Goal: Task Accomplishment & Management: Manage account settings

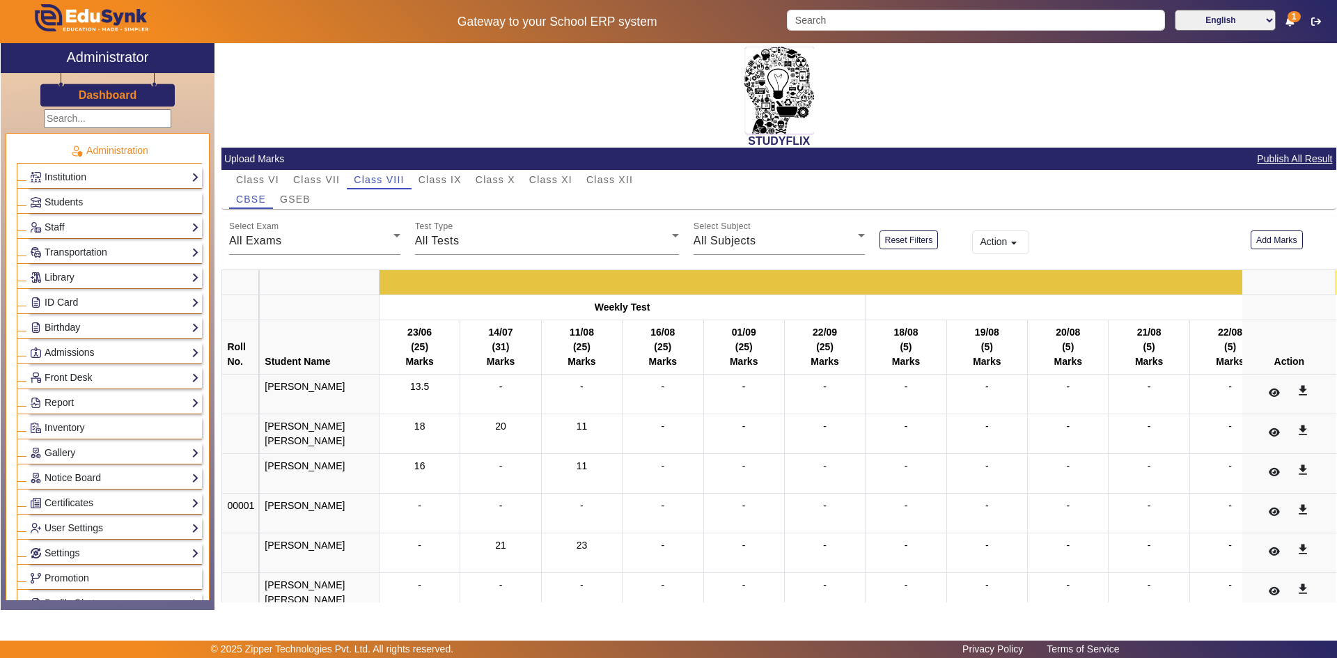
scroll to position [418, 0]
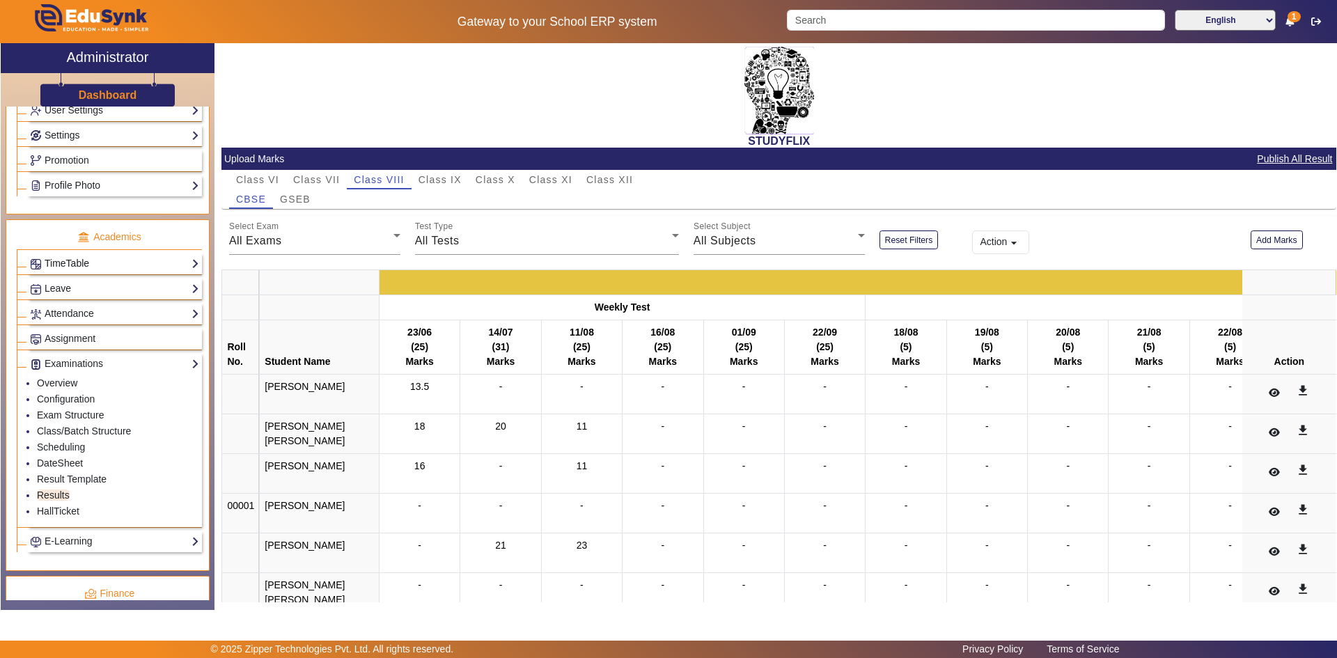
drag, startPoint x: 75, startPoint y: 271, endPoint x: 75, endPoint y: 264, distance: 7.0
click at [75, 271] on link "TimeTable" at bounding box center [114, 264] width 169 height 16
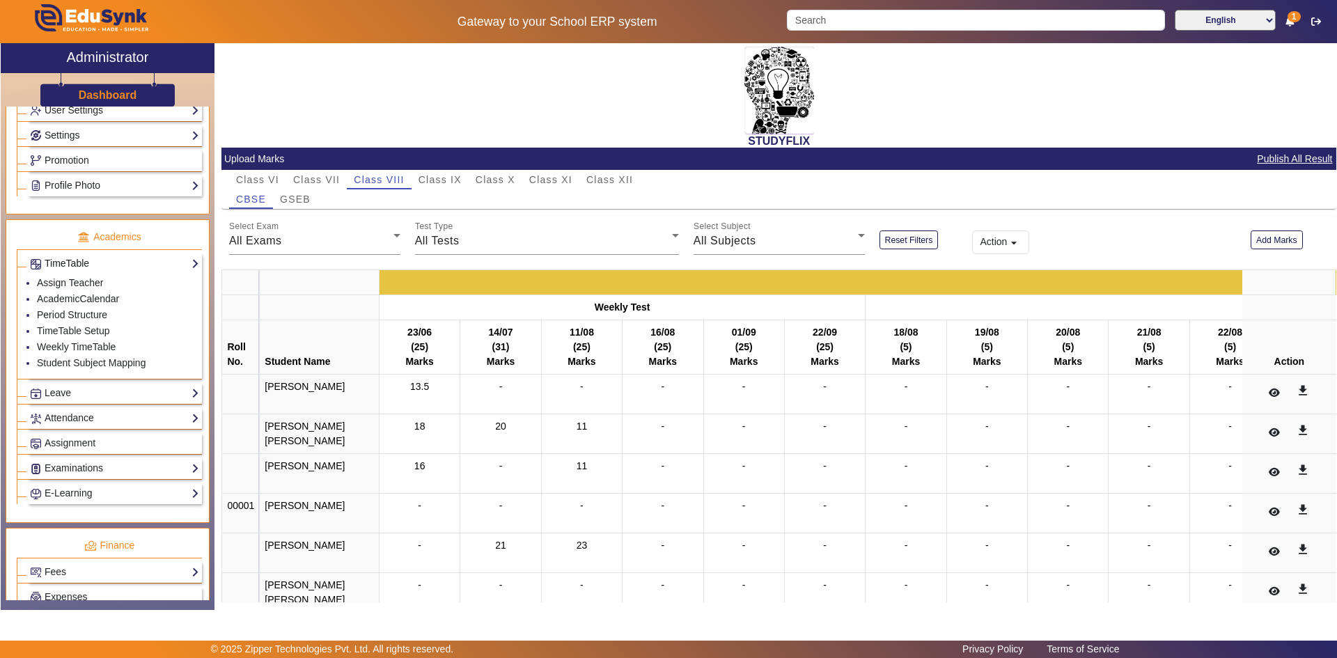
click at [75, 263] on link "TimeTable" at bounding box center [114, 264] width 169 height 16
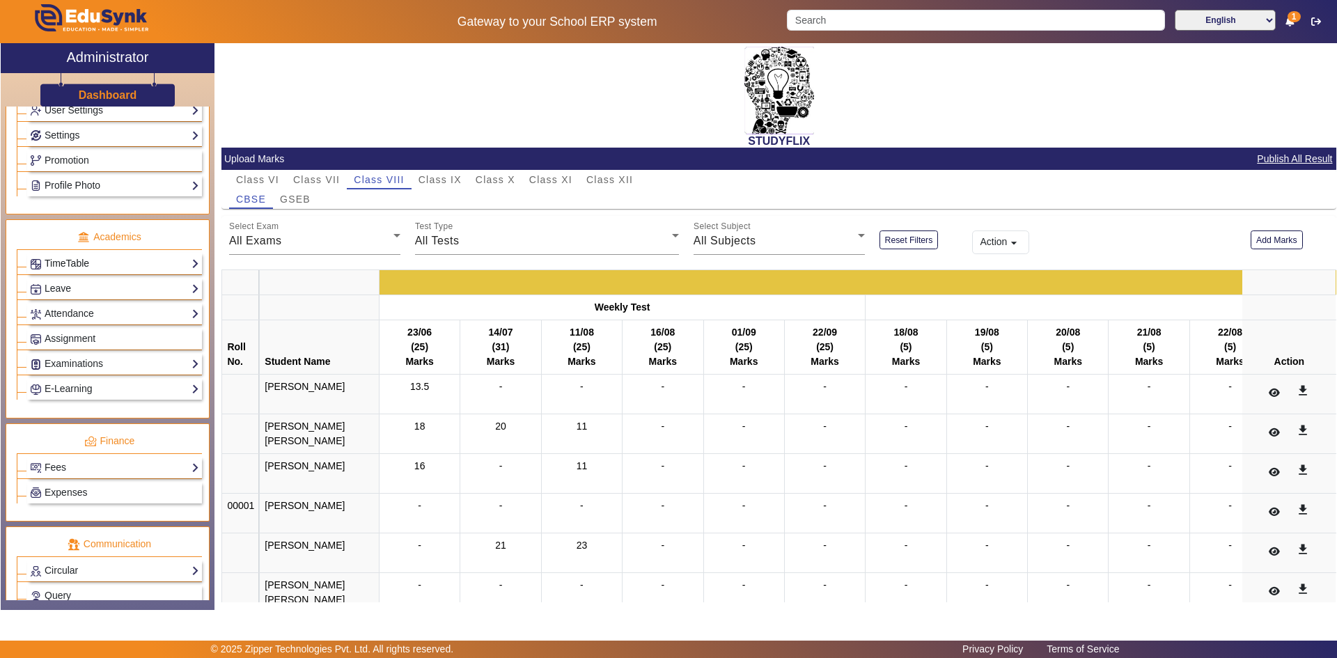
click at [75, 263] on link "TimeTable" at bounding box center [114, 264] width 169 height 16
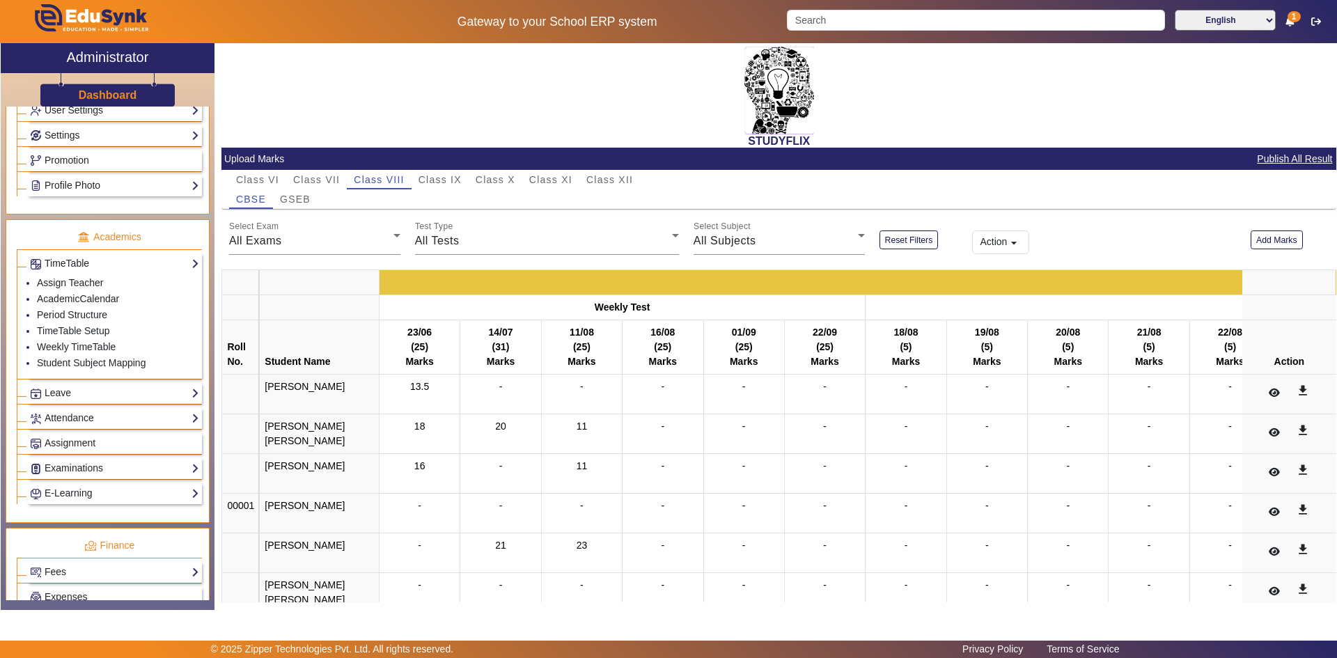
scroll to position [557, 0]
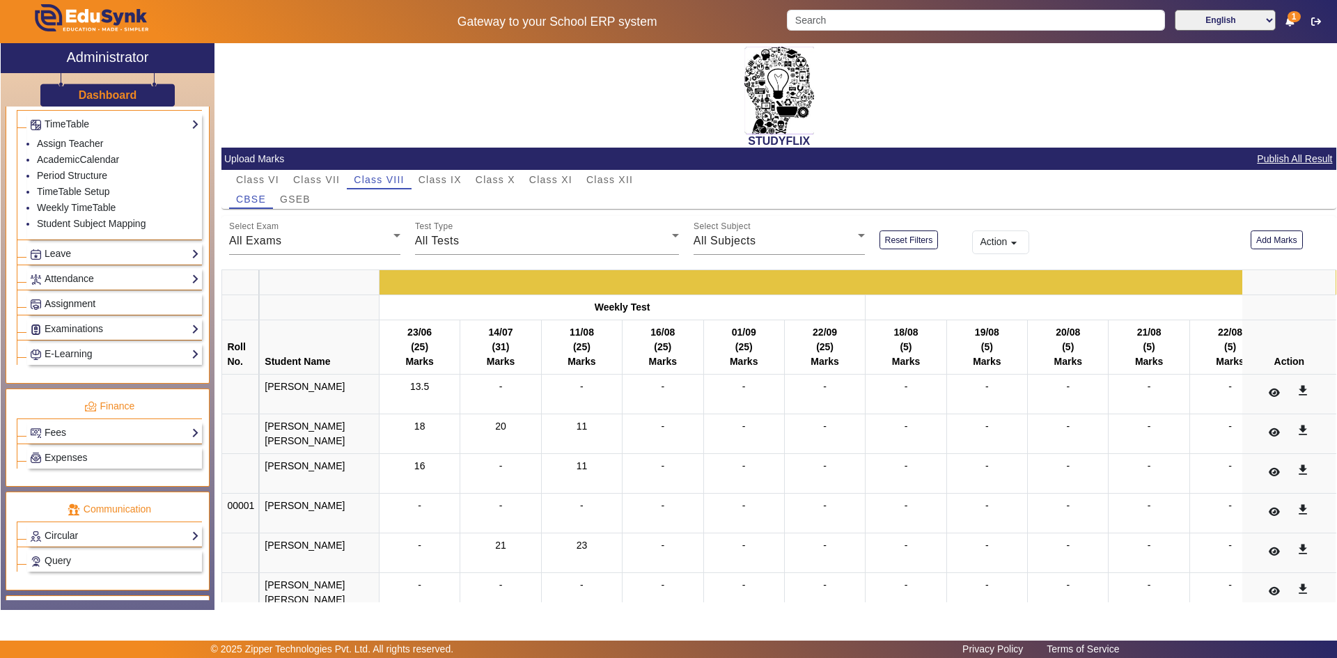
click at [77, 306] on span "Assignment" at bounding box center [70, 303] width 51 height 11
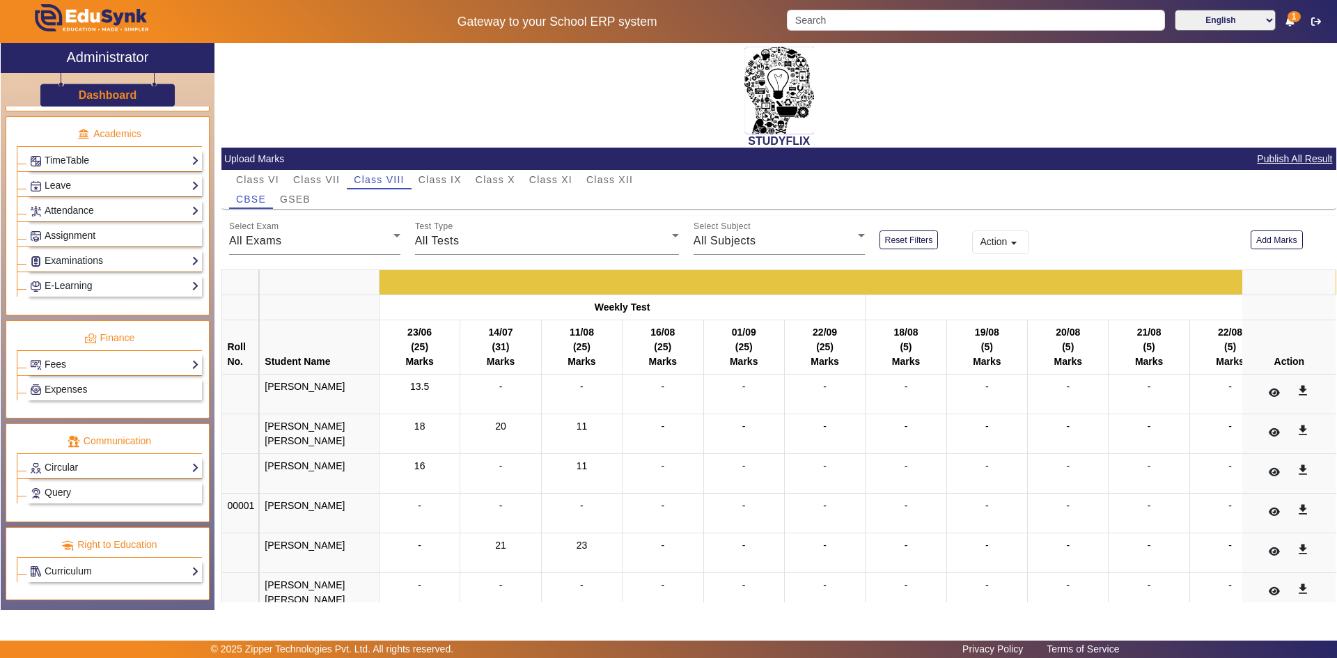
scroll to position [521, 0]
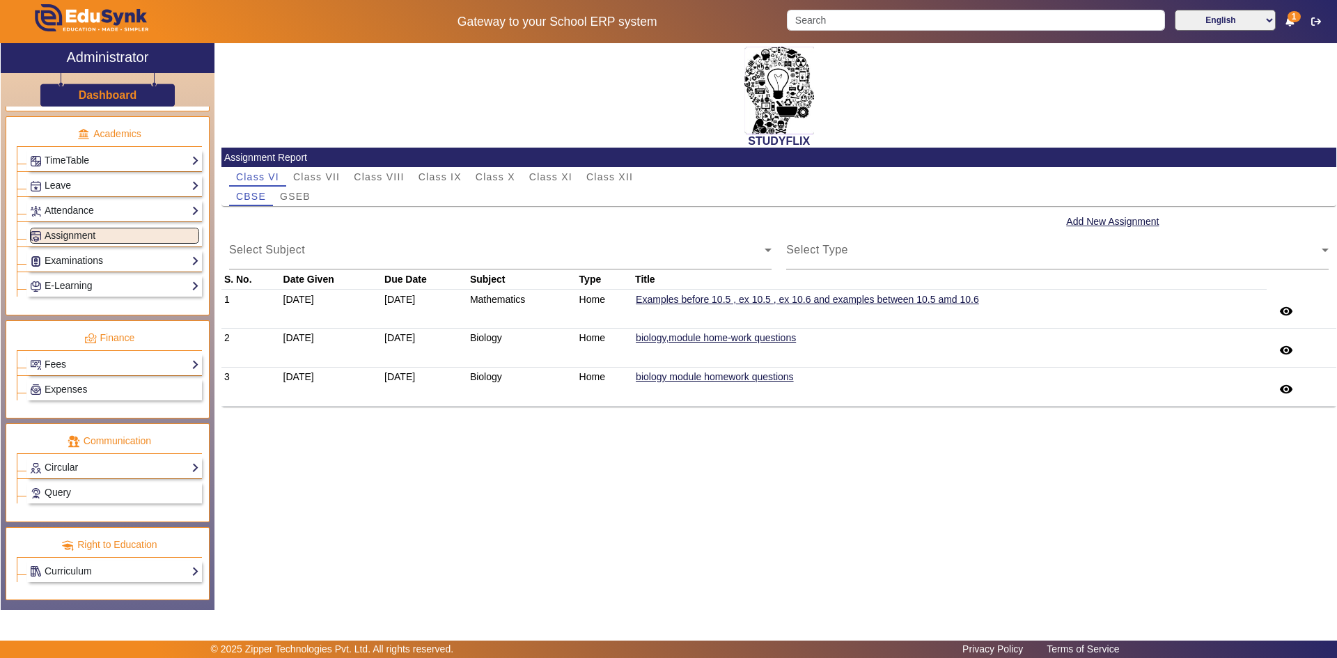
click at [58, 263] on link "Examinations" at bounding box center [114, 261] width 169 height 16
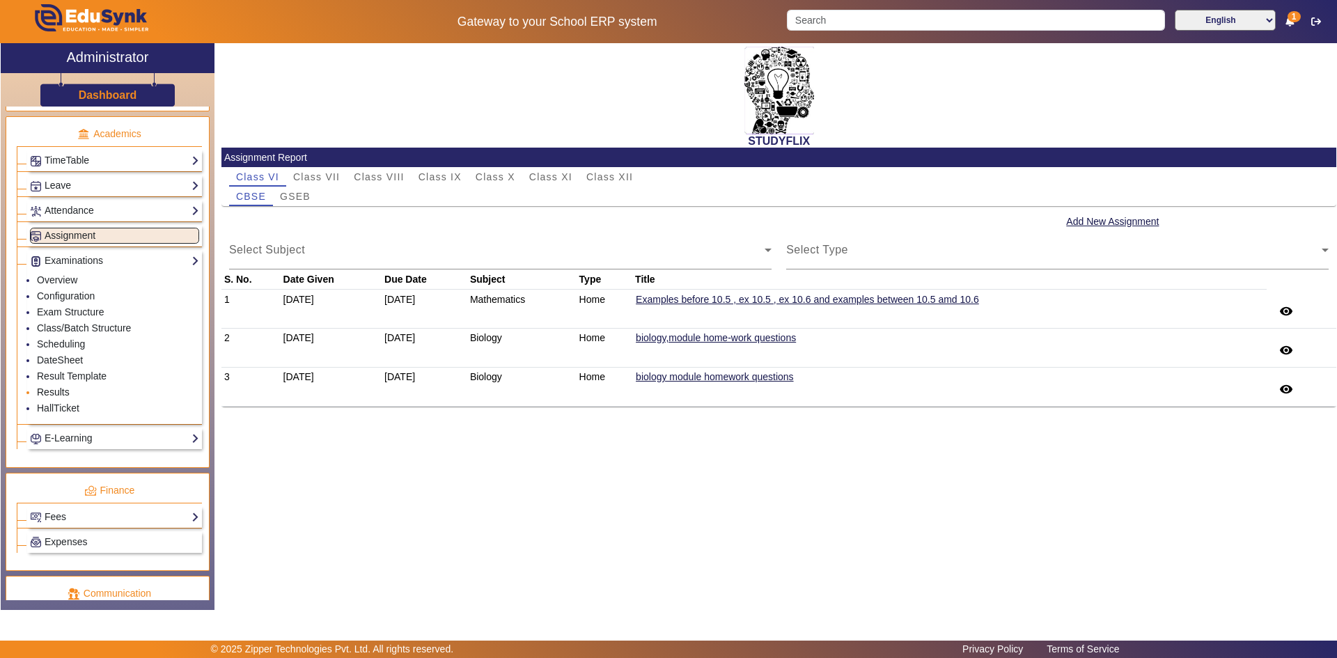
click at [53, 391] on link "Results" at bounding box center [53, 391] width 33 height 11
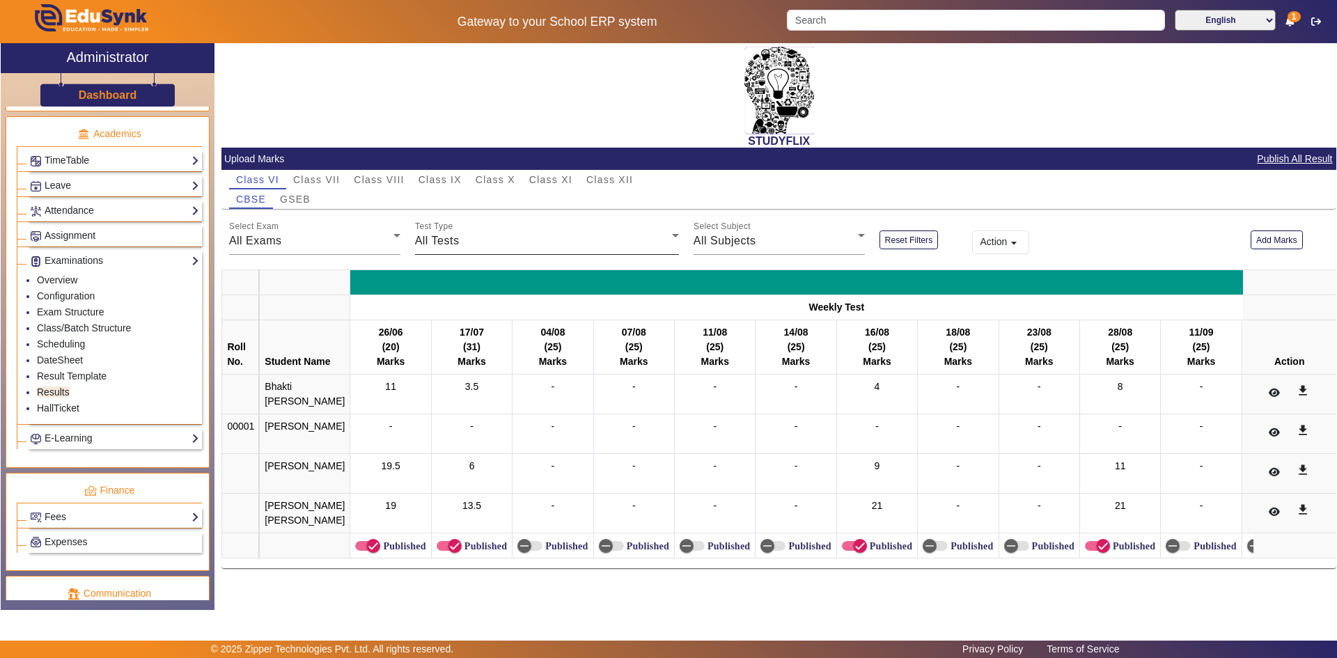
click at [487, 182] on span "Class X" at bounding box center [496, 180] width 40 height 10
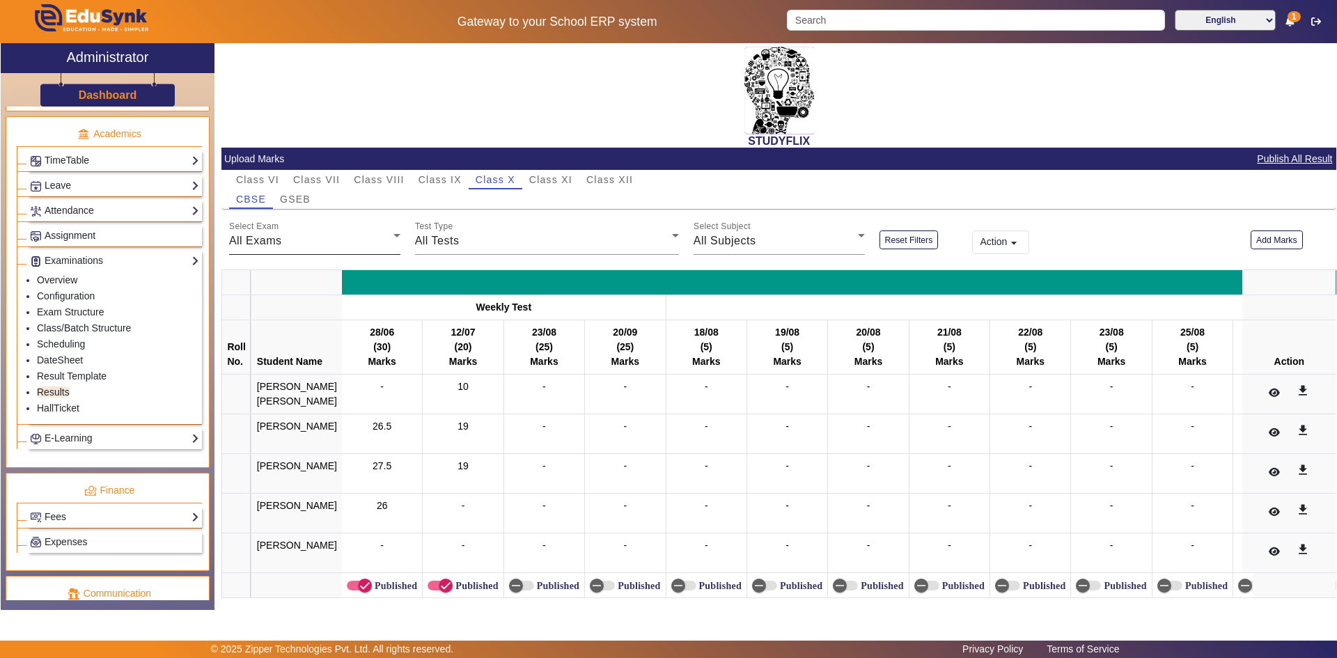
click at [311, 246] on div "All Exams" at bounding box center [311, 241] width 164 height 17
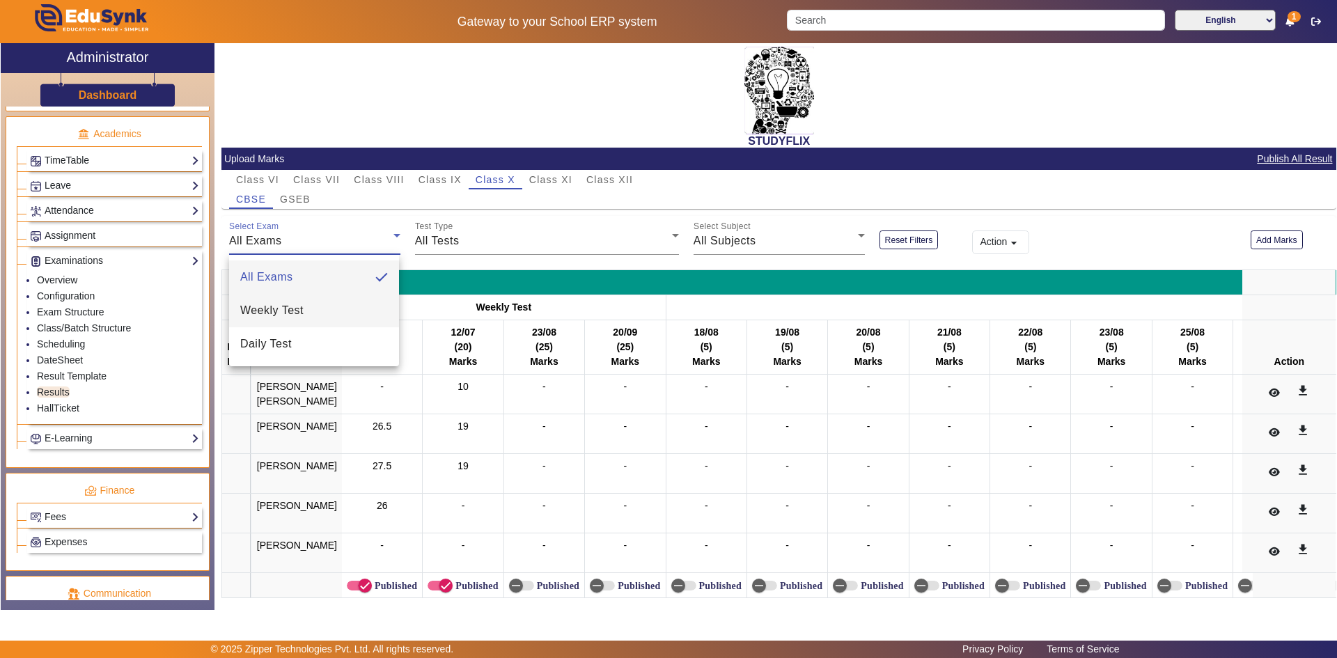
click at [300, 307] on span "Weekly Test" at bounding box center [271, 310] width 63 height 17
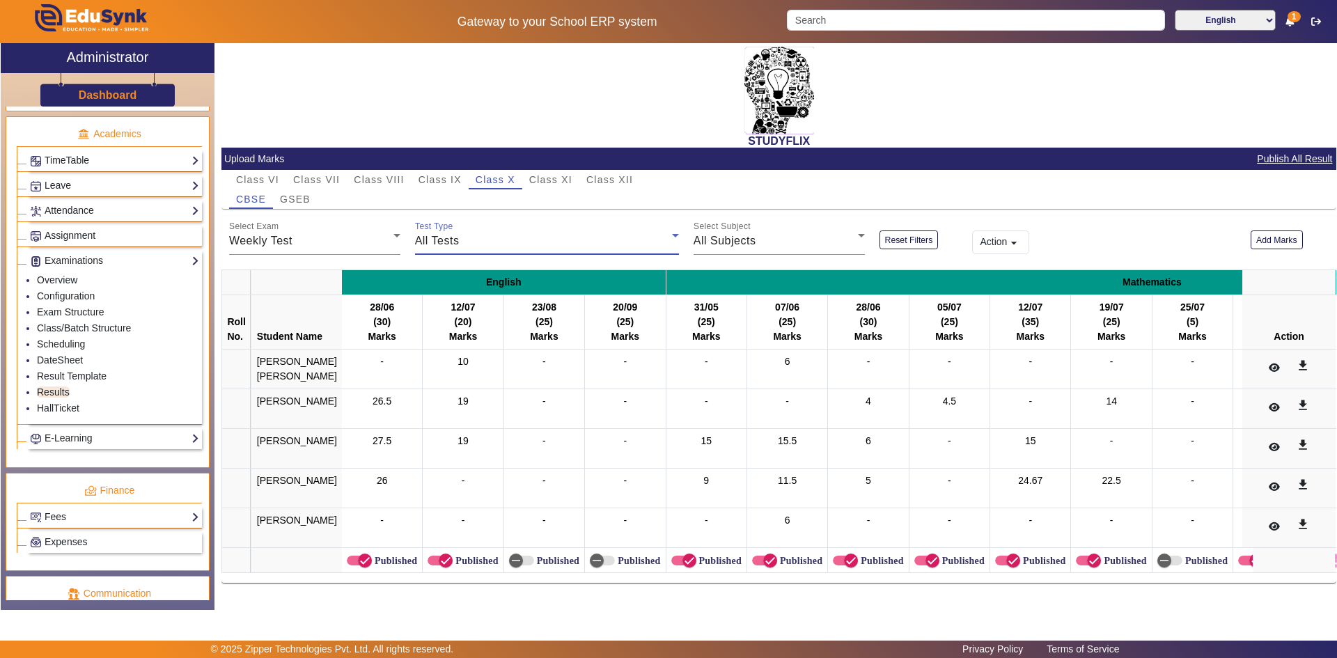
click at [456, 234] on div "All Tests" at bounding box center [543, 241] width 257 height 17
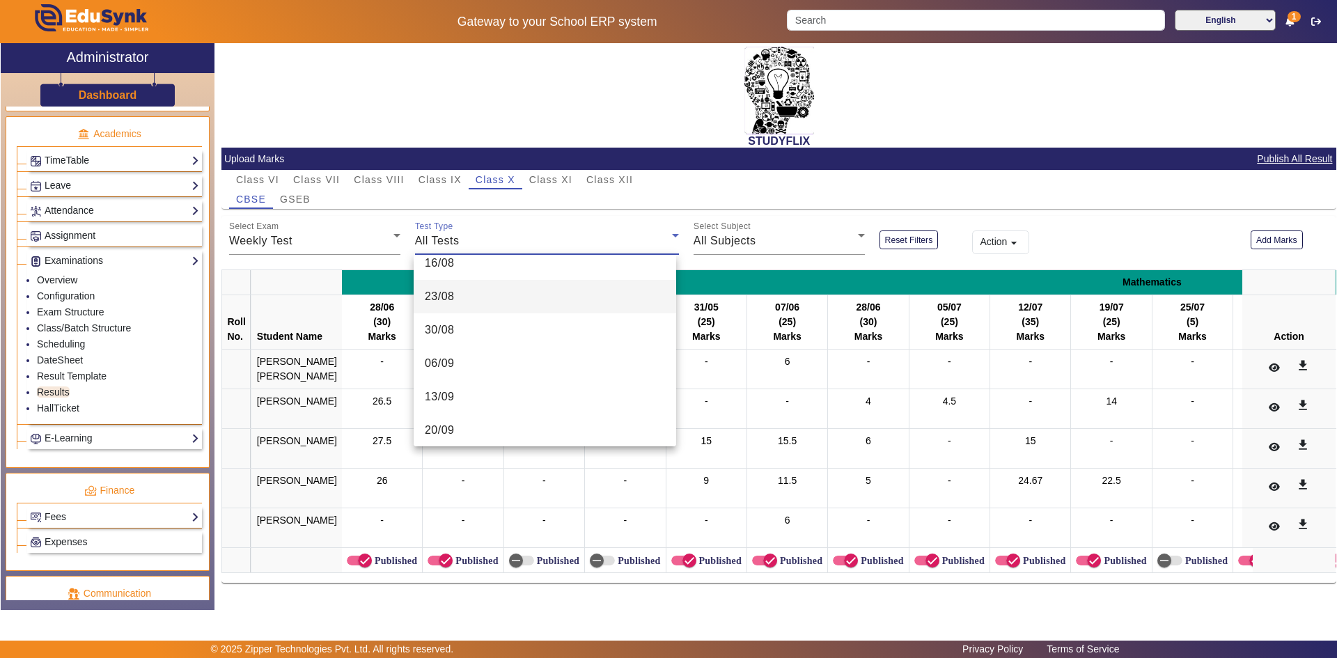
scroll to position [354, 0]
click at [456, 357] on mat-option "06/09" at bounding box center [545, 357] width 263 height 33
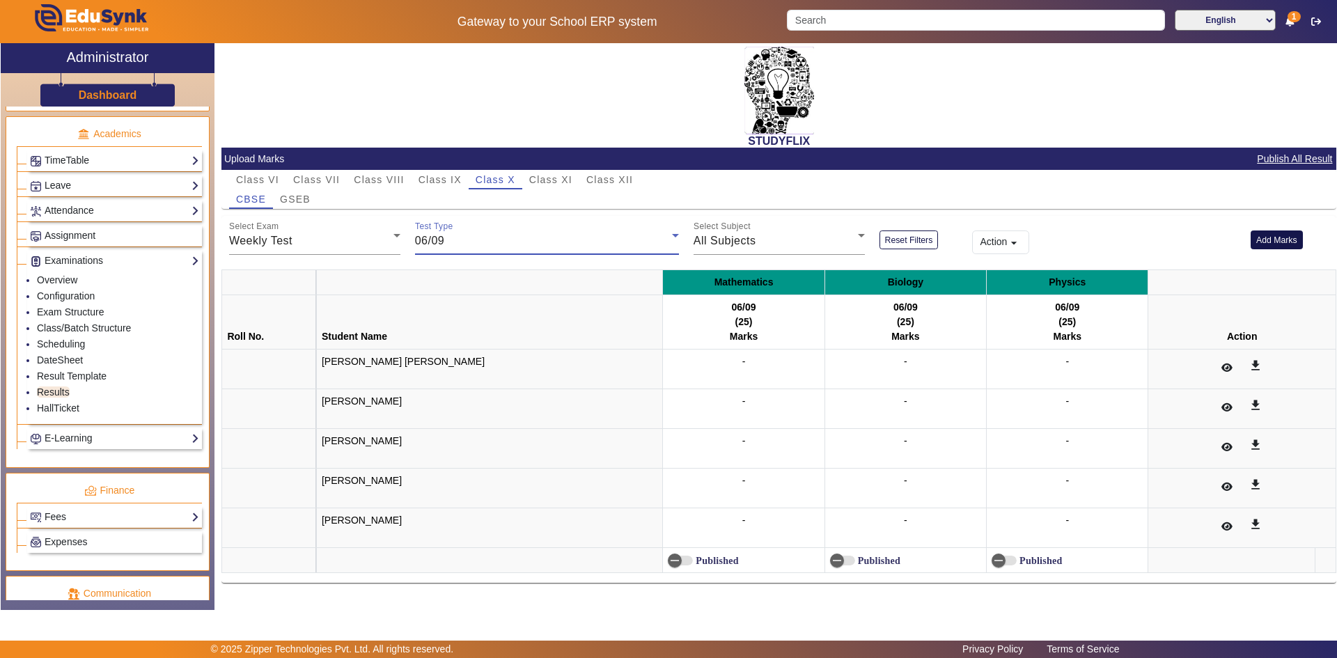
click at [1268, 238] on button "Add Marks" at bounding box center [1277, 240] width 52 height 19
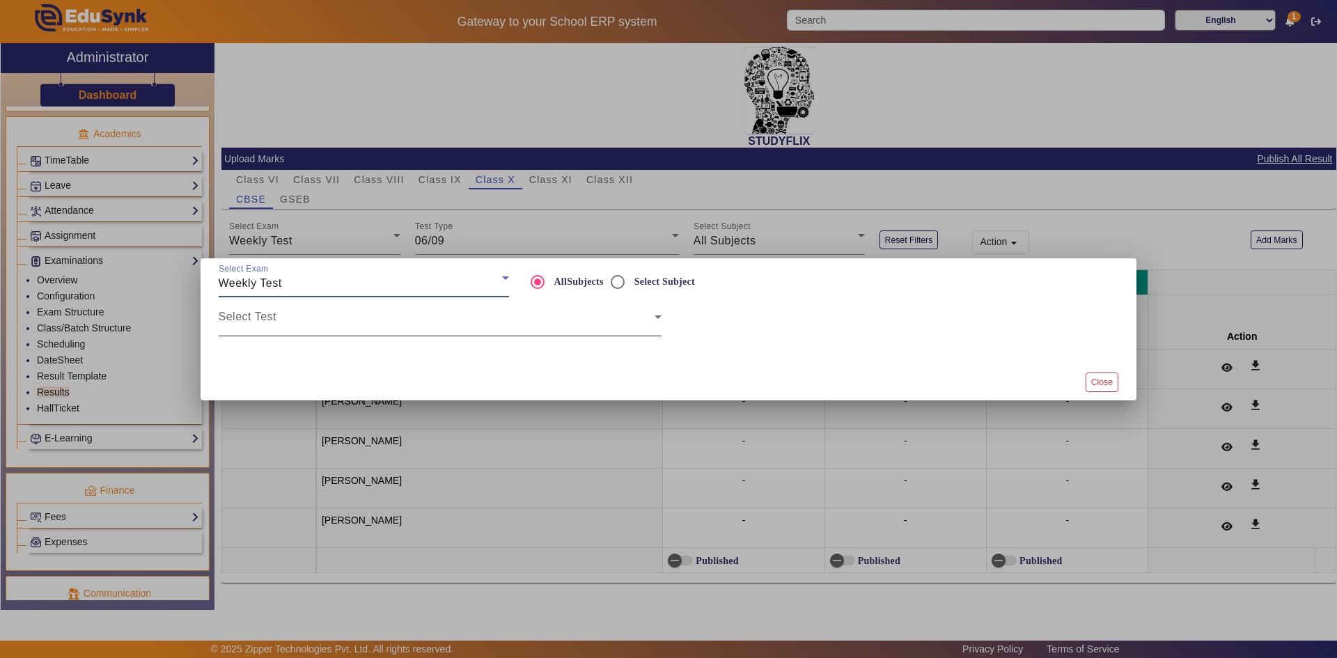
click at [604, 325] on span at bounding box center [437, 322] width 436 height 17
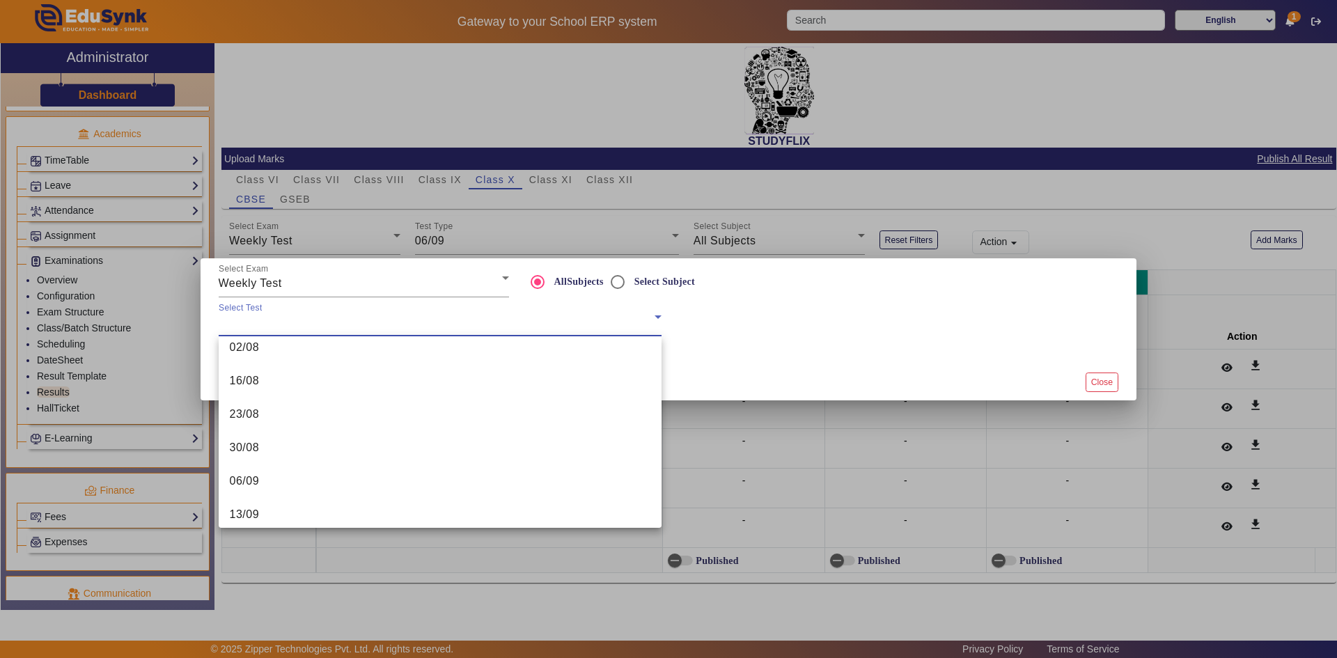
scroll to position [321, 0]
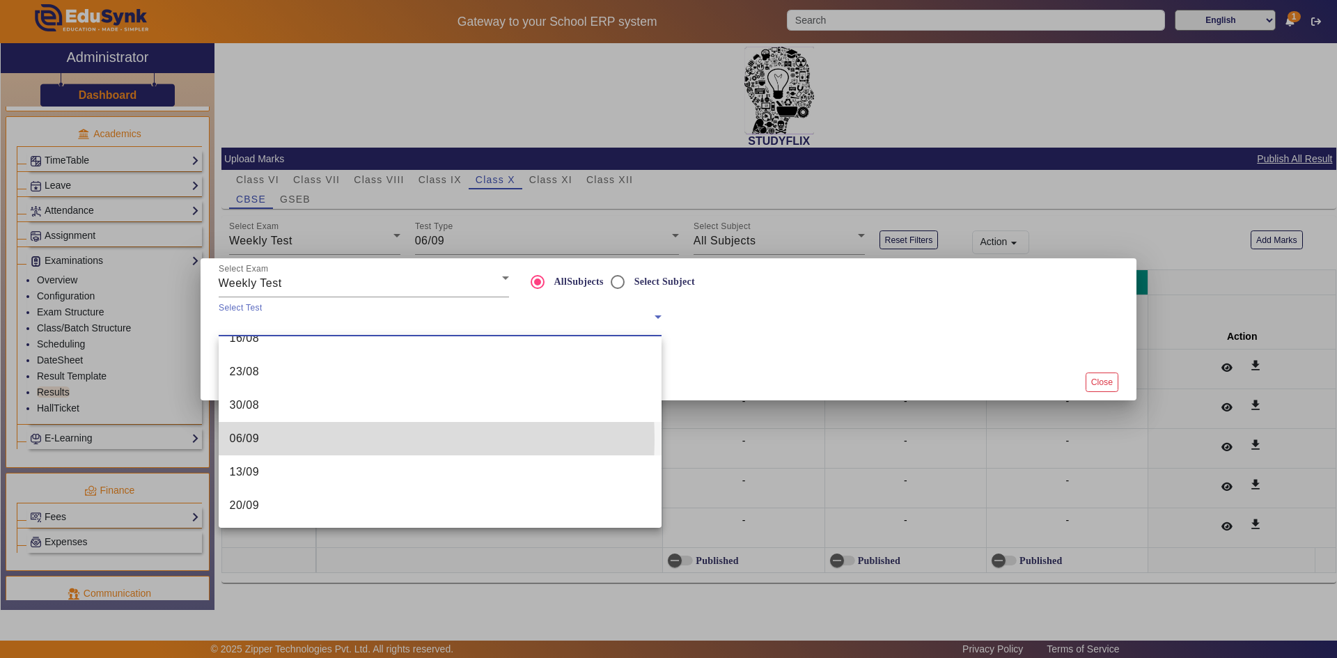
click at [270, 440] on mat-option "06/09" at bounding box center [440, 438] width 443 height 33
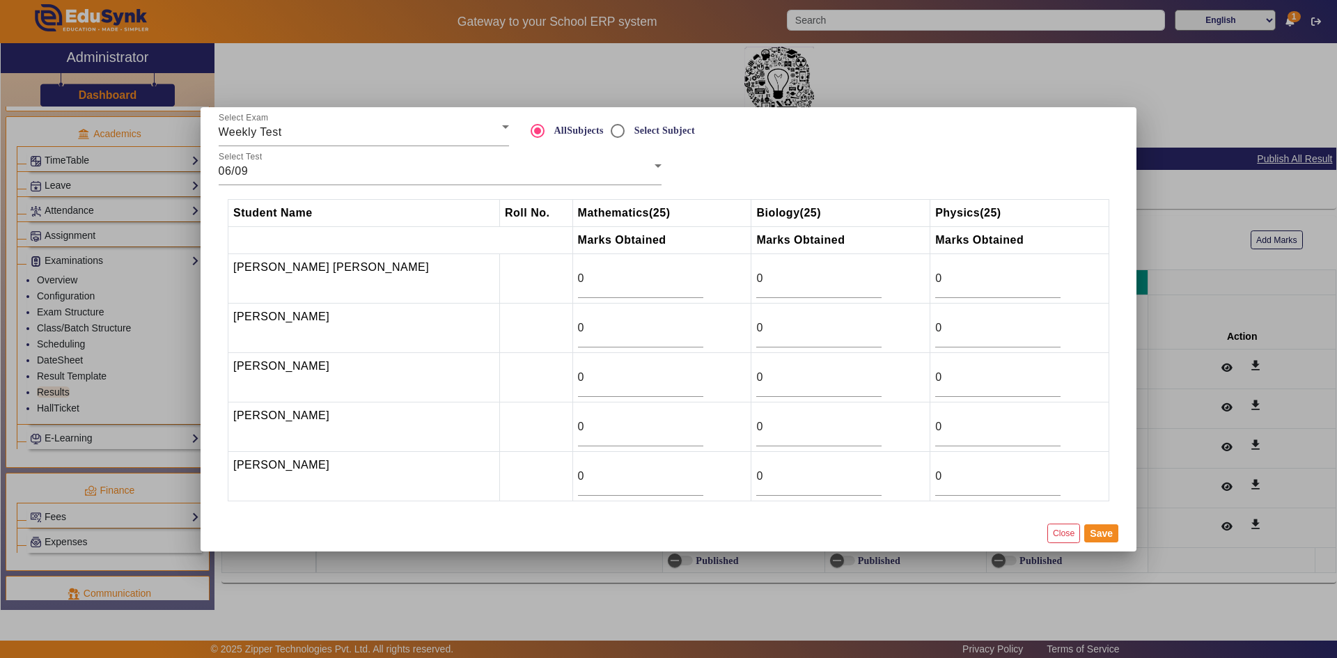
click at [1155, 162] on div at bounding box center [668, 329] width 1337 height 658
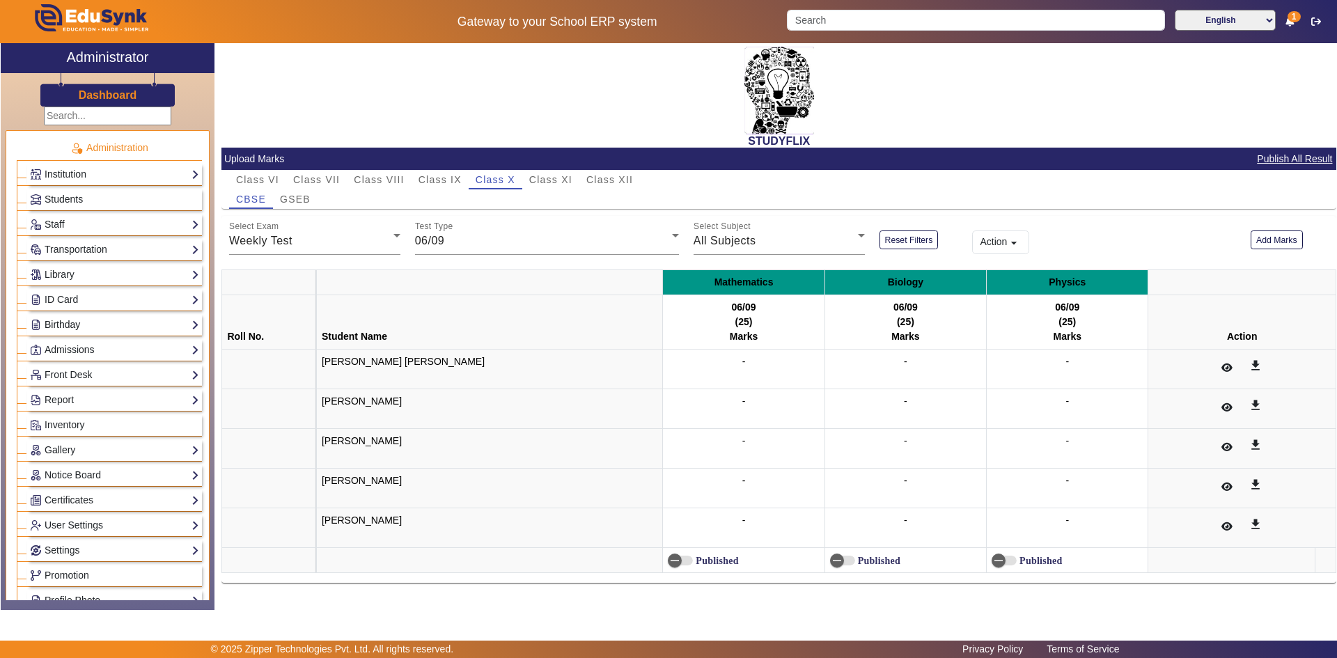
scroll to position [0, 0]
click at [68, 206] on span "Students" at bounding box center [64, 201] width 38 height 11
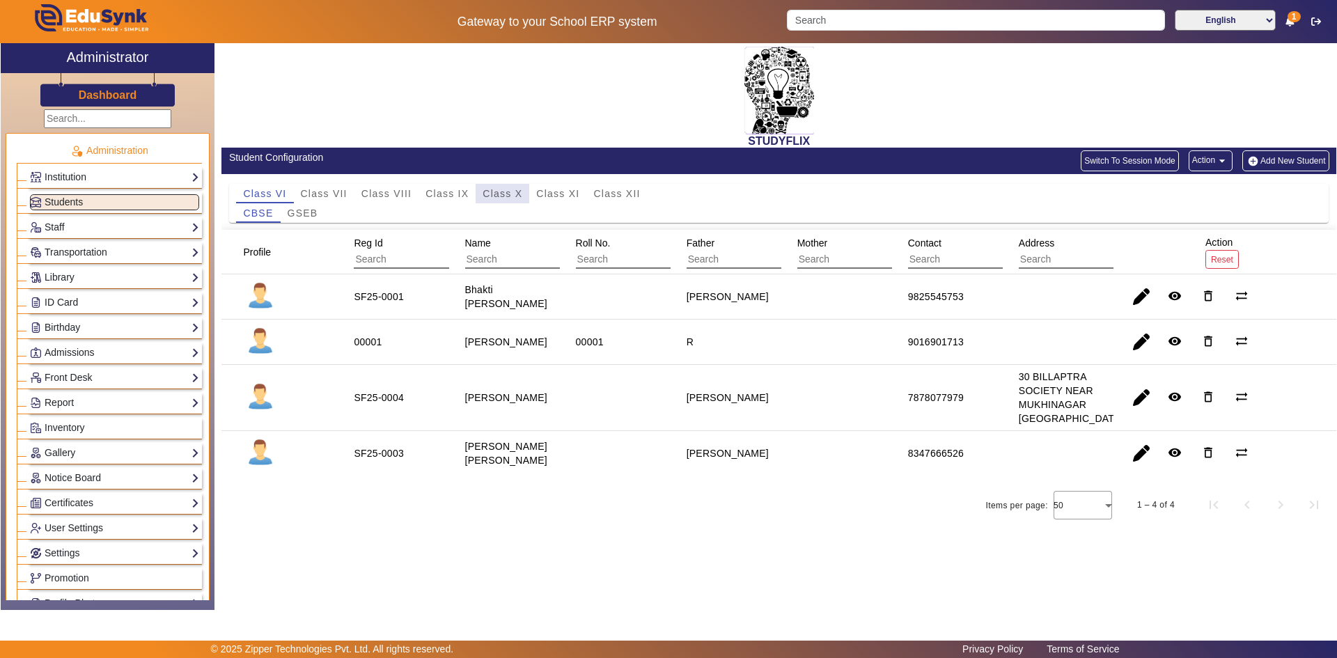
click at [497, 194] on span "Class X" at bounding box center [503, 194] width 40 height 10
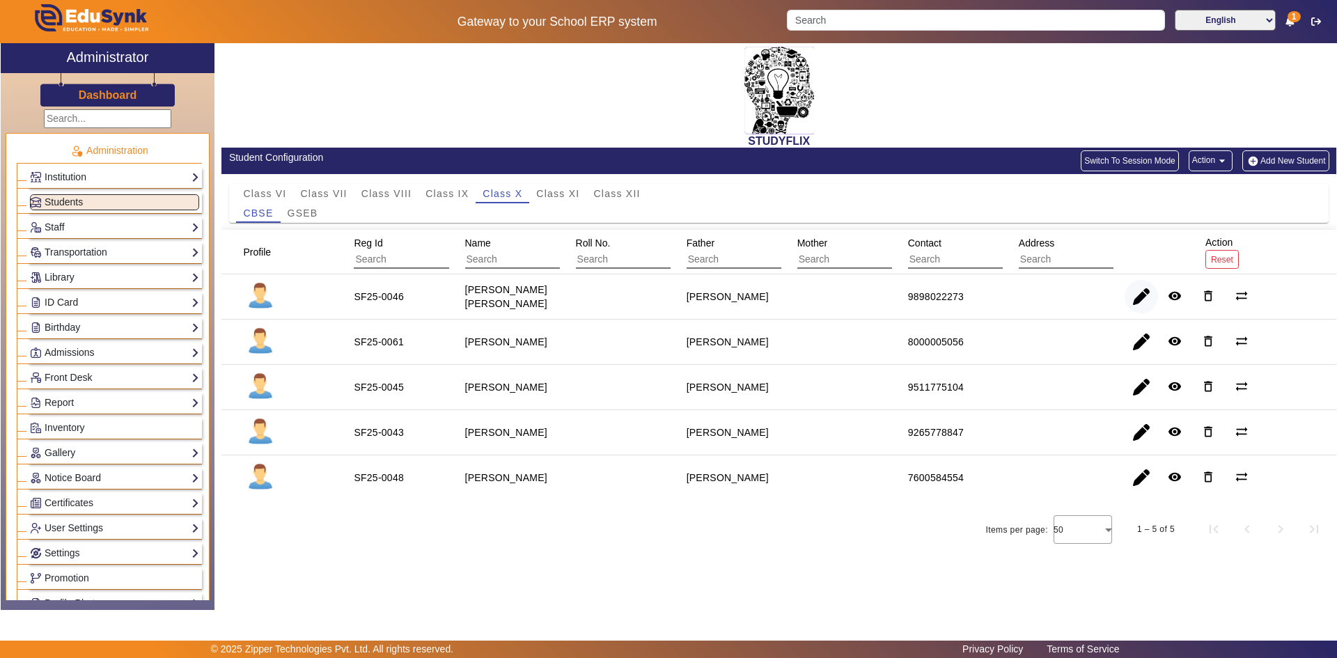
click at [1136, 300] on span "button" at bounding box center [1141, 296] width 33 height 33
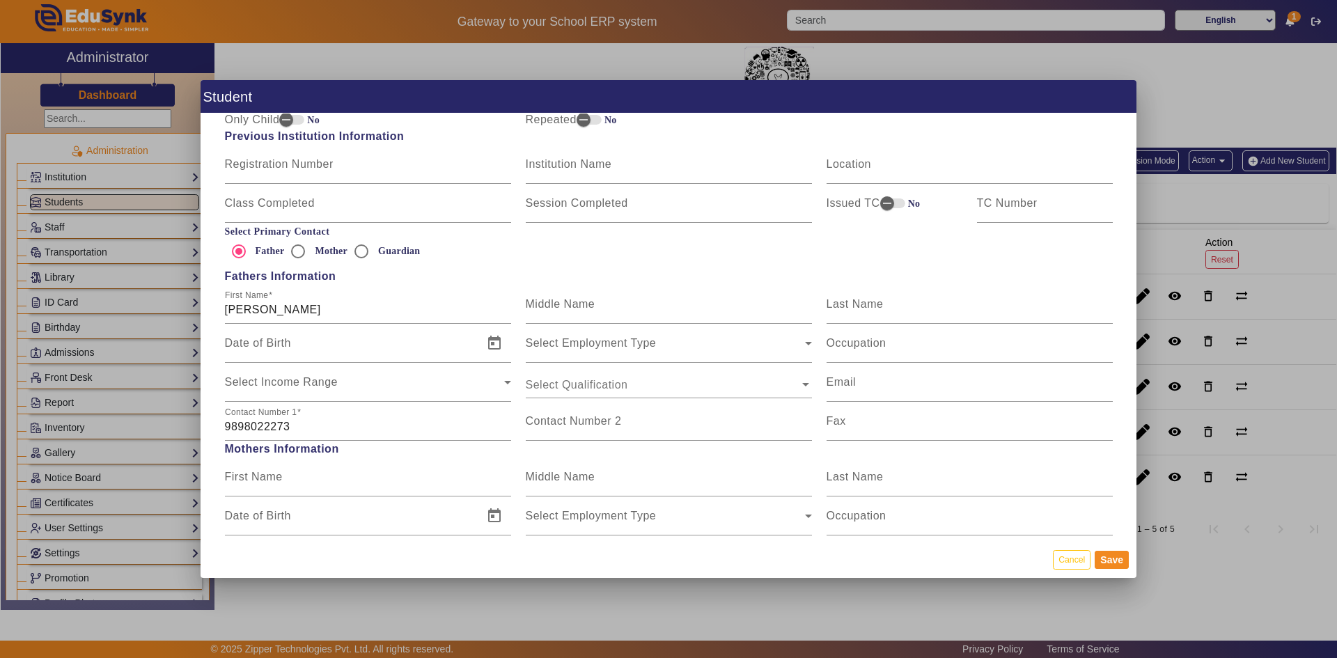
scroll to position [905, 0]
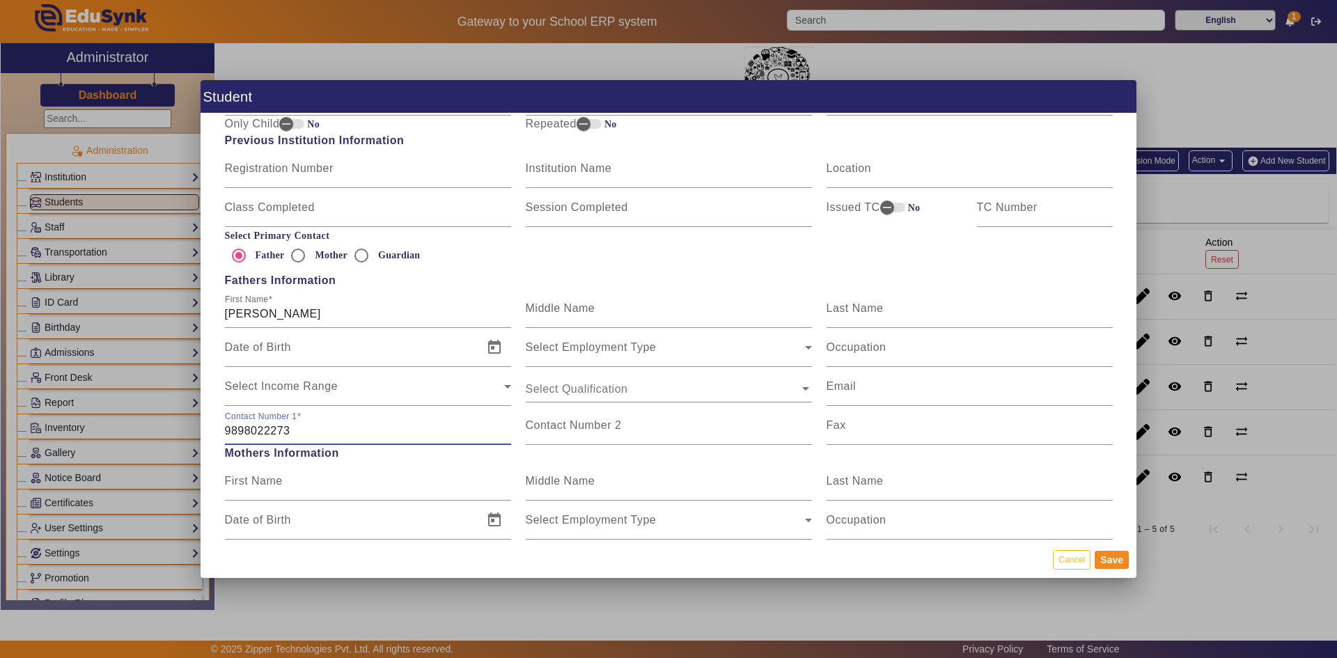
click at [283, 425] on input "9898022273" at bounding box center [368, 431] width 286 height 17
click at [1062, 561] on button "Cancel" at bounding box center [1072, 559] width 38 height 19
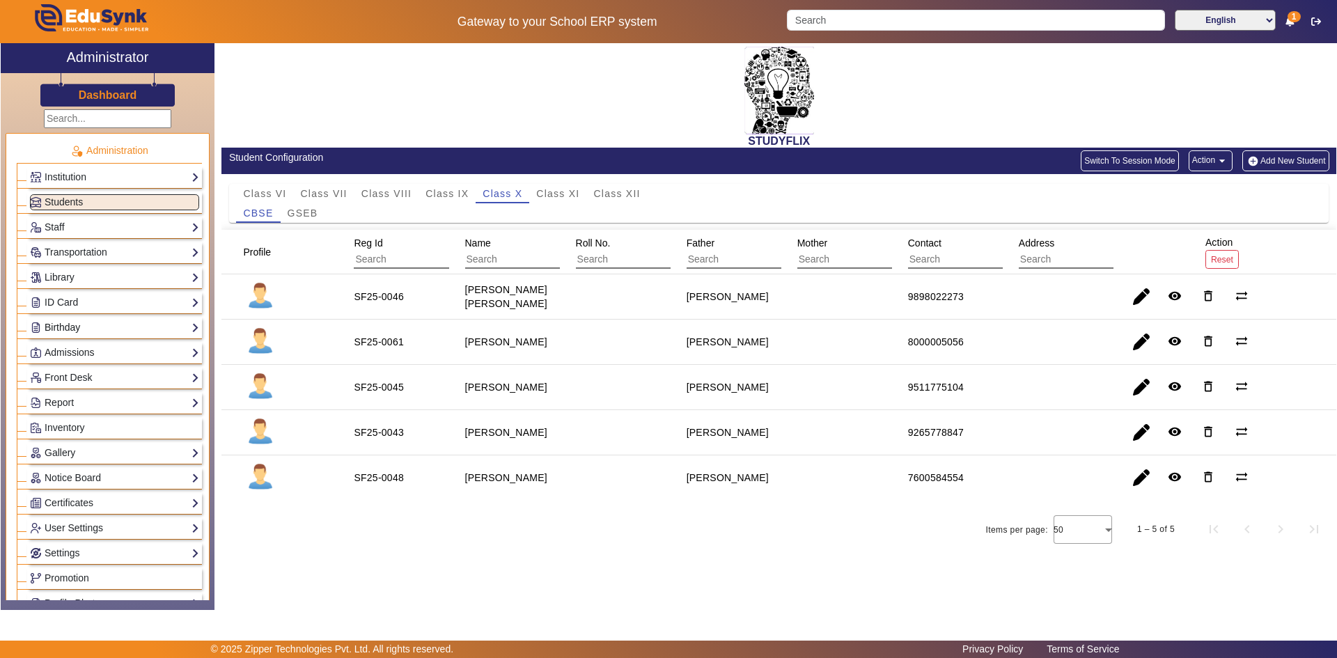
click at [64, 324] on link "Birthday" at bounding box center [114, 328] width 169 height 16
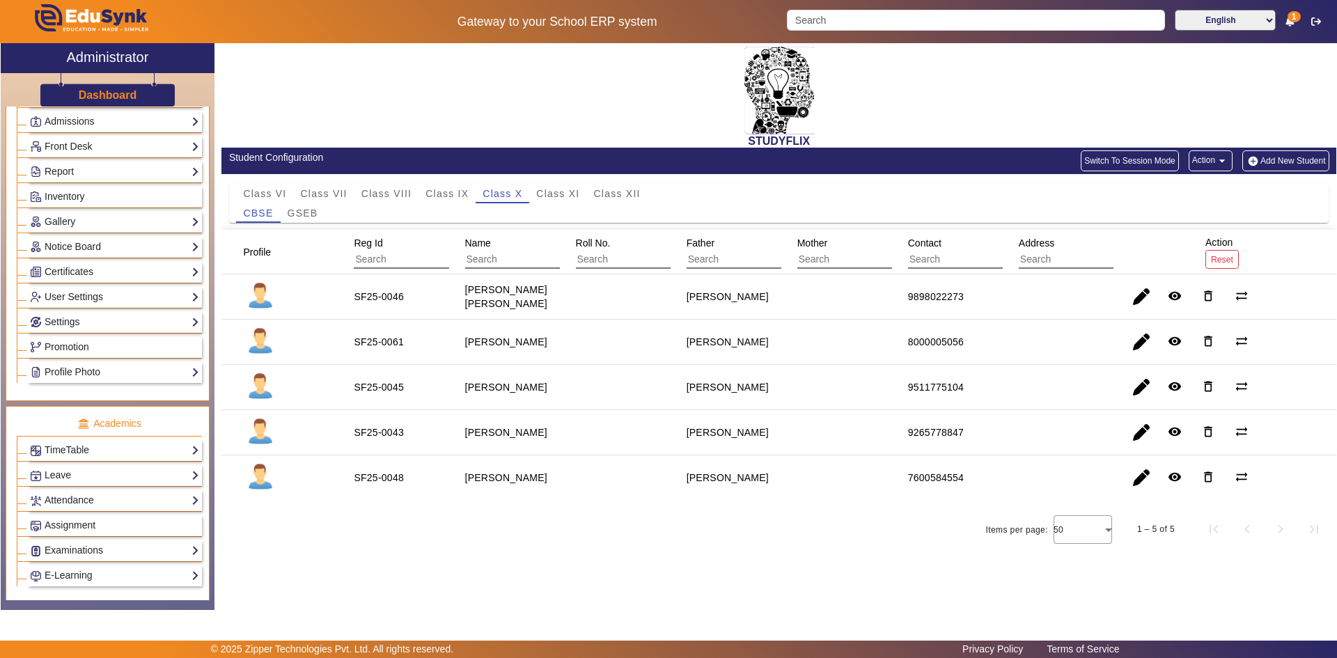
scroll to position [279, 0]
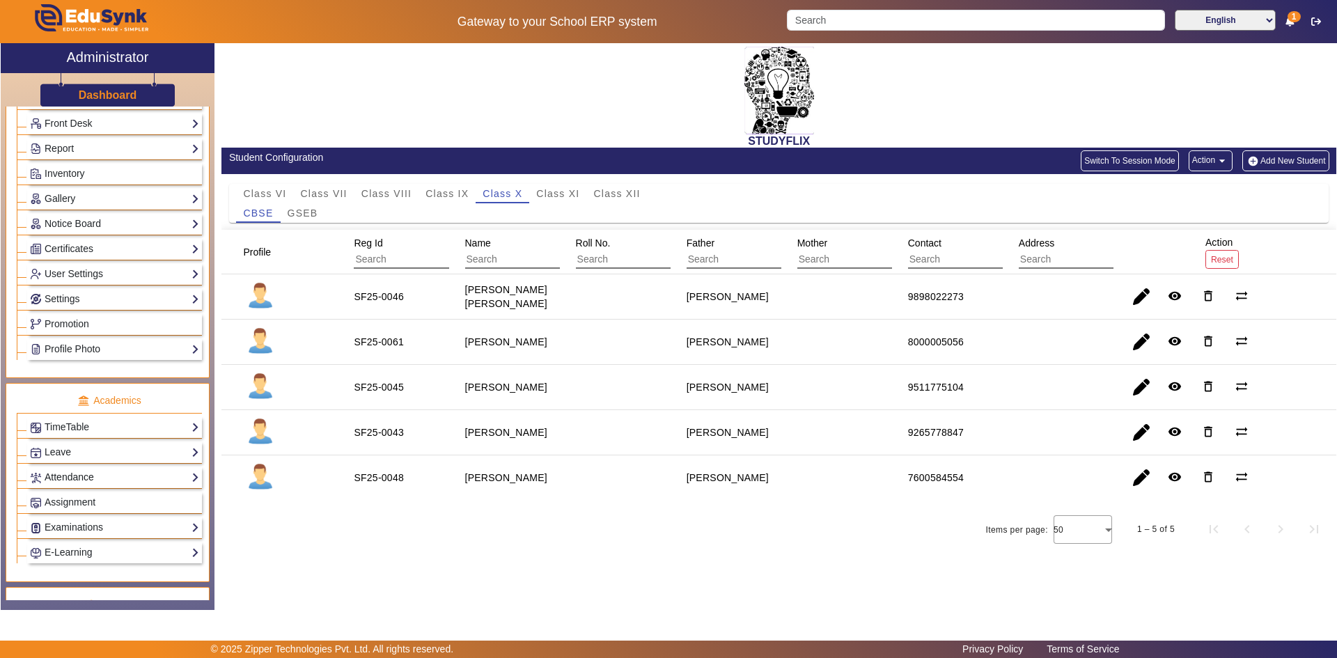
click at [65, 476] on link "Attendance" at bounding box center [114, 477] width 169 height 16
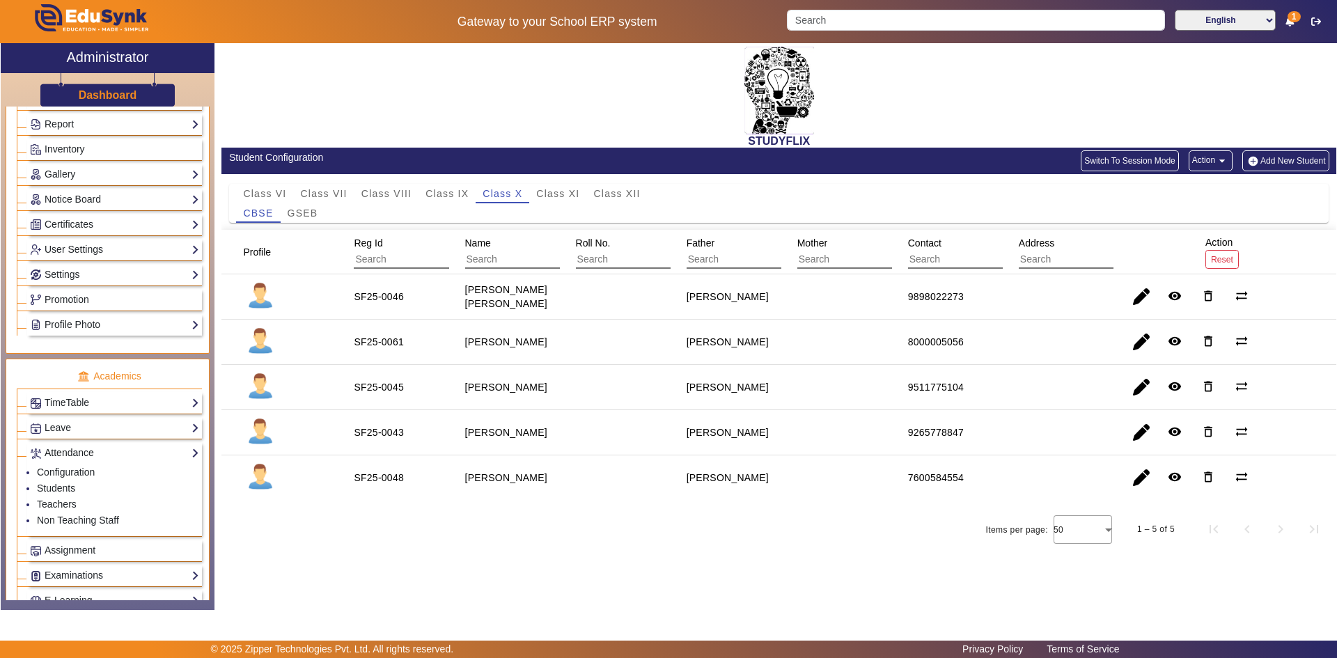
scroll to position [254, 0]
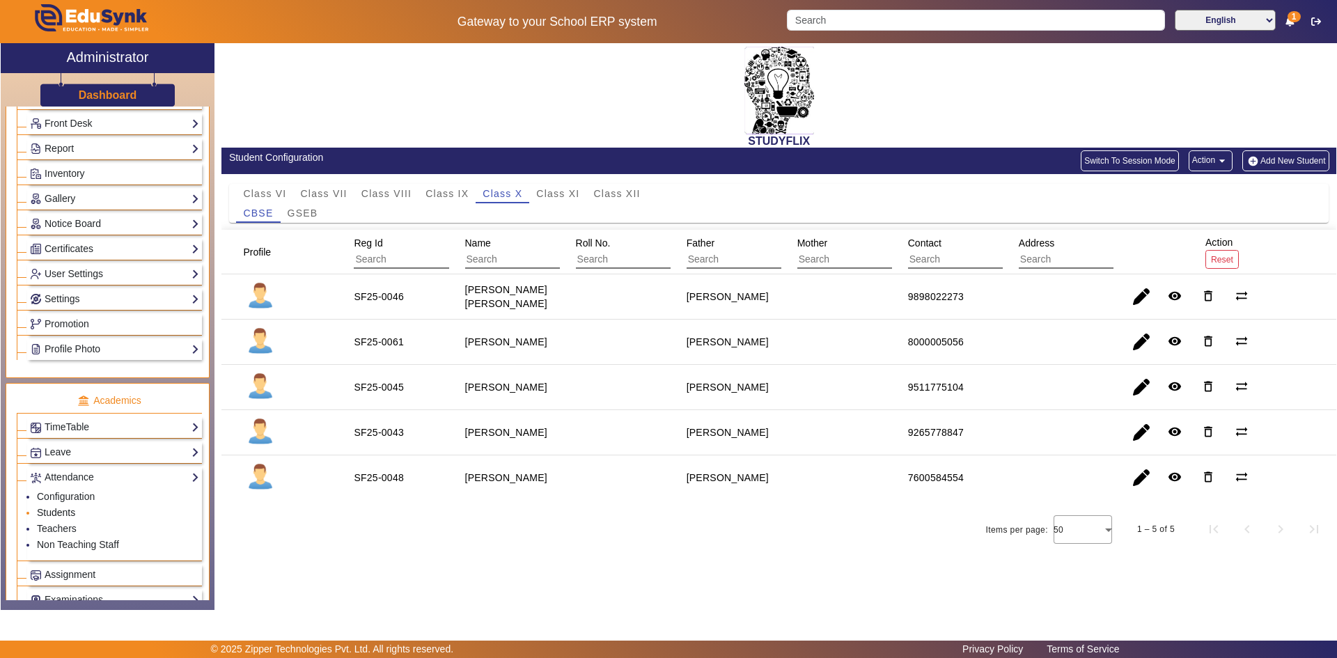
click at [57, 508] on link "Students" at bounding box center [56, 512] width 38 height 11
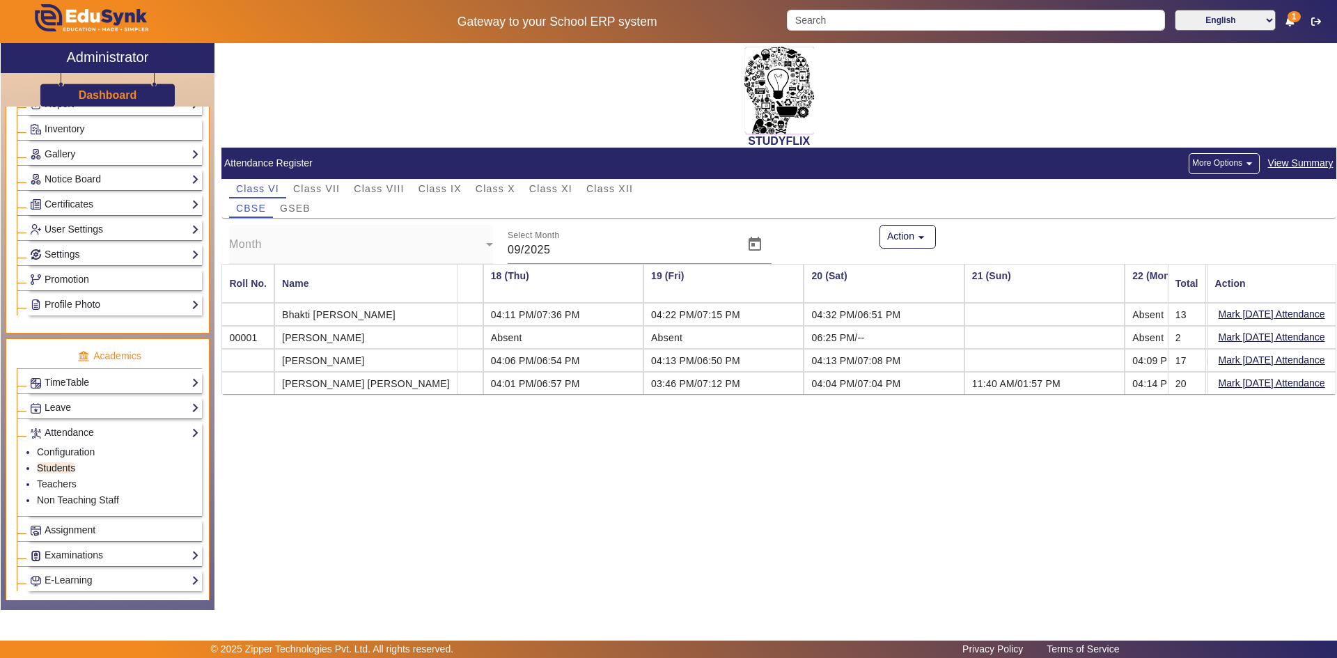
scroll to position [324, 0]
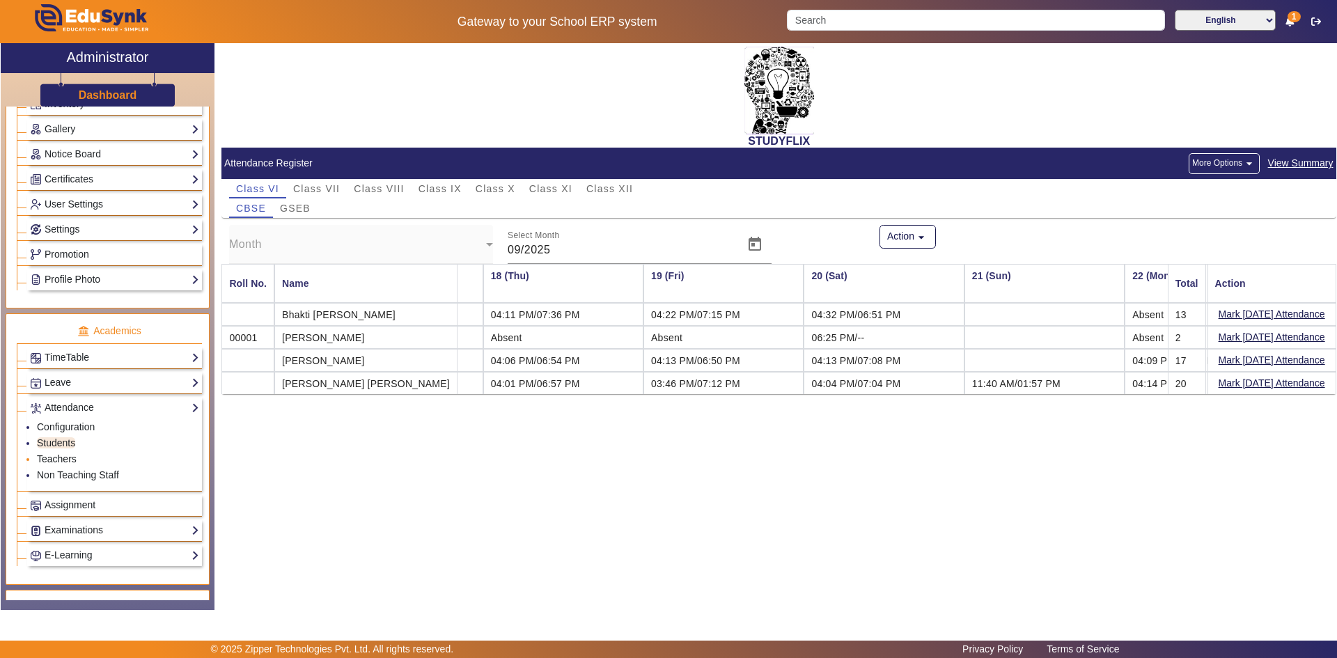
click at [61, 455] on link "Teachers" at bounding box center [57, 458] width 40 height 11
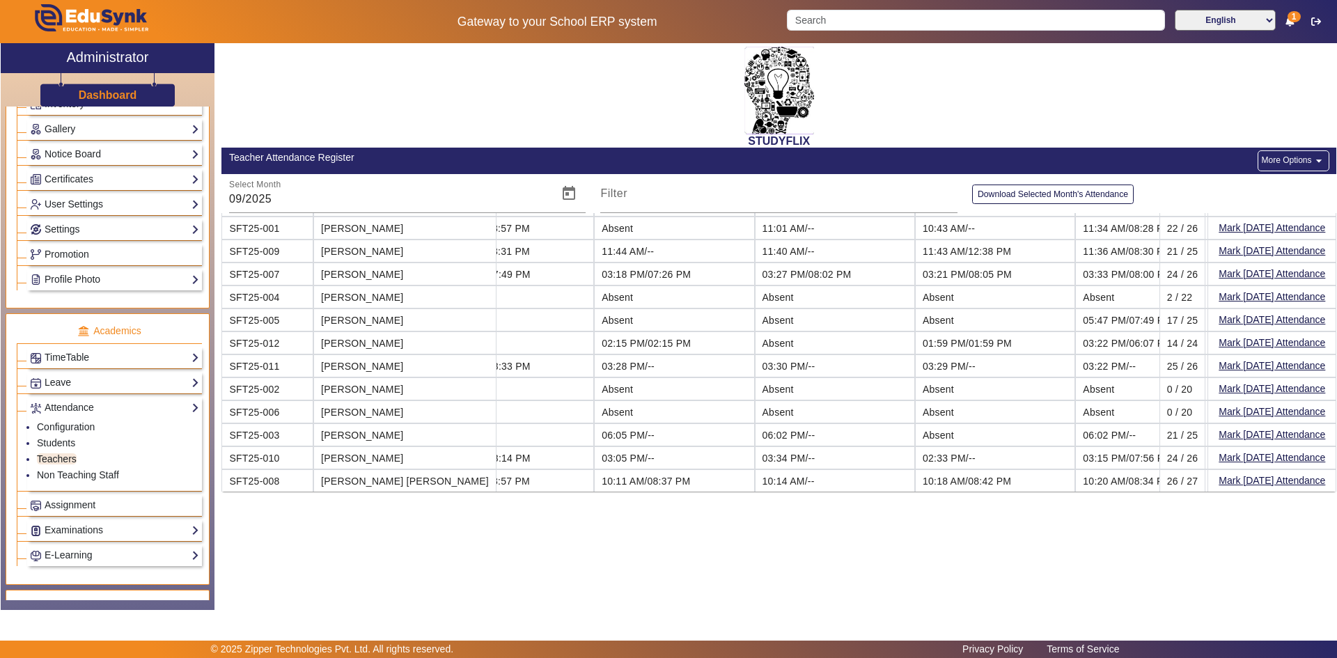
scroll to position [42, 1209]
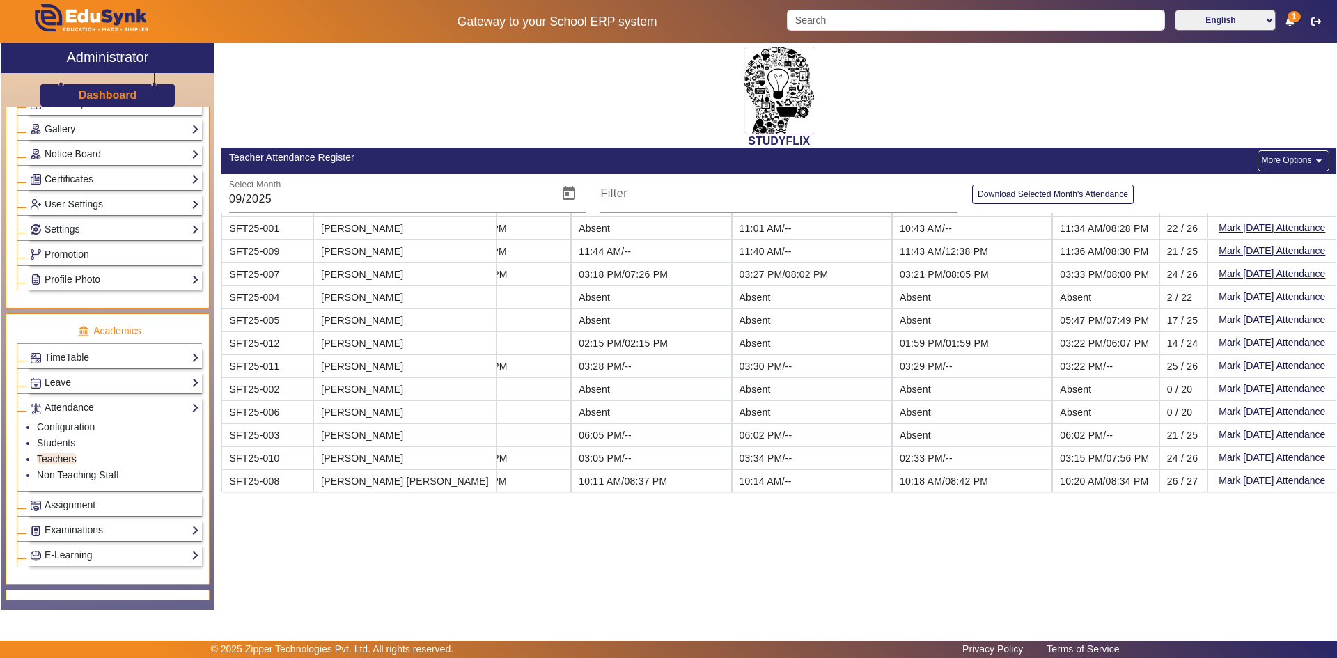
click at [748, 472] on td "10:14 AM/--" at bounding box center [812, 480] width 160 height 22
drag, startPoint x: 748, startPoint y: 472, endPoint x: 733, endPoint y: 481, distance: 17.5
click at [733, 481] on td "10:14 AM/--" at bounding box center [812, 480] width 160 height 22
click at [732, 481] on td "10:14 AM/--" at bounding box center [812, 480] width 160 height 22
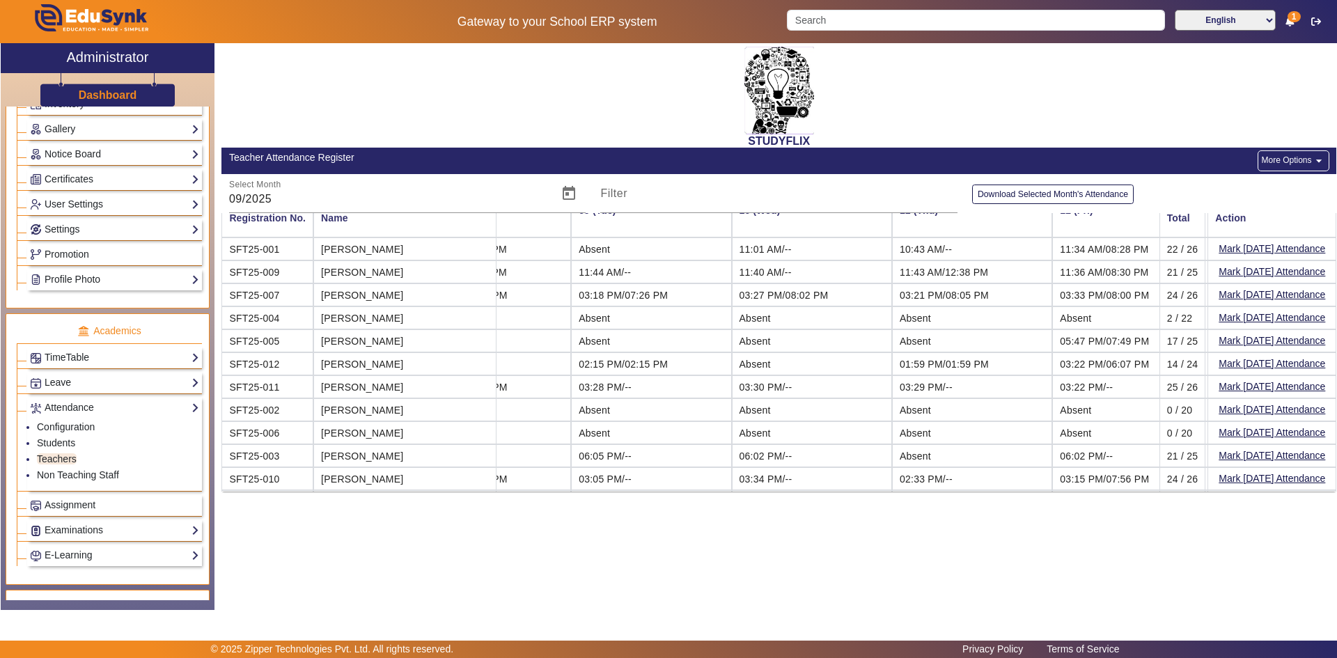
scroll to position [0, 1209]
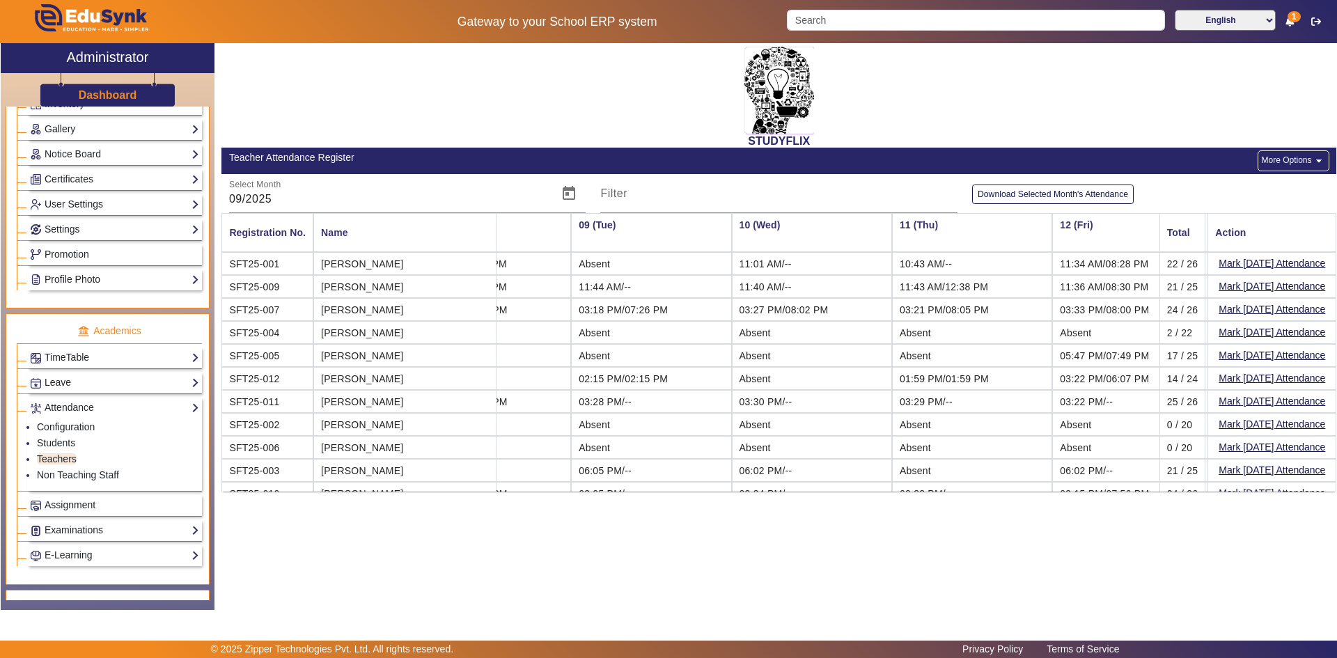
click at [1272, 164] on button "More Options arrow_drop_down" at bounding box center [1293, 160] width 71 height 21
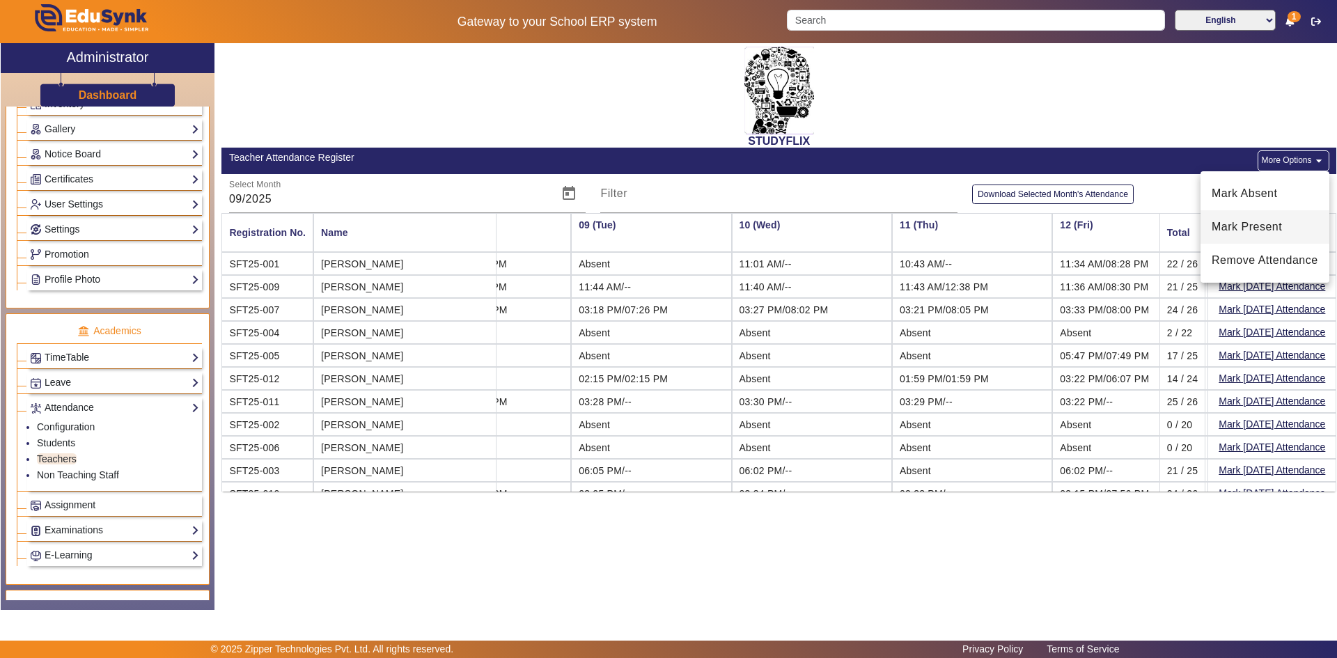
click at [1245, 231] on span "Mark Present" at bounding box center [1265, 227] width 107 height 17
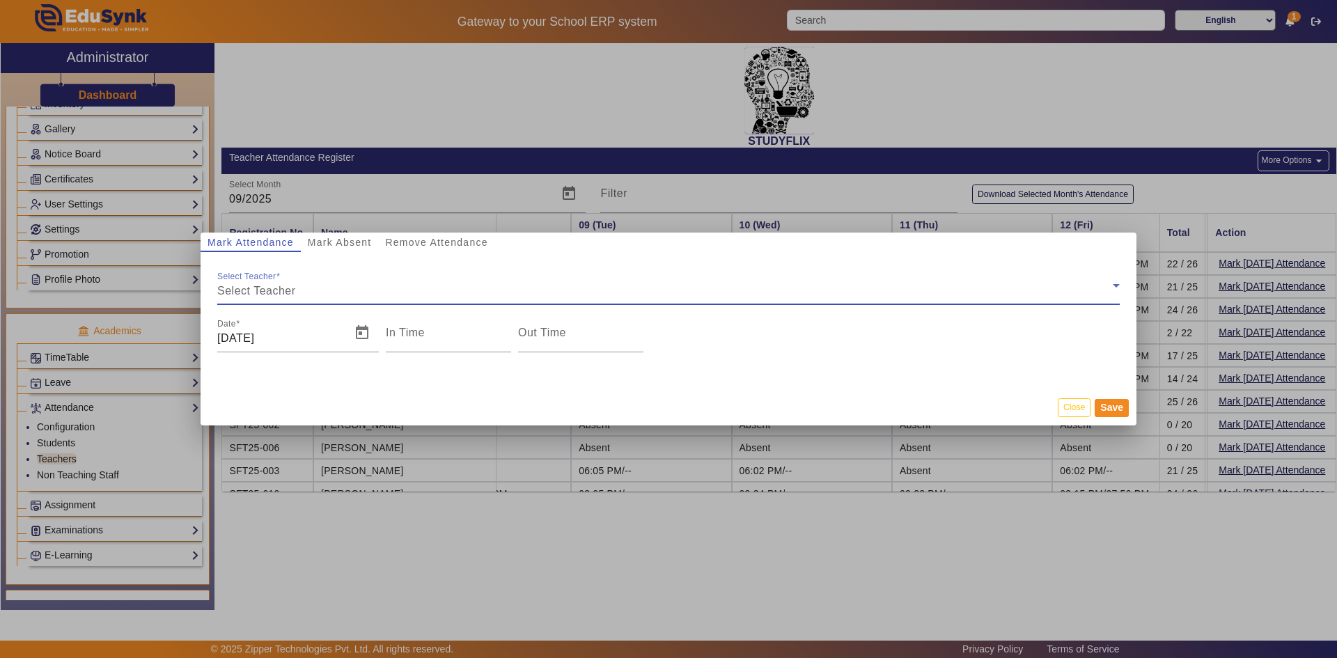
click at [283, 286] on span "Select Teacher" at bounding box center [256, 291] width 79 height 12
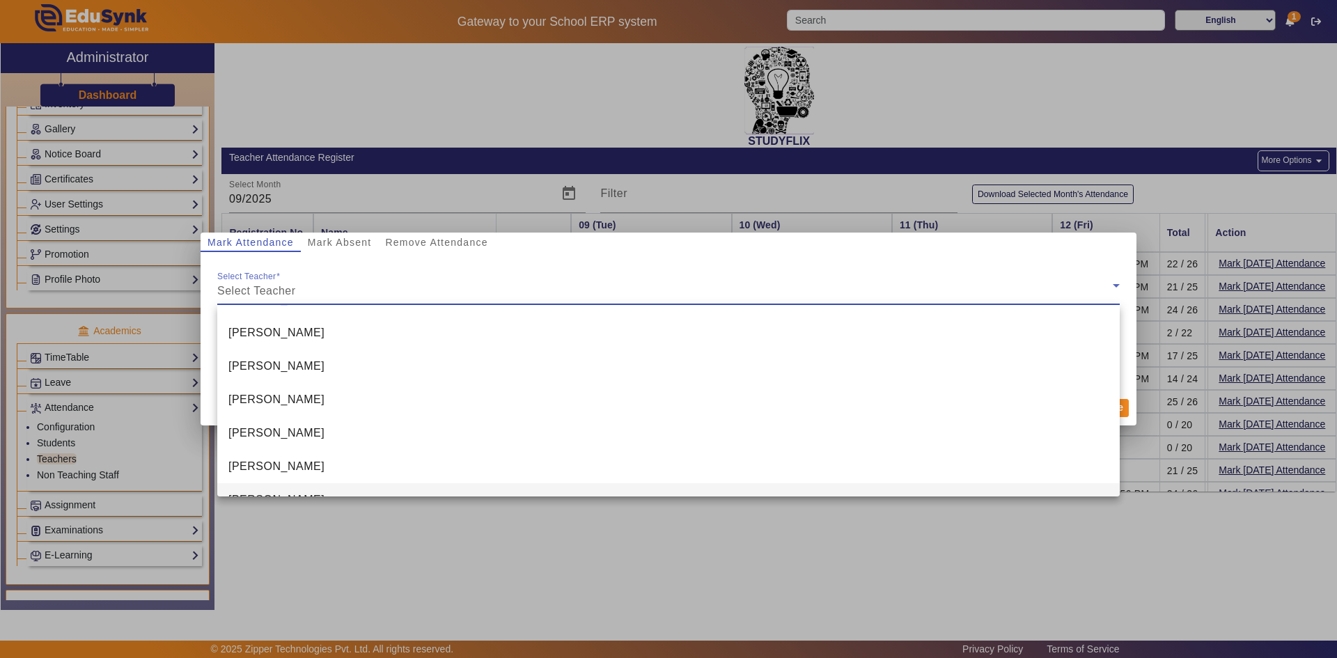
scroll to position [221, 0]
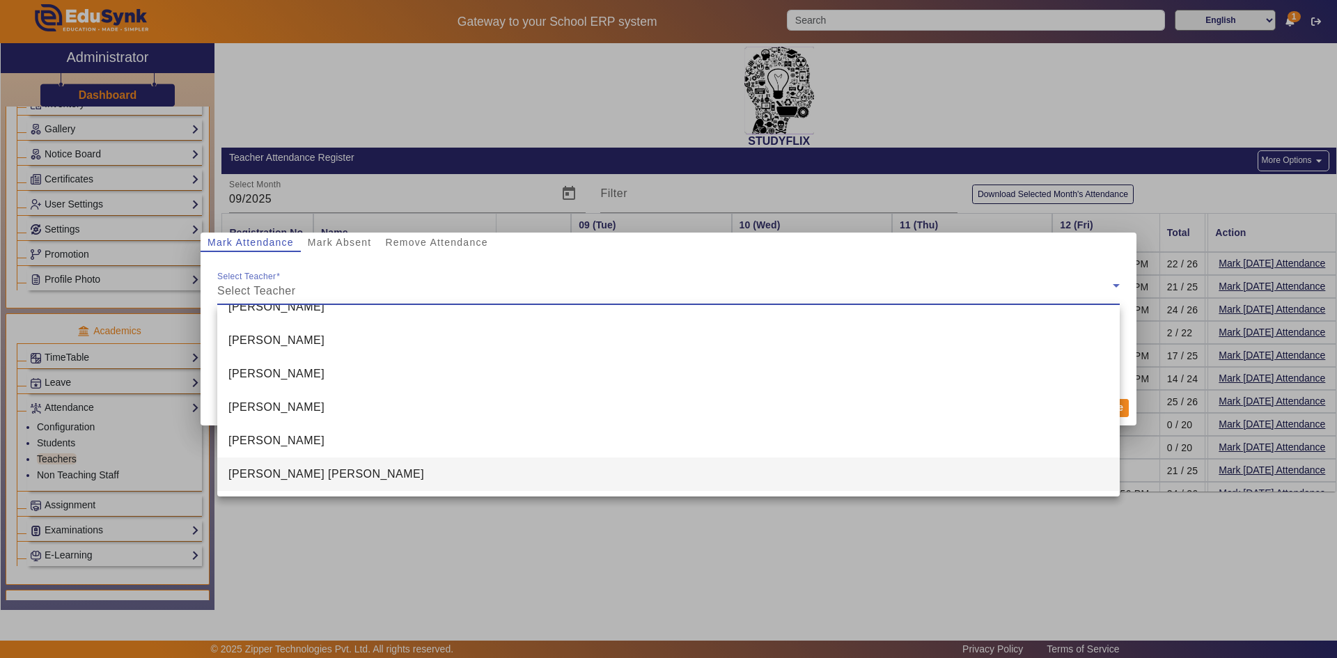
click at [282, 474] on span "[PERSON_NAME] [PERSON_NAME]" at bounding box center [326, 474] width 196 height 17
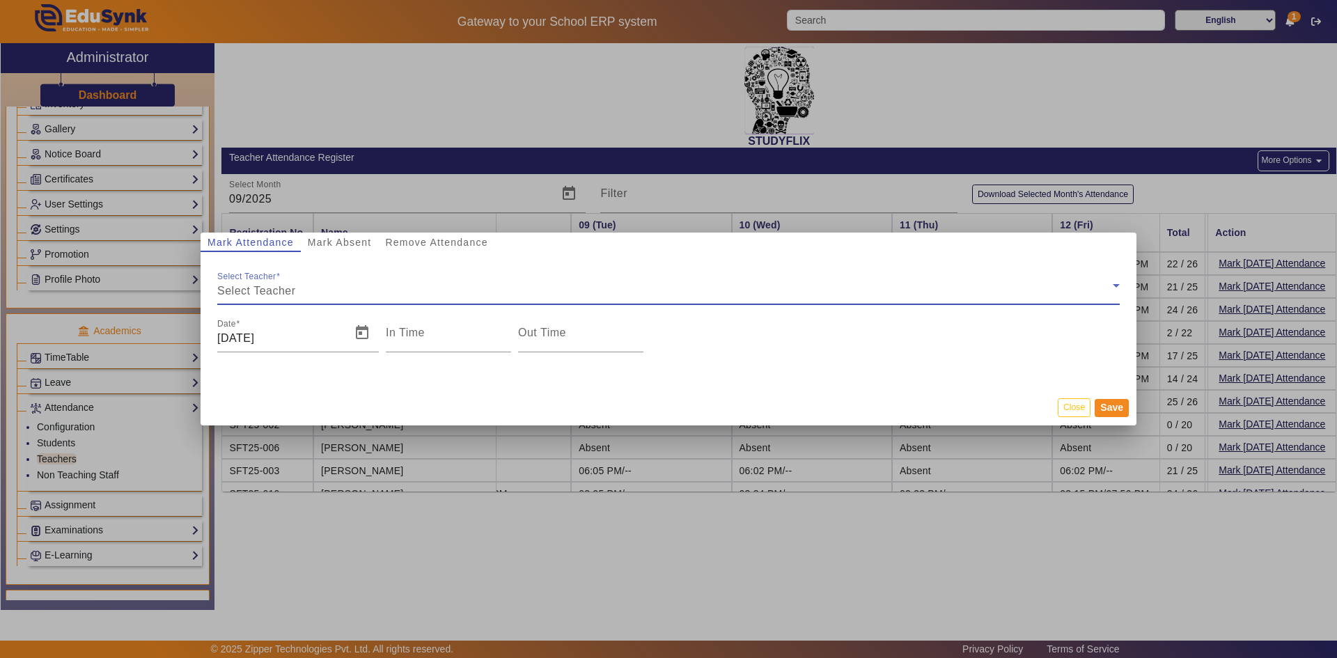
type input "7:04 pm"
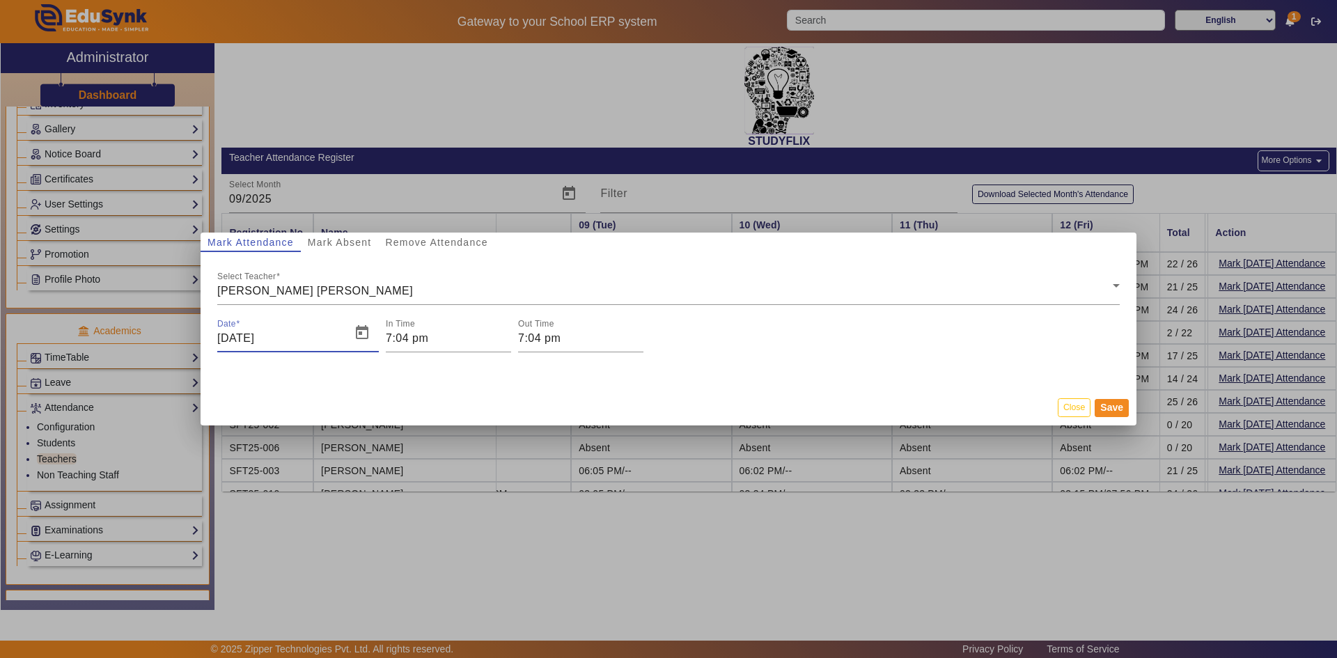
click at [263, 343] on input "[DATE]" at bounding box center [279, 338] width 125 height 17
click at [366, 332] on span "Open calendar" at bounding box center [361, 332] width 33 height 33
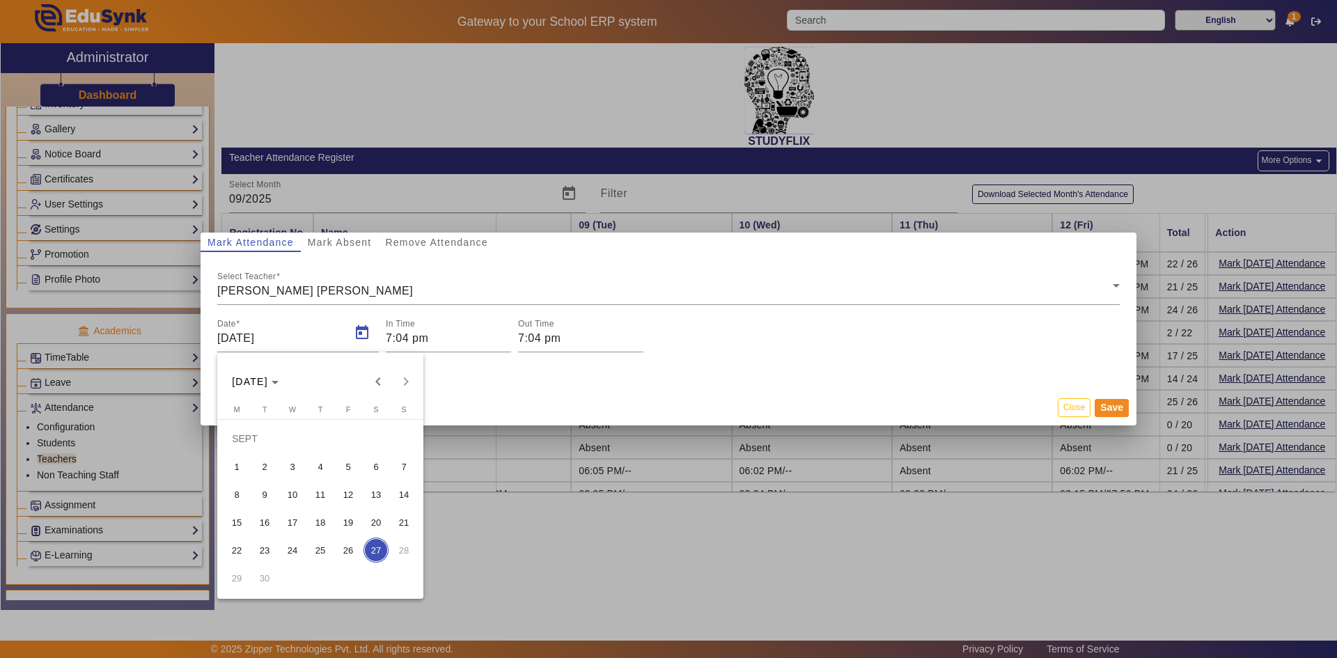
click at [287, 491] on span "10" at bounding box center [292, 494] width 25 height 25
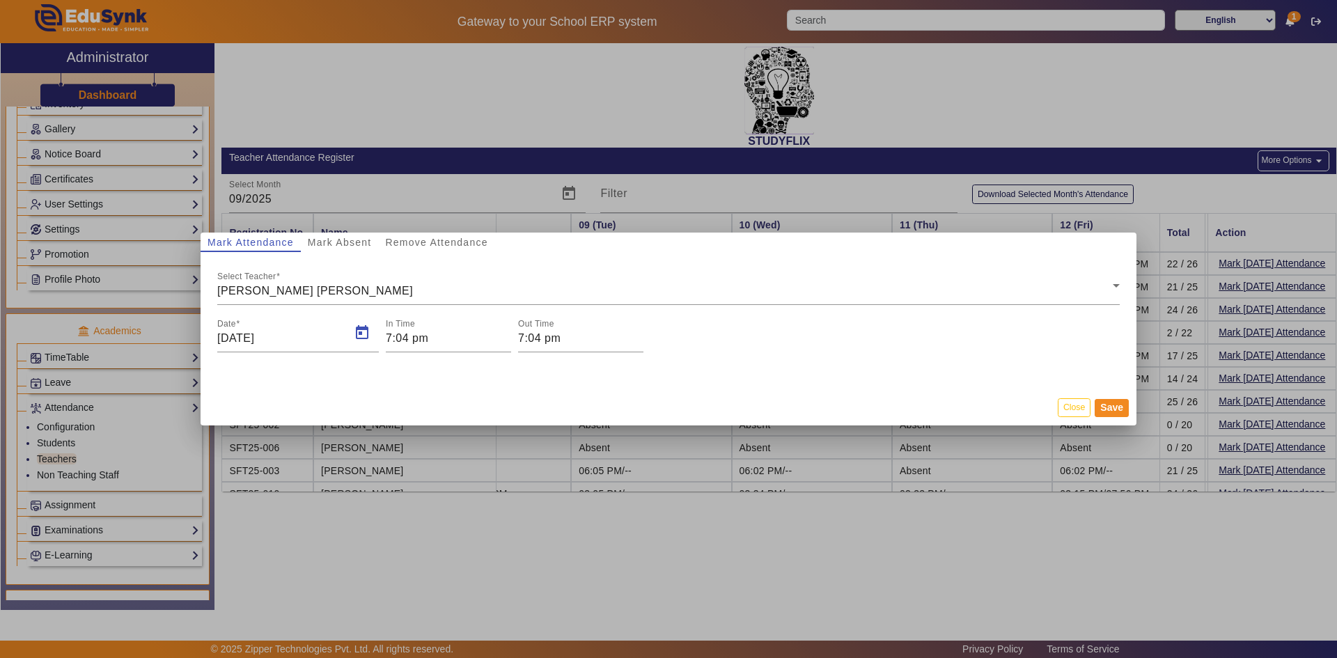
type input "[DATE]"
click at [478, 337] on input "7:04 pm" at bounding box center [448, 338] width 125 height 17
click at [440, 356] on icon "Add a hour" at bounding box center [442, 359] width 8 height 8
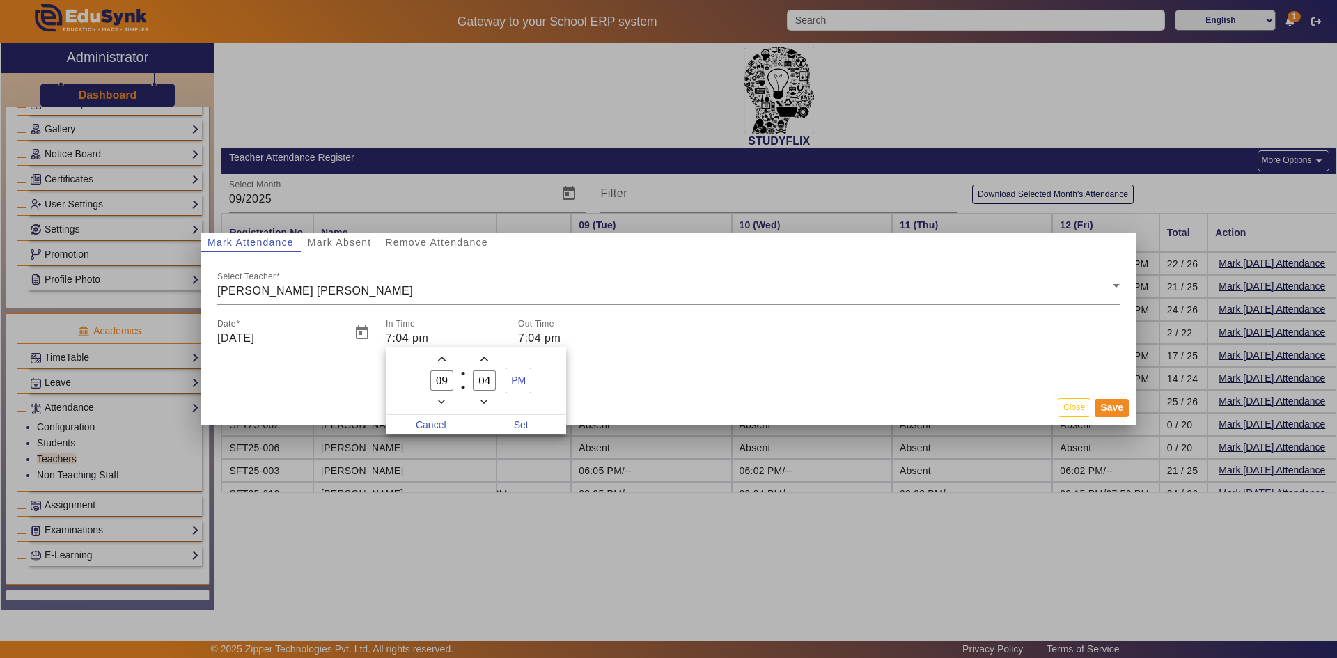
type input "10"
click at [515, 388] on span "PM" at bounding box center [518, 380] width 24 height 24
click at [519, 417] on span "Set" at bounding box center [521, 424] width 91 height 19
type input "10:04 am"
click at [538, 336] on input "7:04 pm" at bounding box center [580, 338] width 125 height 17
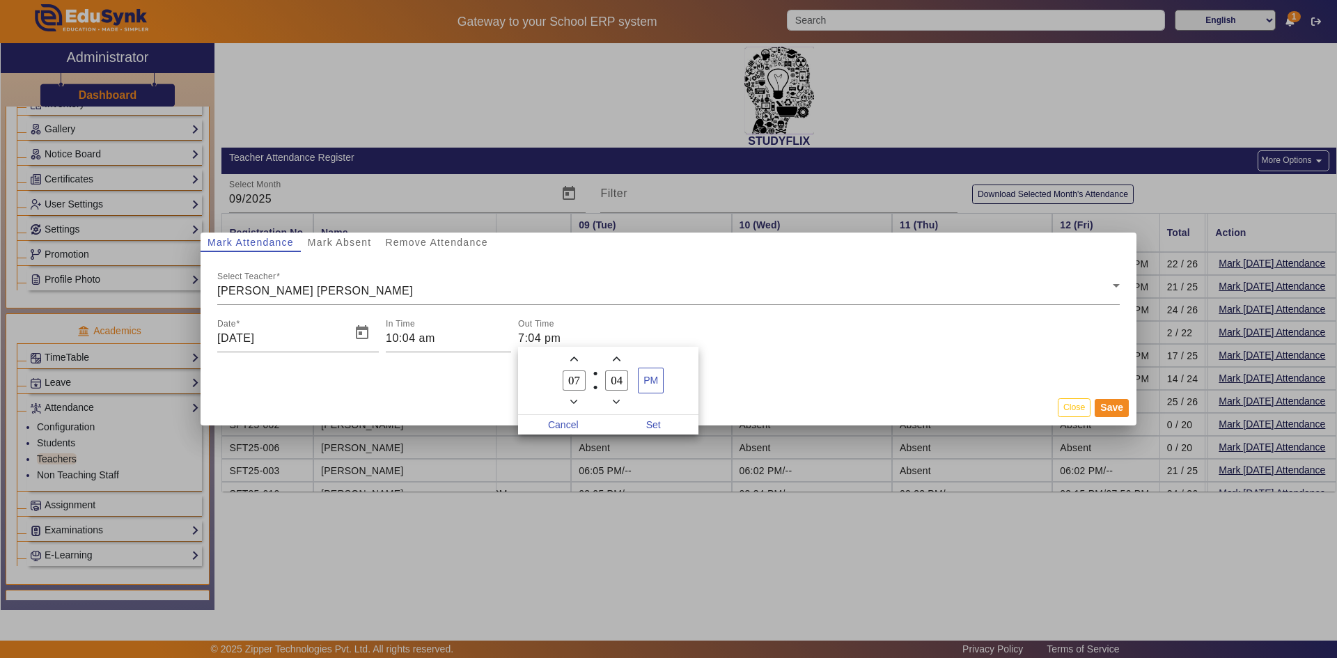
click at [569, 361] on span "Add a hour" at bounding box center [574, 359] width 15 height 15
click at [572, 359] on icon "Add a hour" at bounding box center [574, 359] width 8 height 4
type input "09"
click at [635, 425] on span "Set" at bounding box center [654, 424] width 91 height 19
type input "9:04 pm"
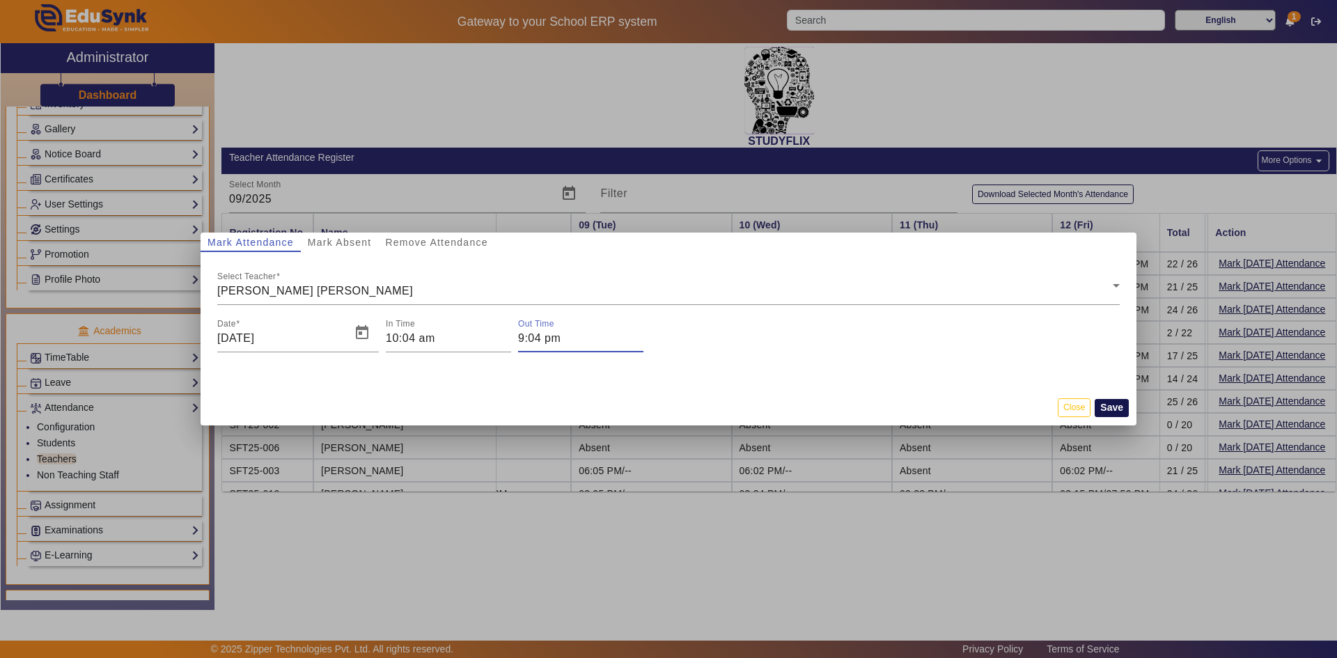
click at [1114, 410] on button "Save" at bounding box center [1112, 408] width 34 height 18
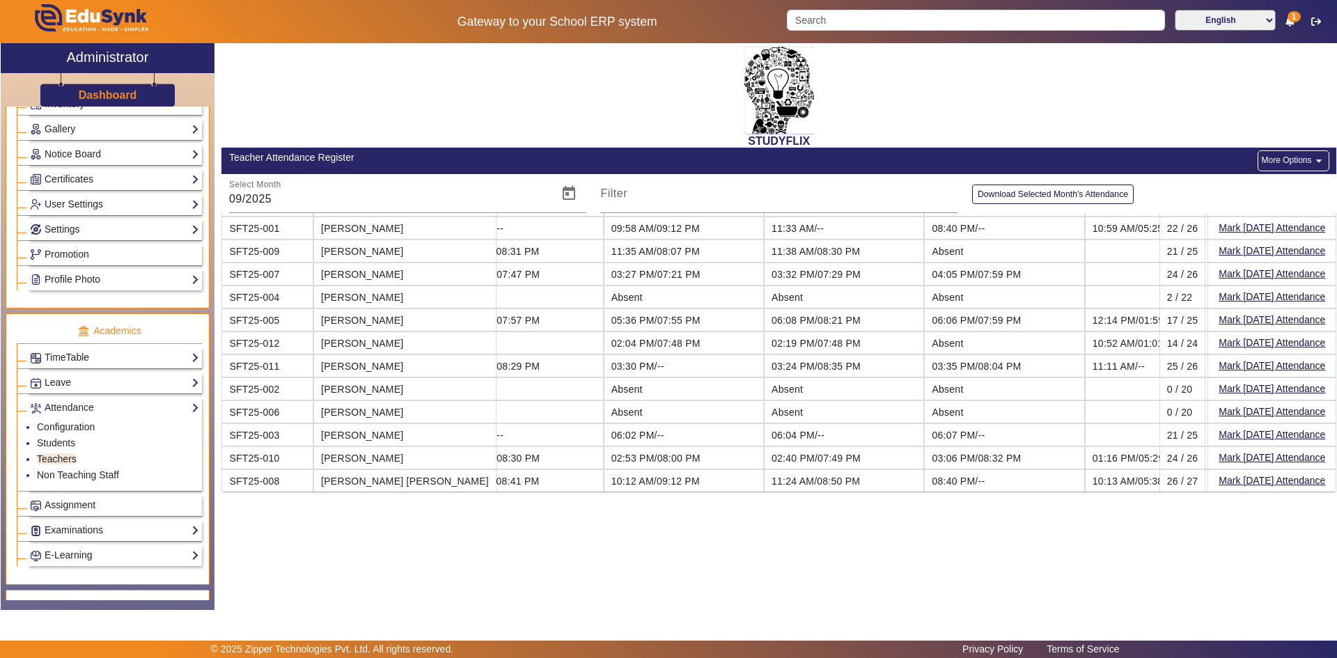
scroll to position [0, 2620]
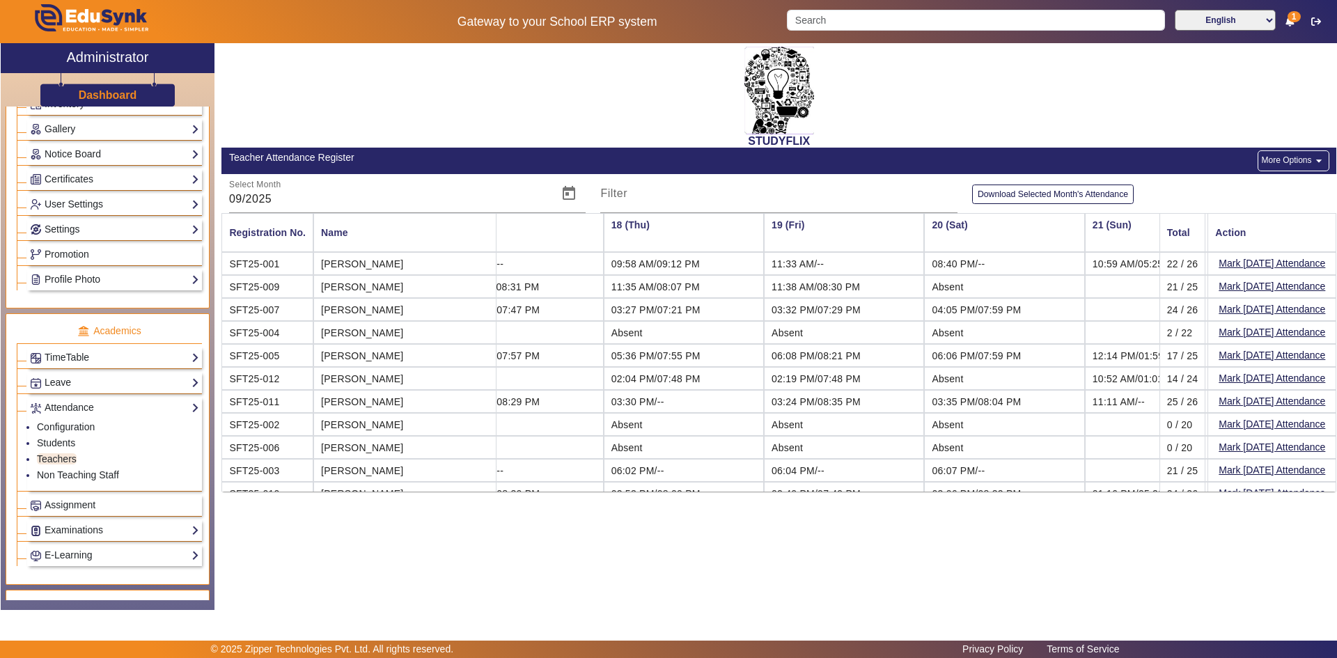
click at [1270, 159] on button "More Options arrow_drop_down" at bounding box center [1293, 160] width 71 height 21
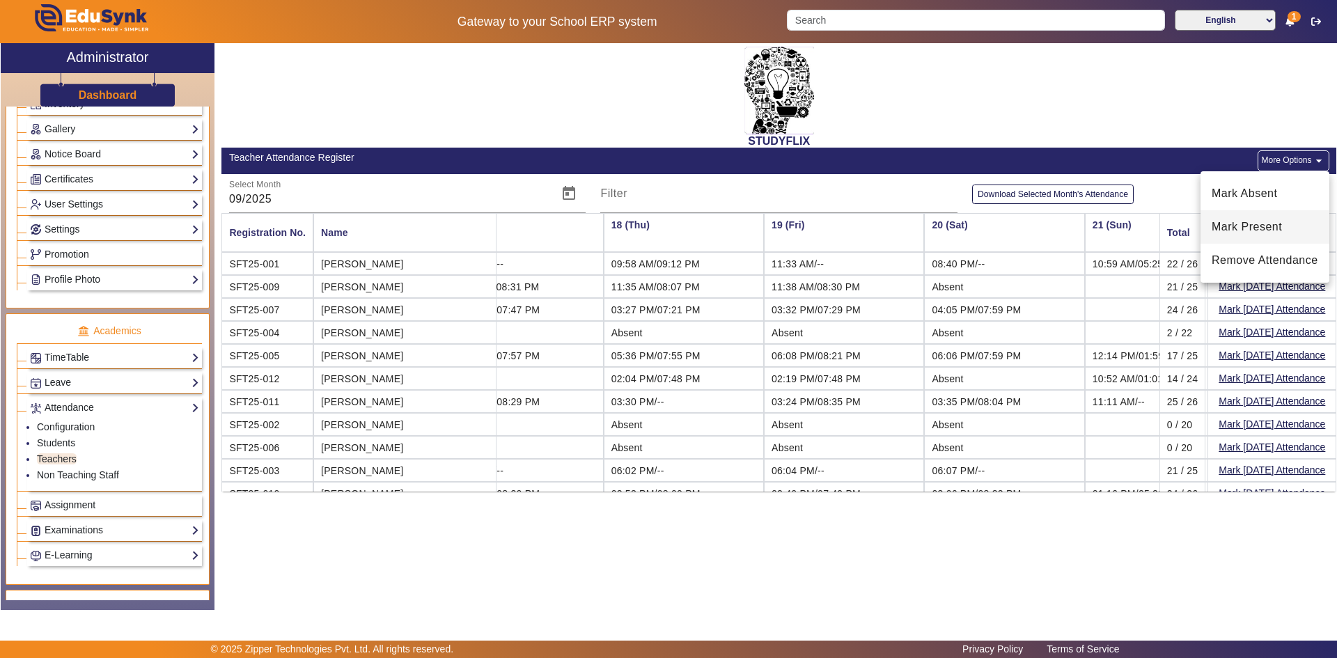
click at [1249, 226] on span "Mark Present" at bounding box center [1265, 227] width 107 height 17
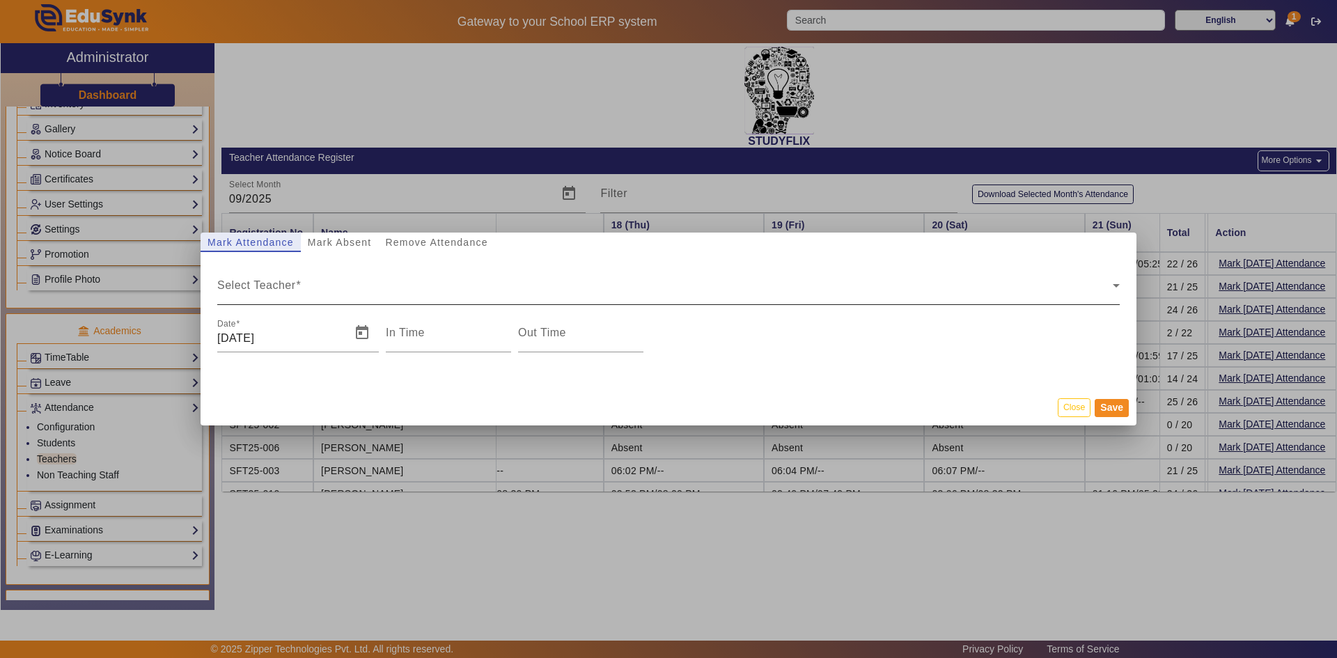
click at [272, 285] on span "Select Teacher" at bounding box center [665, 291] width 896 height 17
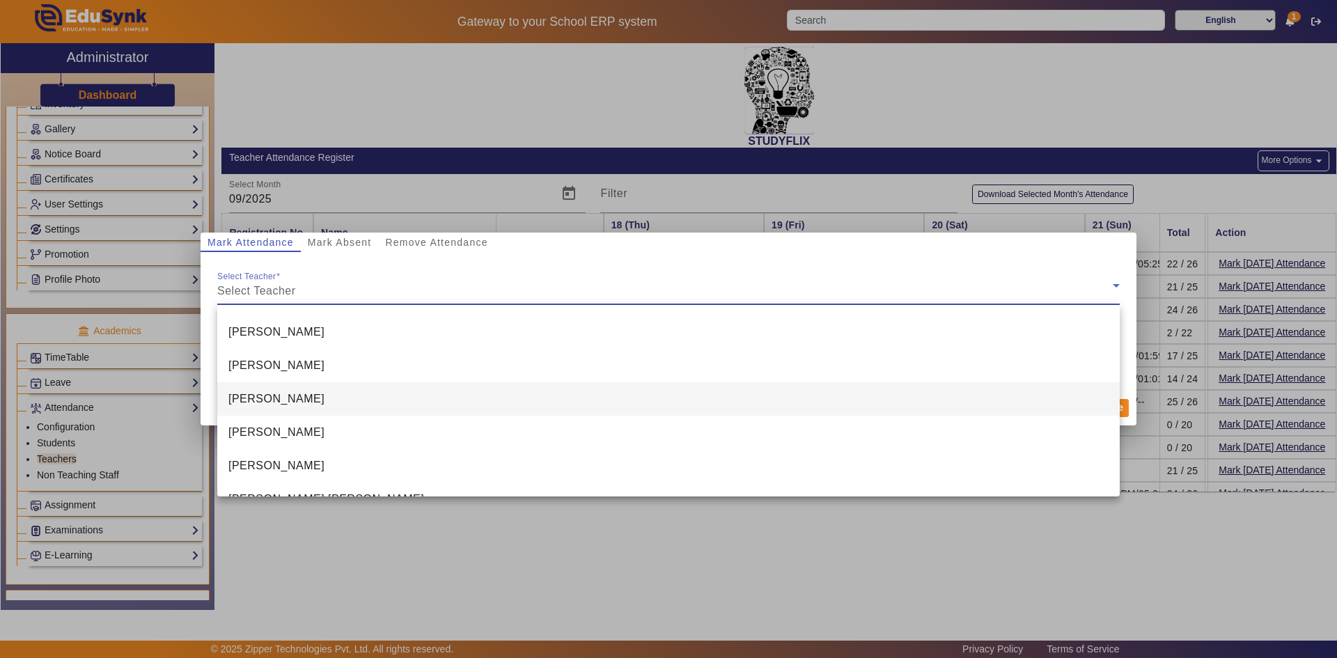
scroll to position [221, 0]
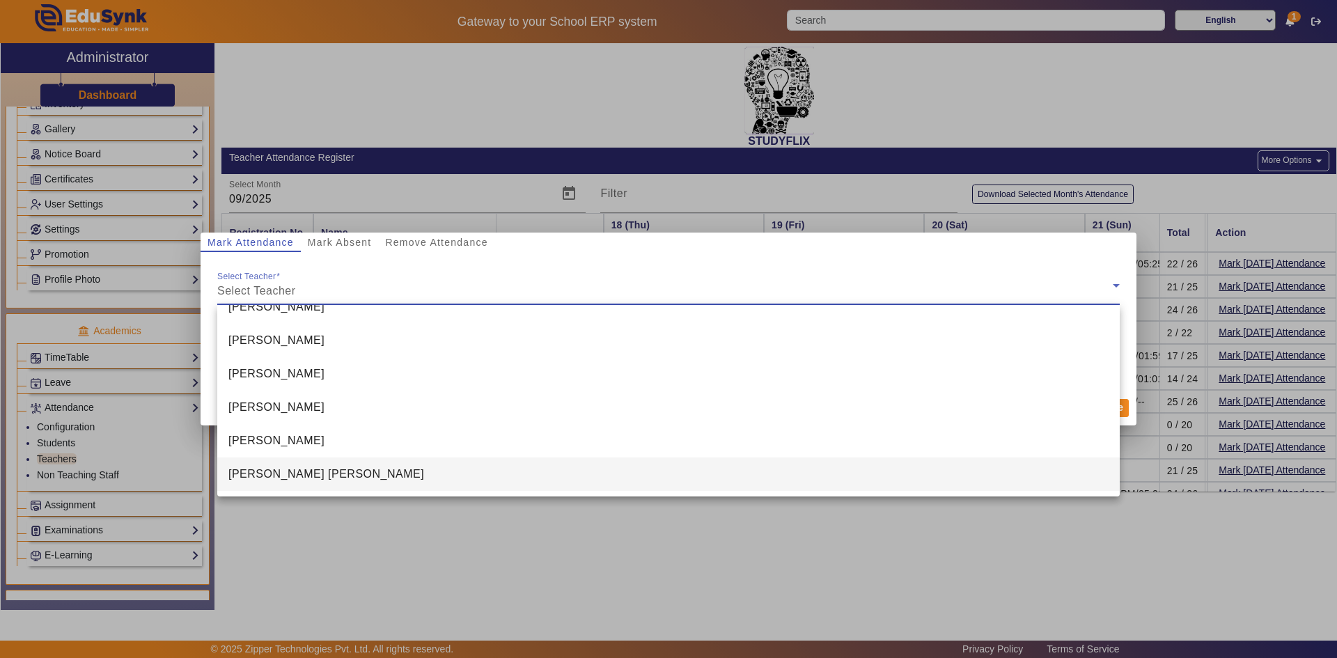
click at [290, 479] on span "[PERSON_NAME] [PERSON_NAME]" at bounding box center [326, 474] width 196 height 17
type input "7:05 pm"
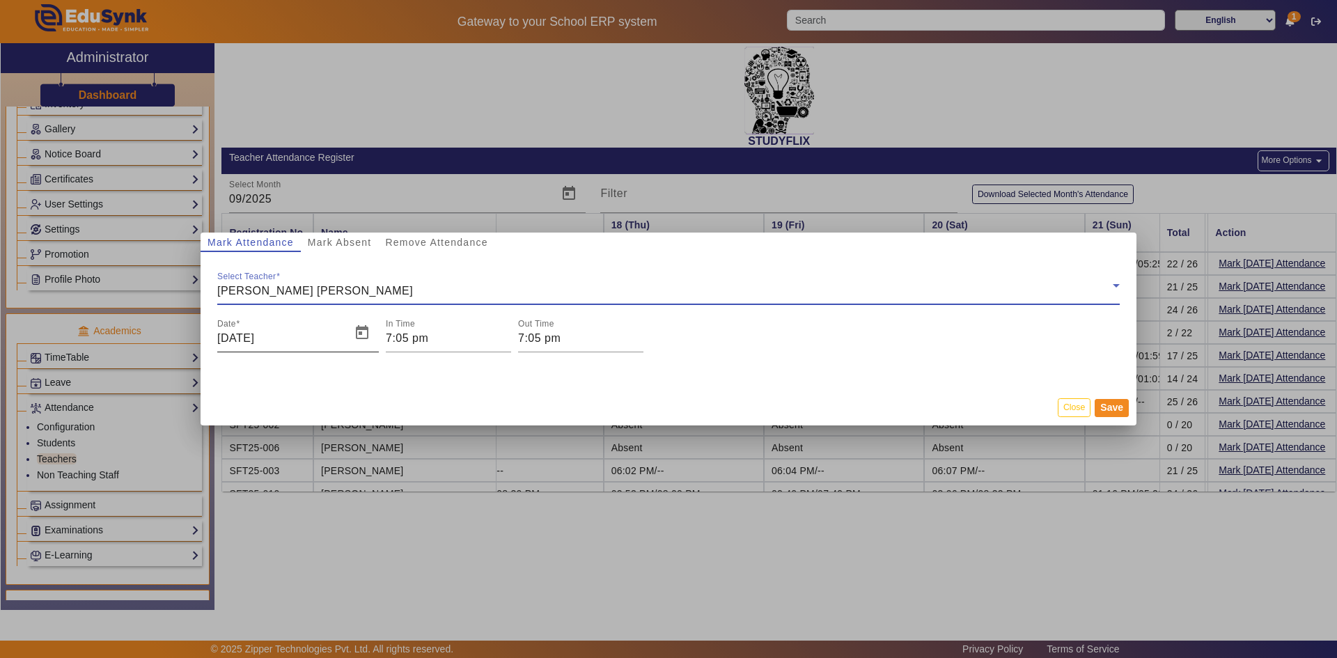
click at [323, 338] on input "[DATE]" at bounding box center [279, 338] width 125 height 17
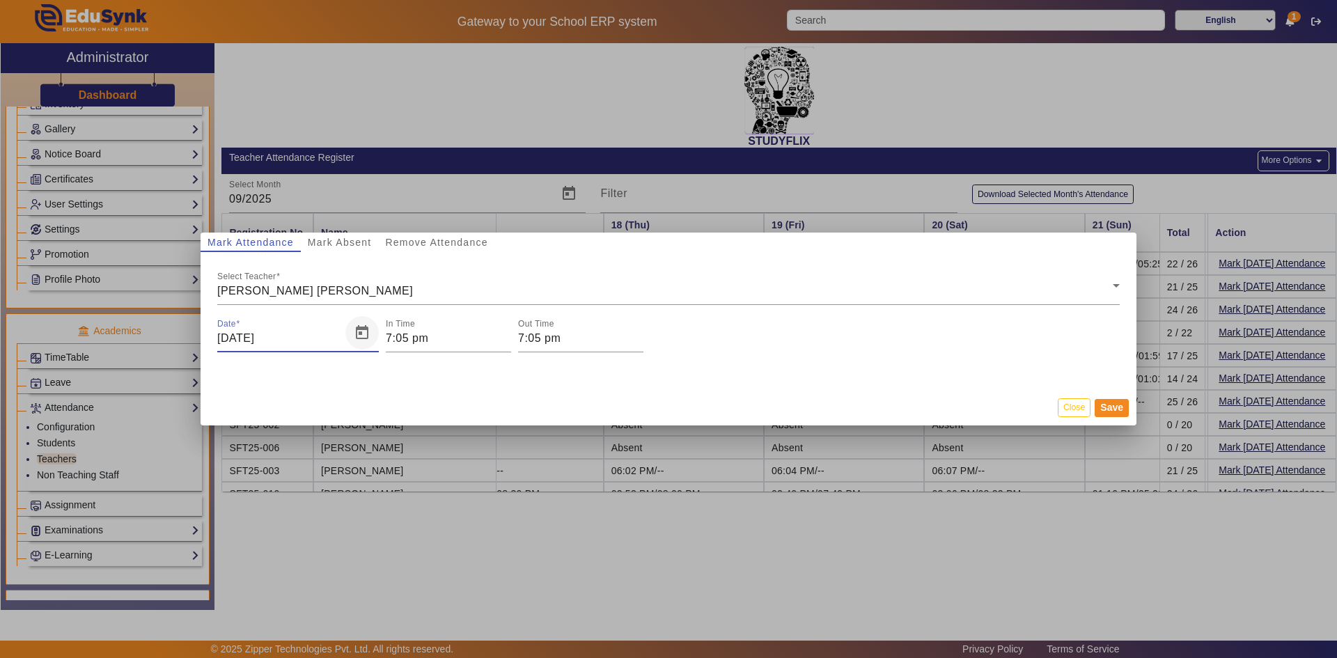
click at [364, 335] on span "Open calendar" at bounding box center [361, 332] width 33 height 33
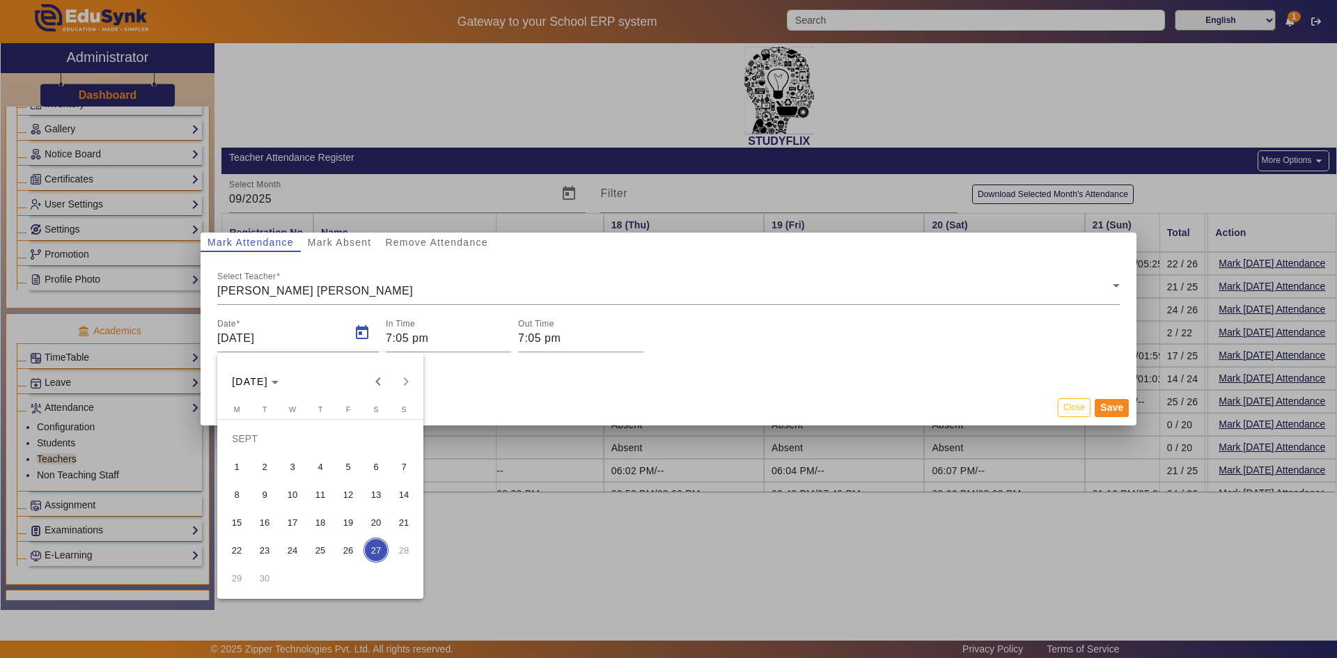
click at [368, 524] on span "20" at bounding box center [376, 522] width 25 height 25
type input "[DATE]"
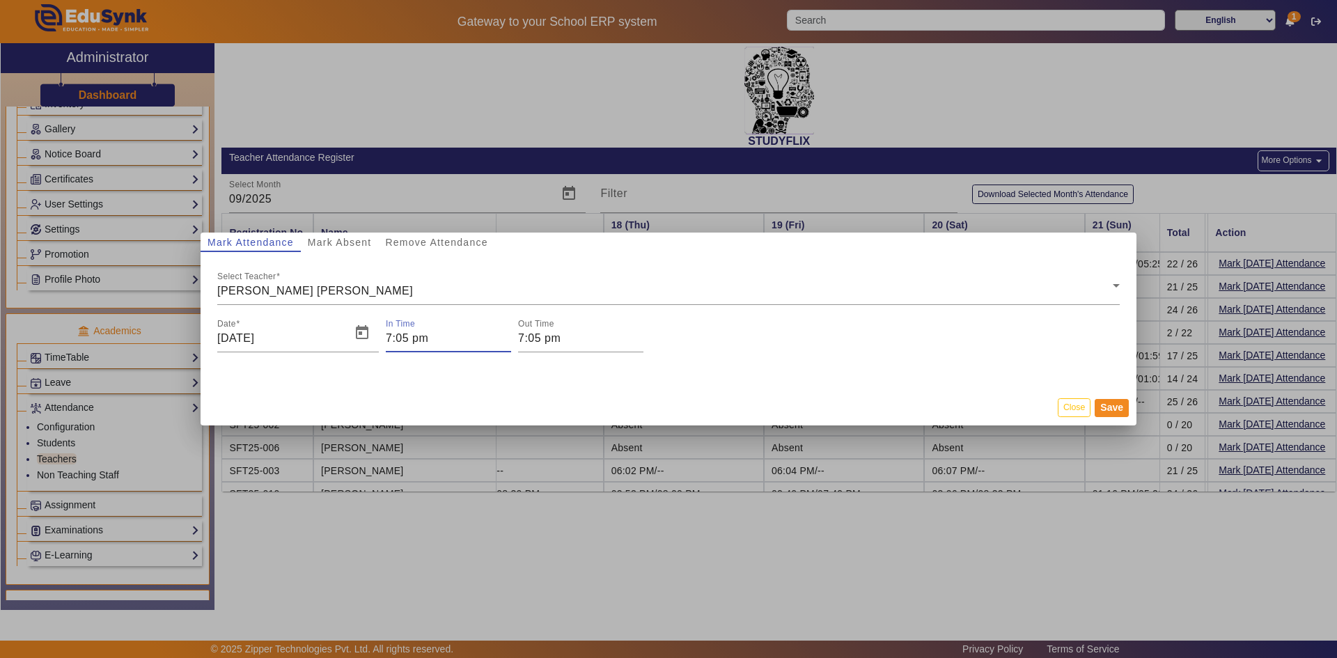
click at [389, 336] on input "7:05 pm" at bounding box center [448, 338] width 125 height 17
click at [445, 361] on icon "Add a hour" at bounding box center [442, 359] width 8 height 4
click at [515, 381] on span "PM" at bounding box center [518, 380] width 24 height 24
click at [436, 357] on span "Add a hour" at bounding box center [442, 359] width 15 height 15
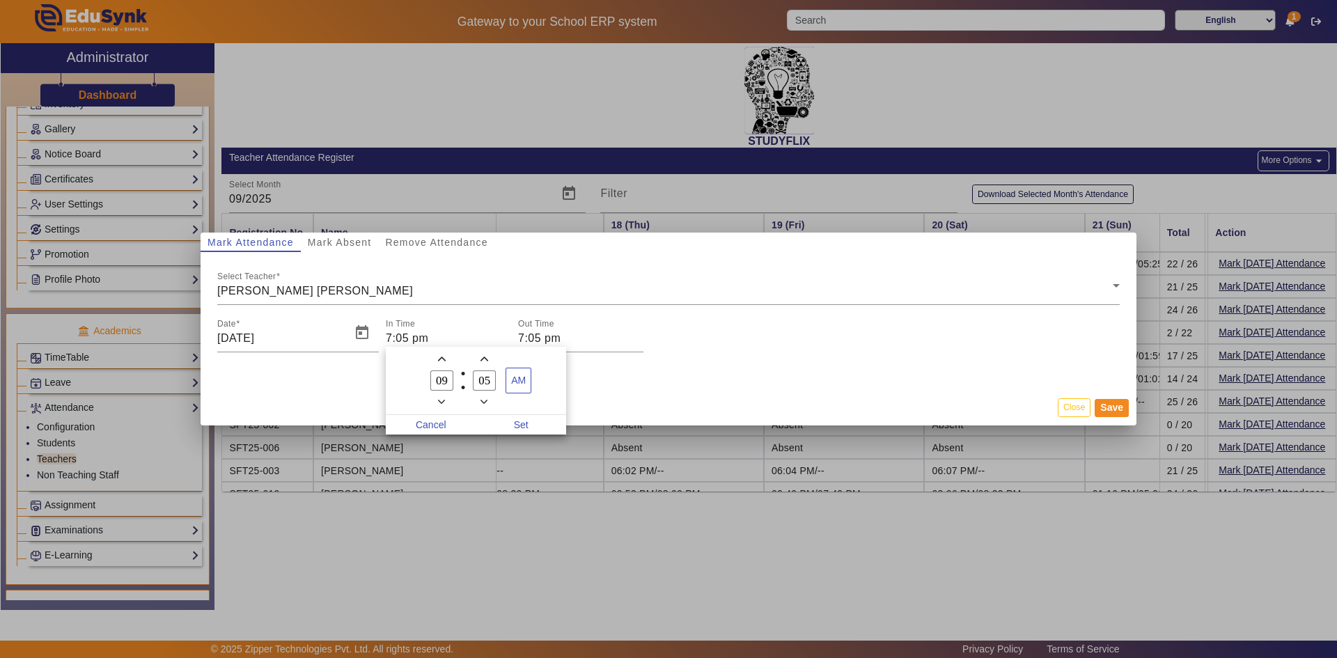
type input "10"
click at [522, 421] on span "Set" at bounding box center [521, 424] width 91 height 19
type input "10:05 am"
click at [536, 338] on input "7:05 pm" at bounding box center [580, 338] width 125 height 17
click at [571, 357] on icon "Add a hour" at bounding box center [574, 359] width 8 height 8
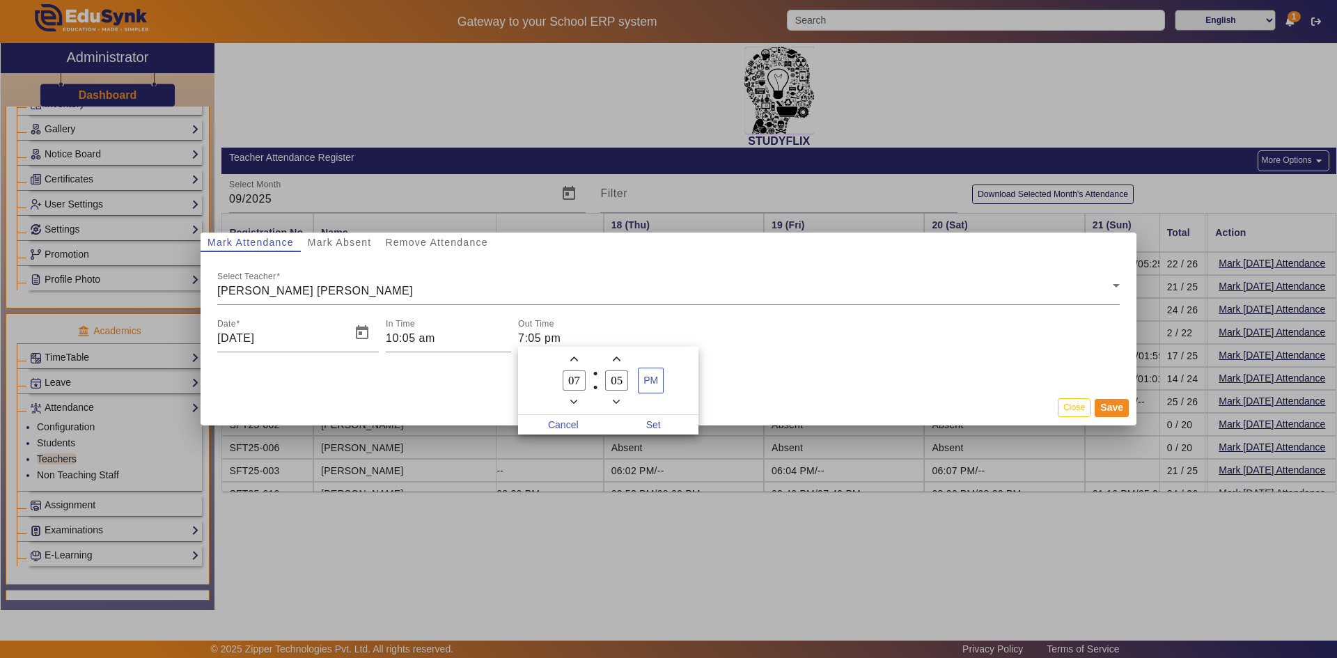
type input "08"
click at [650, 421] on span "Set" at bounding box center [654, 424] width 91 height 19
type input "8:05 pm"
click at [1109, 414] on button "Save" at bounding box center [1112, 408] width 34 height 18
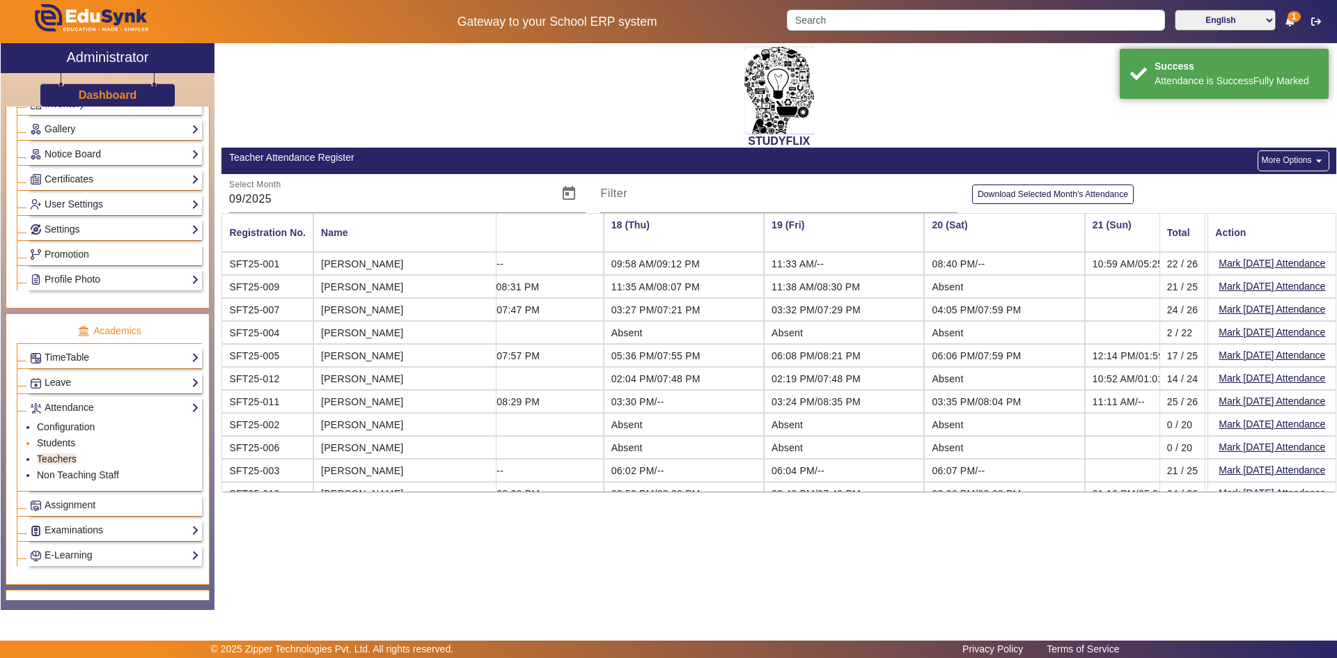
click at [71, 446] on link "Students" at bounding box center [56, 442] width 38 height 11
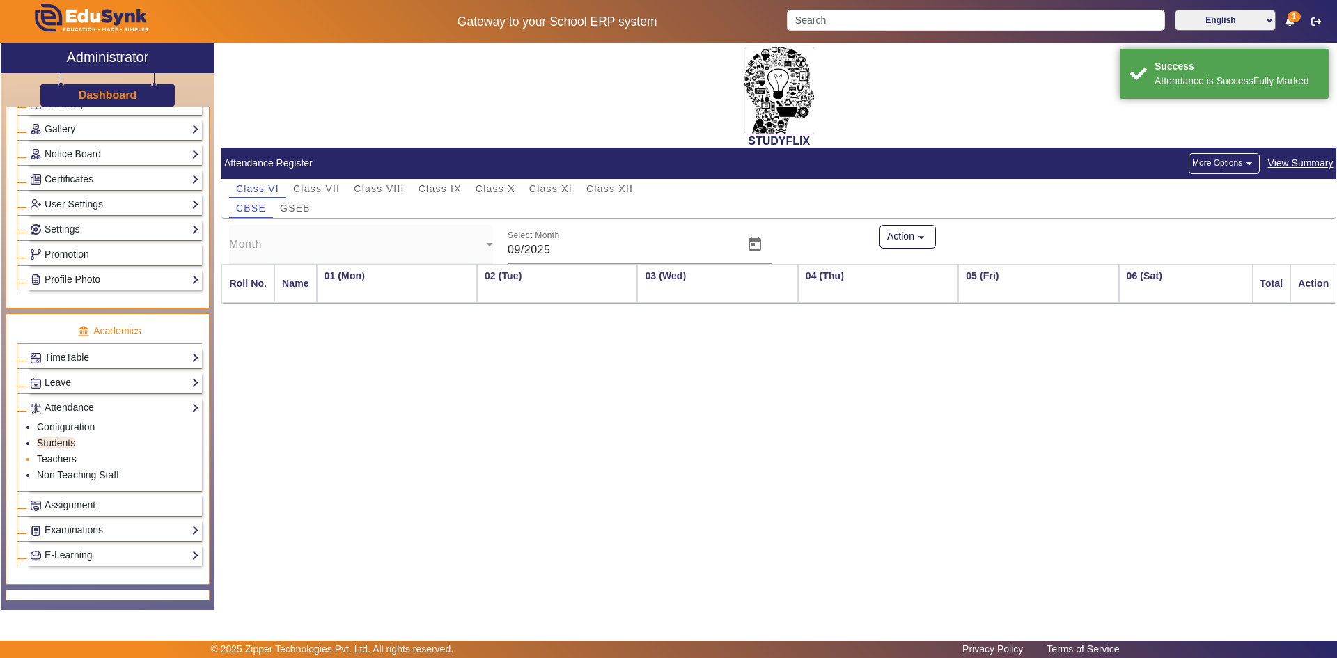
scroll to position [0, 2702]
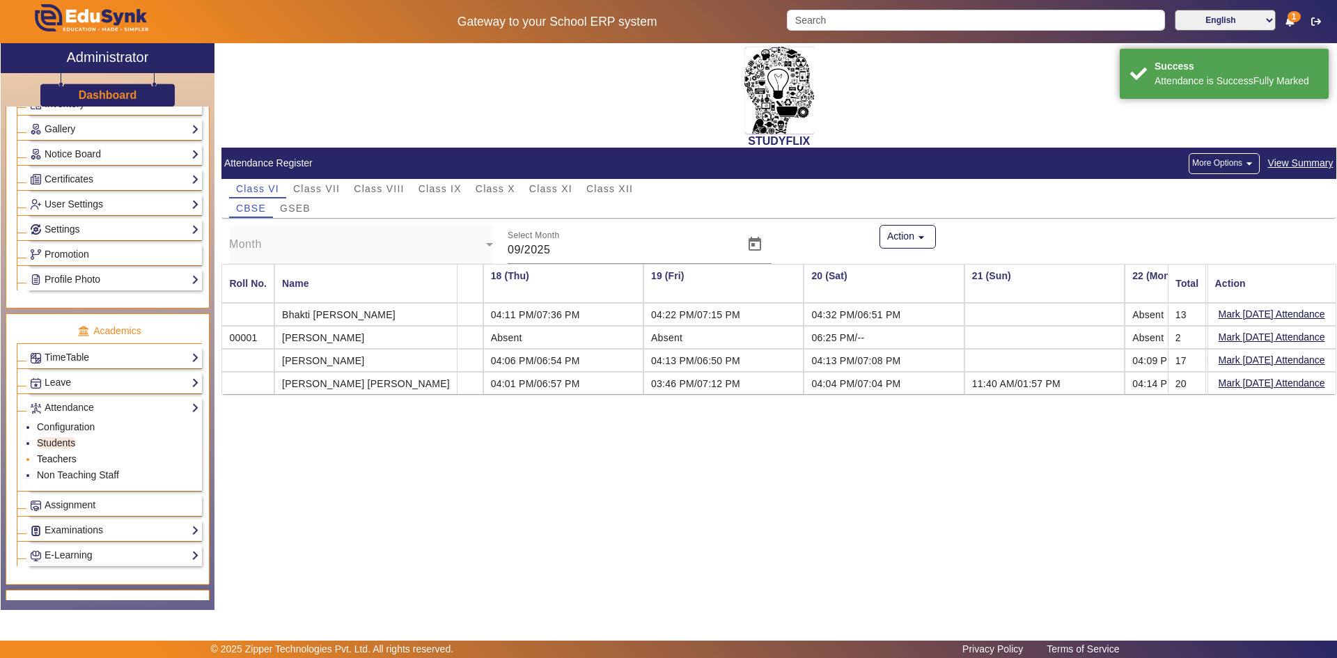
click at [66, 460] on link "Teachers" at bounding box center [57, 458] width 40 height 11
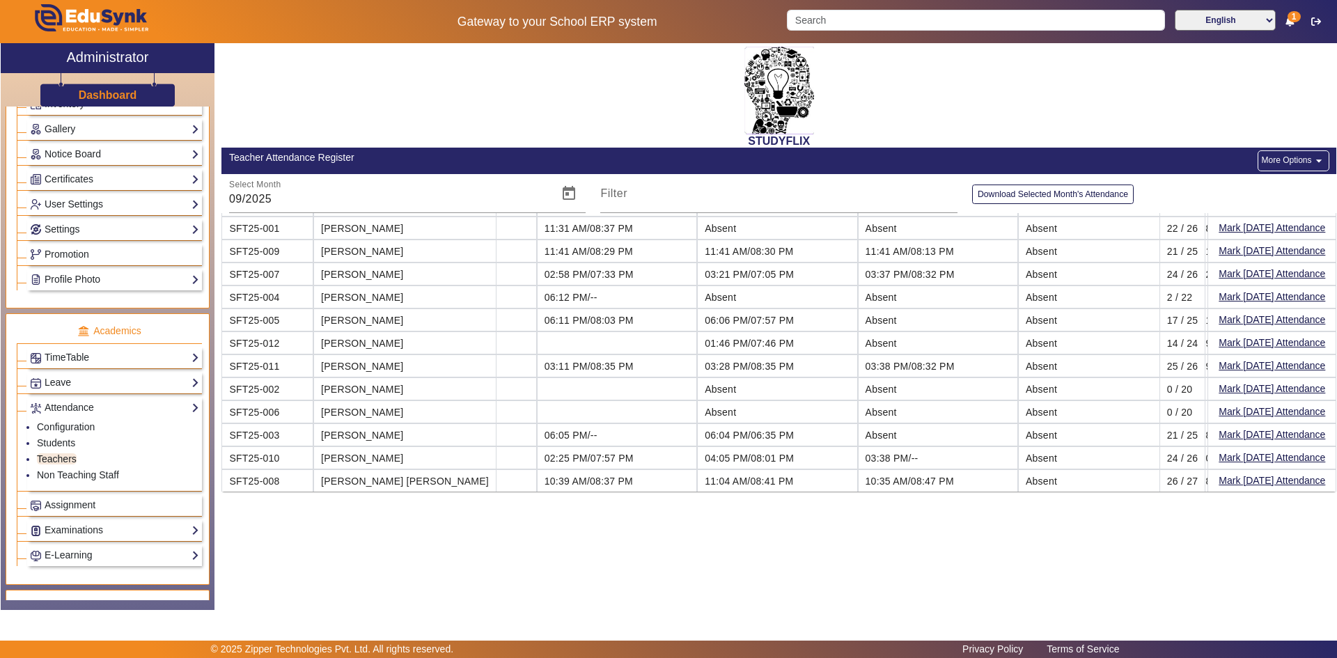
scroll to position [42, 0]
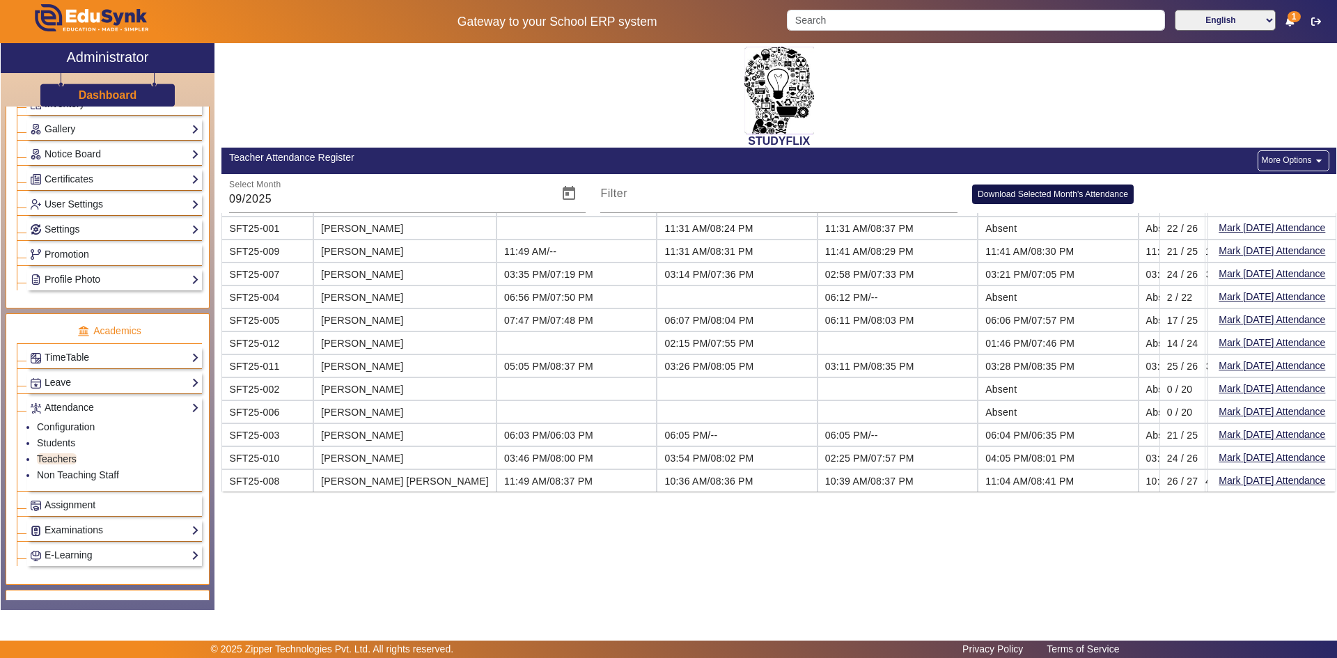
click at [1042, 196] on button "Download Selected Month's Attendance" at bounding box center [1053, 194] width 162 height 19
click at [1281, 162] on button "More Options arrow_drop_down" at bounding box center [1293, 160] width 71 height 21
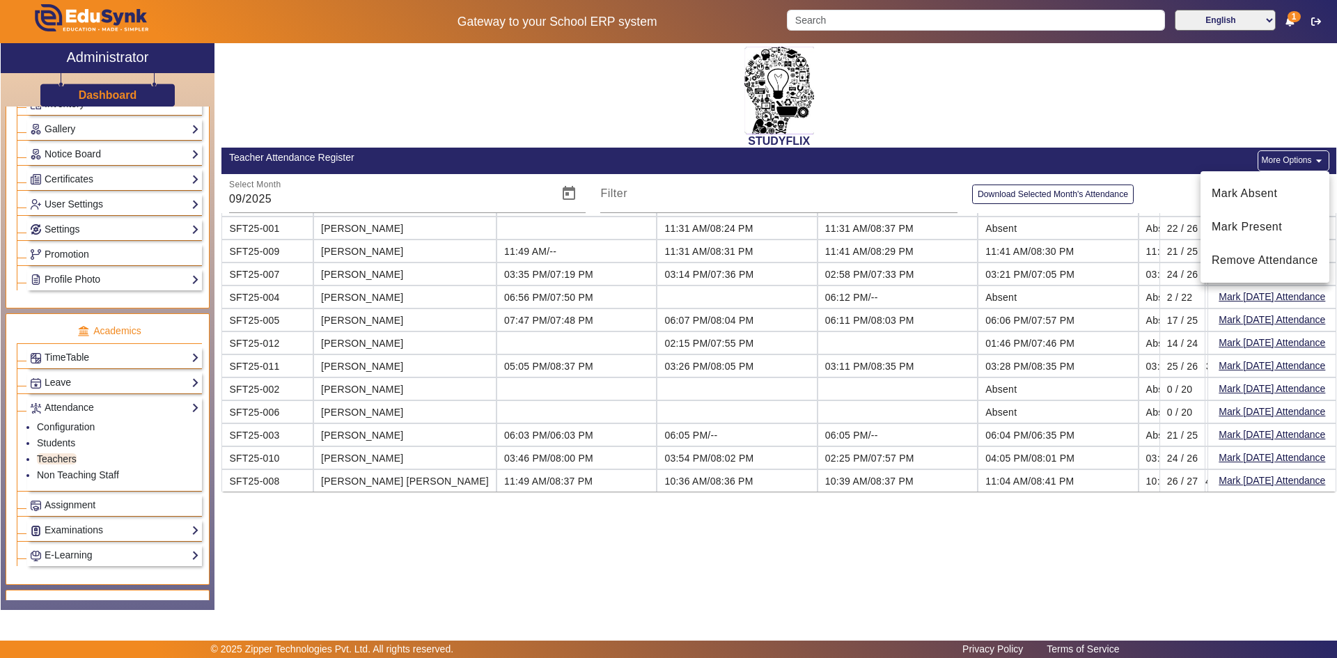
click at [65, 442] on div at bounding box center [668, 329] width 1337 height 658
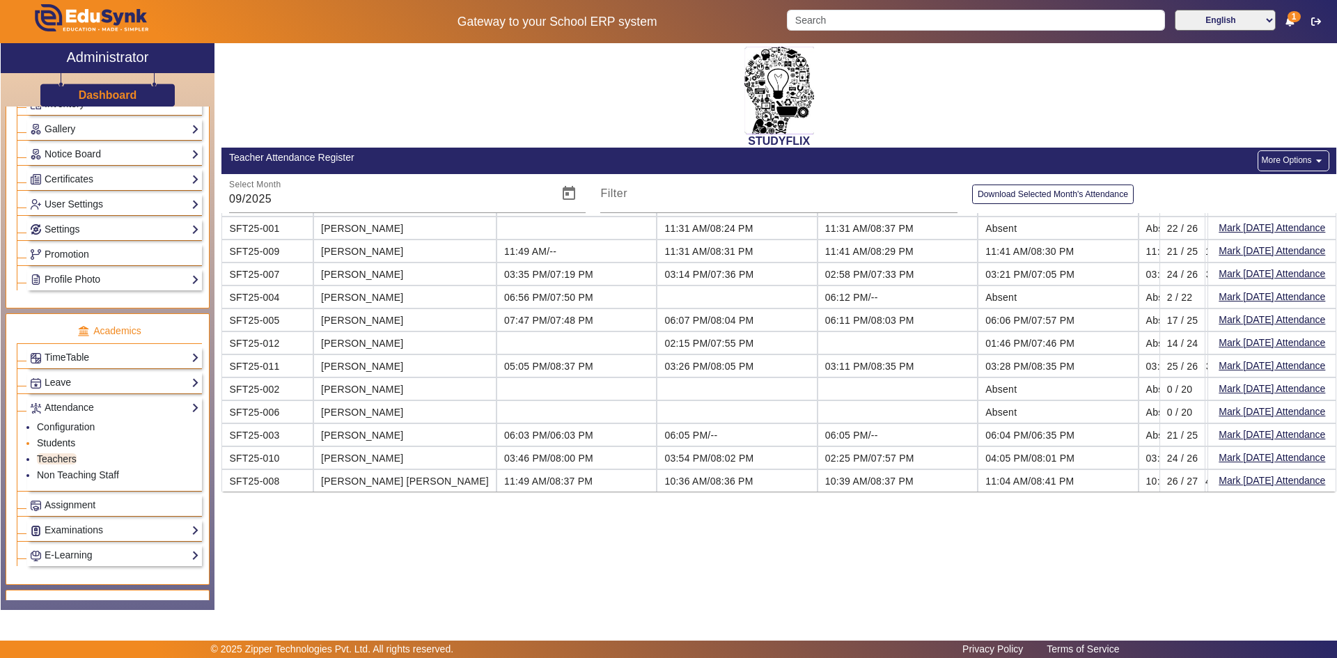
click at [65, 442] on link "Students" at bounding box center [56, 442] width 38 height 11
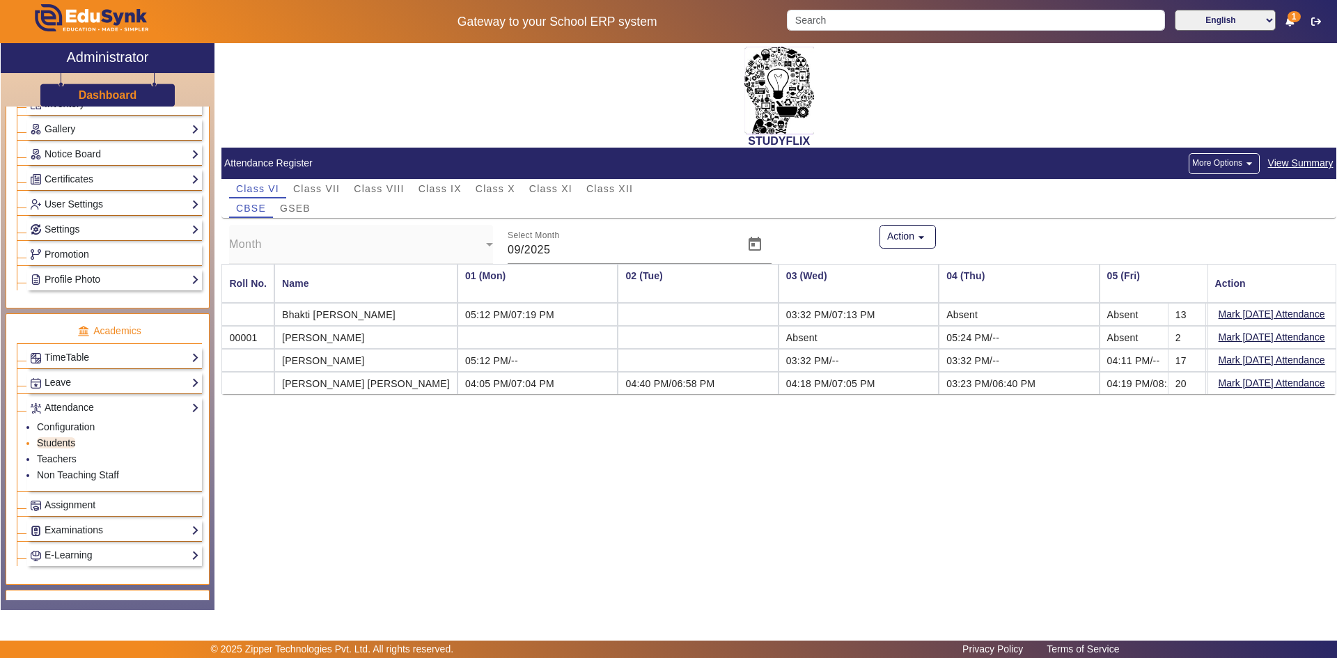
scroll to position [0, 2702]
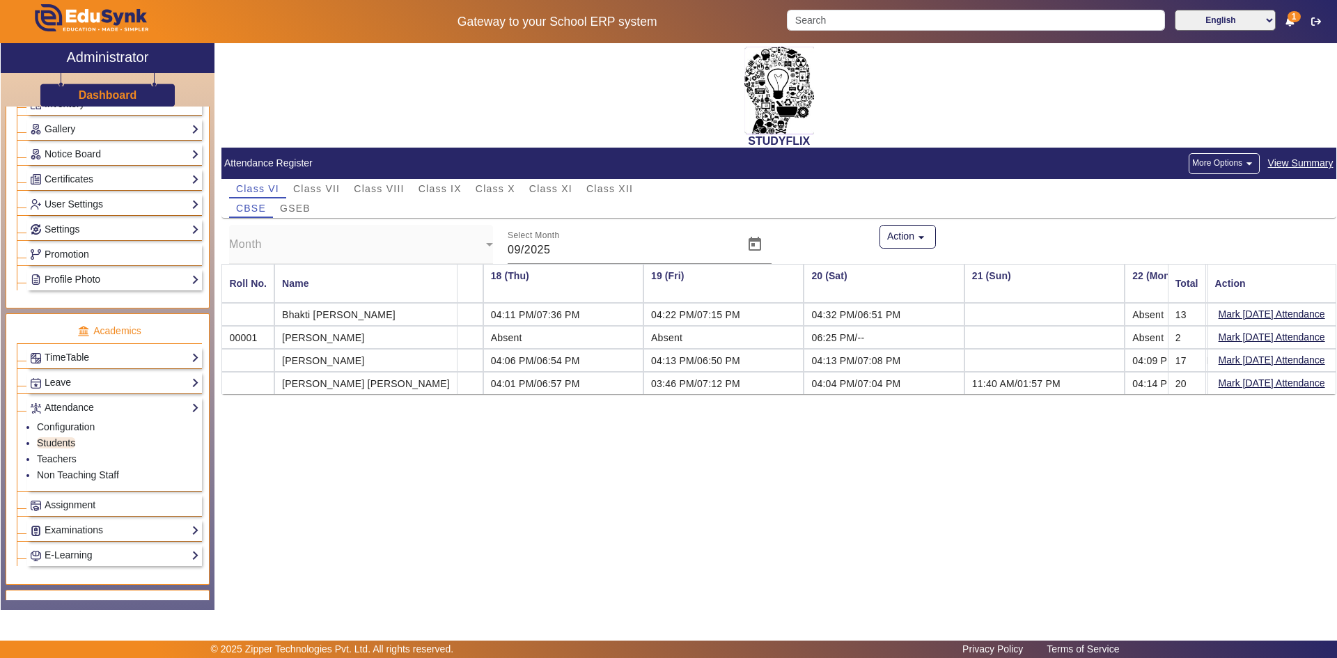
click at [1299, 164] on span "View Summary" at bounding box center [1300, 163] width 67 height 16
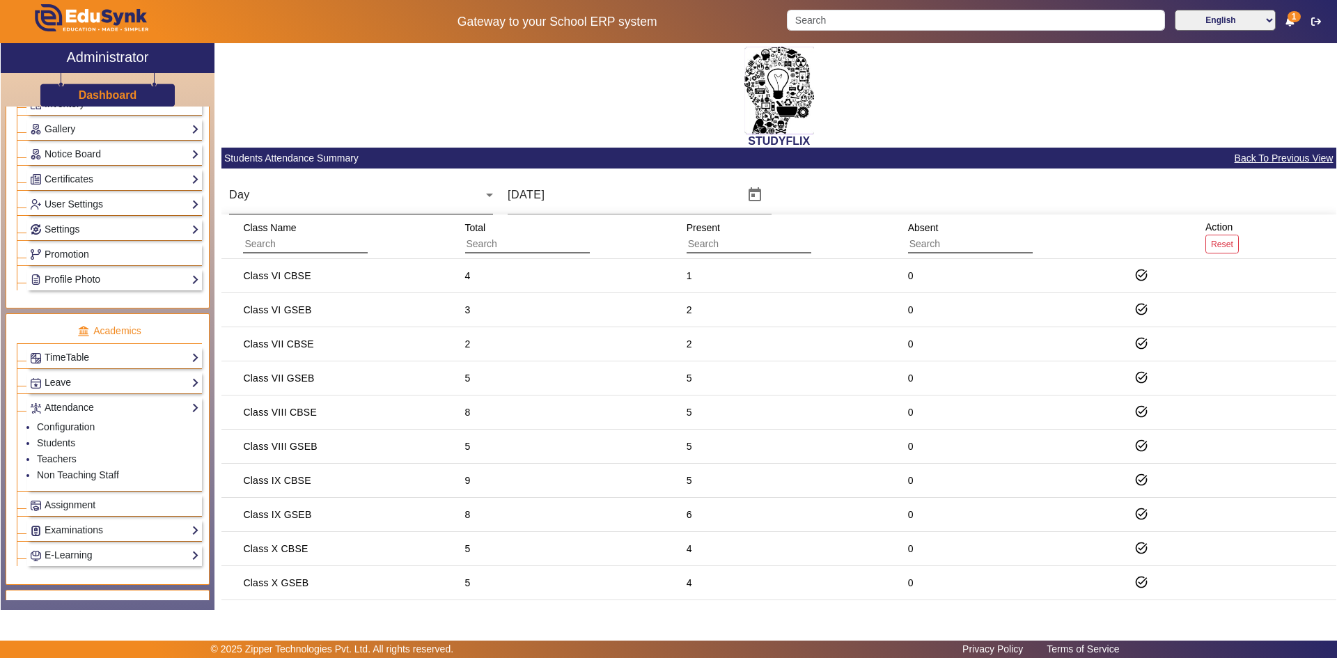
click at [342, 207] on div "Day" at bounding box center [361, 194] width 264 height 39
click at [342, 207] on div at bounding box center [668, 329] width 1337 height 658
click at [1274, 155] on span "Back To Previous View" at bounding box center [1284, 158] width 100 height 16
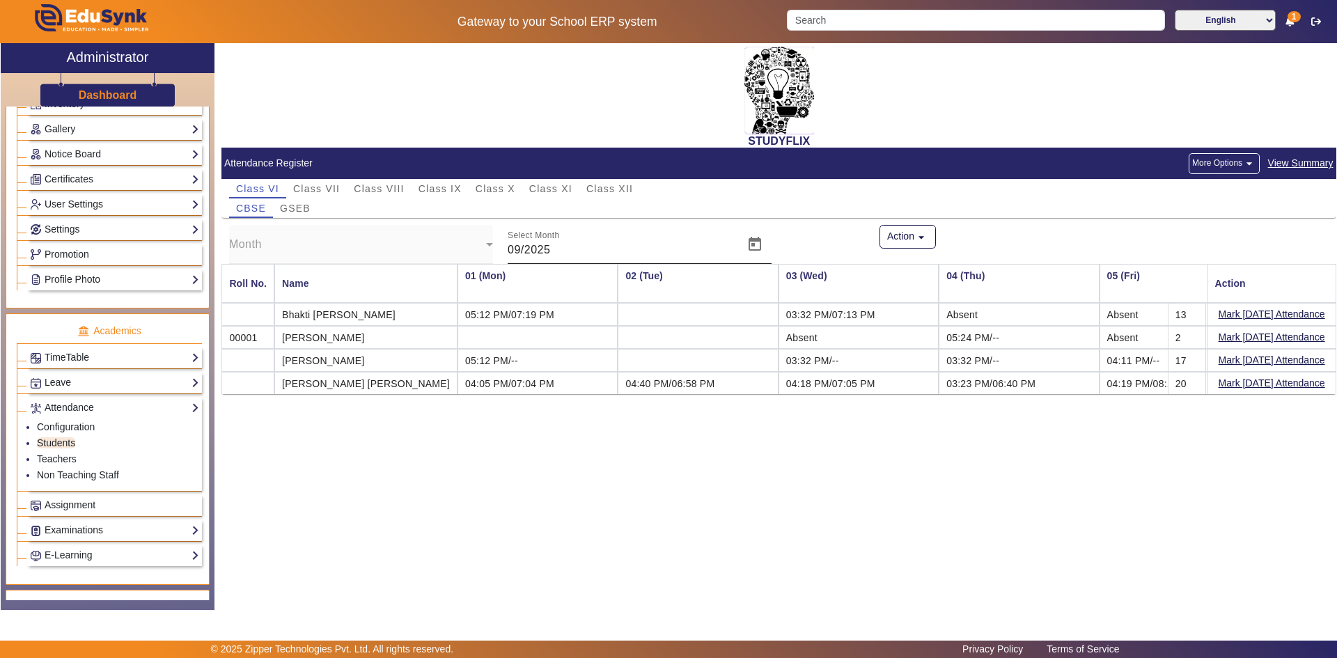
scroll to position [0, 2702]
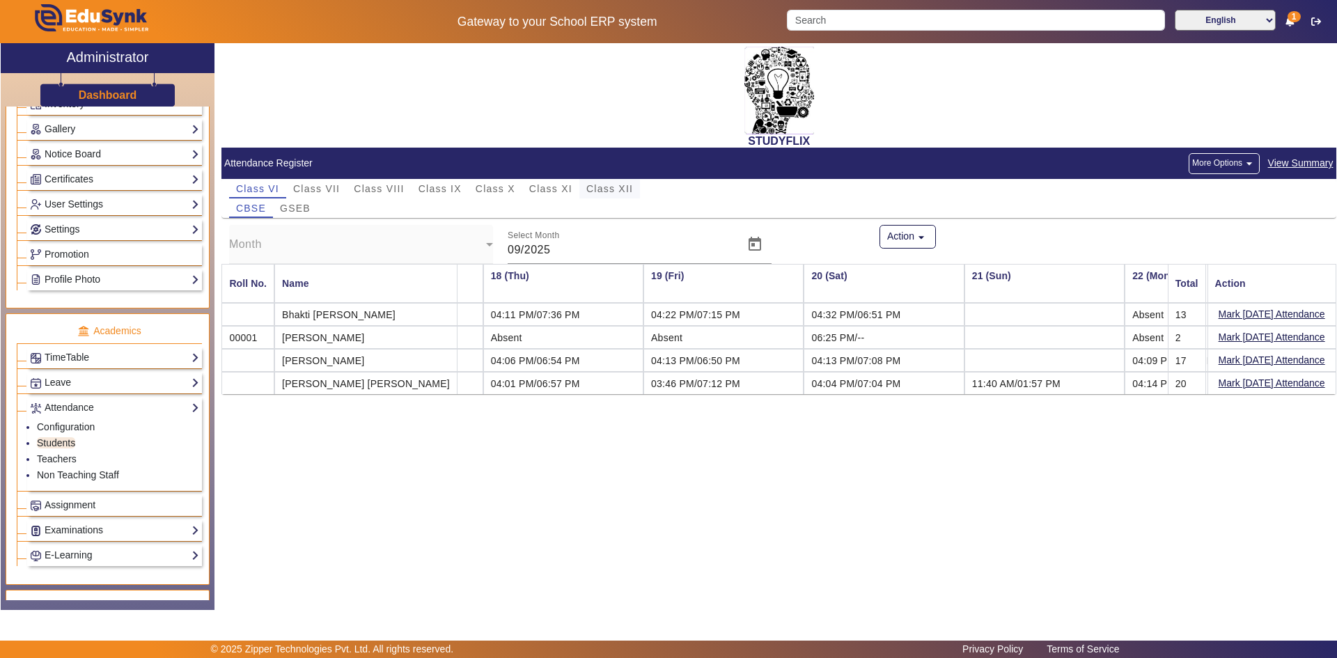
click at [605, 190] on span "Class XII" at bounding box center [609, 189] width 47 height 10
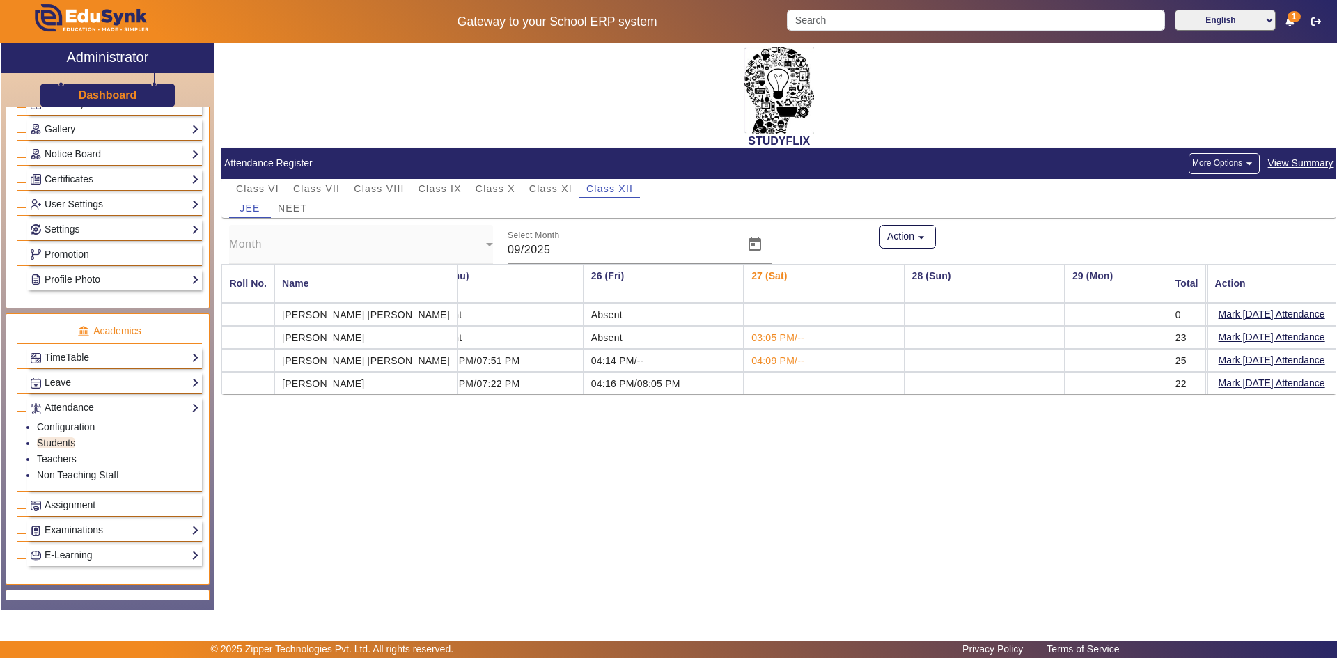
scroll to position [0, 3891]
click at [1224, 387] on button "Mark [DATE] Attendance" at bounding box center [1271, 383] width 109 height 17
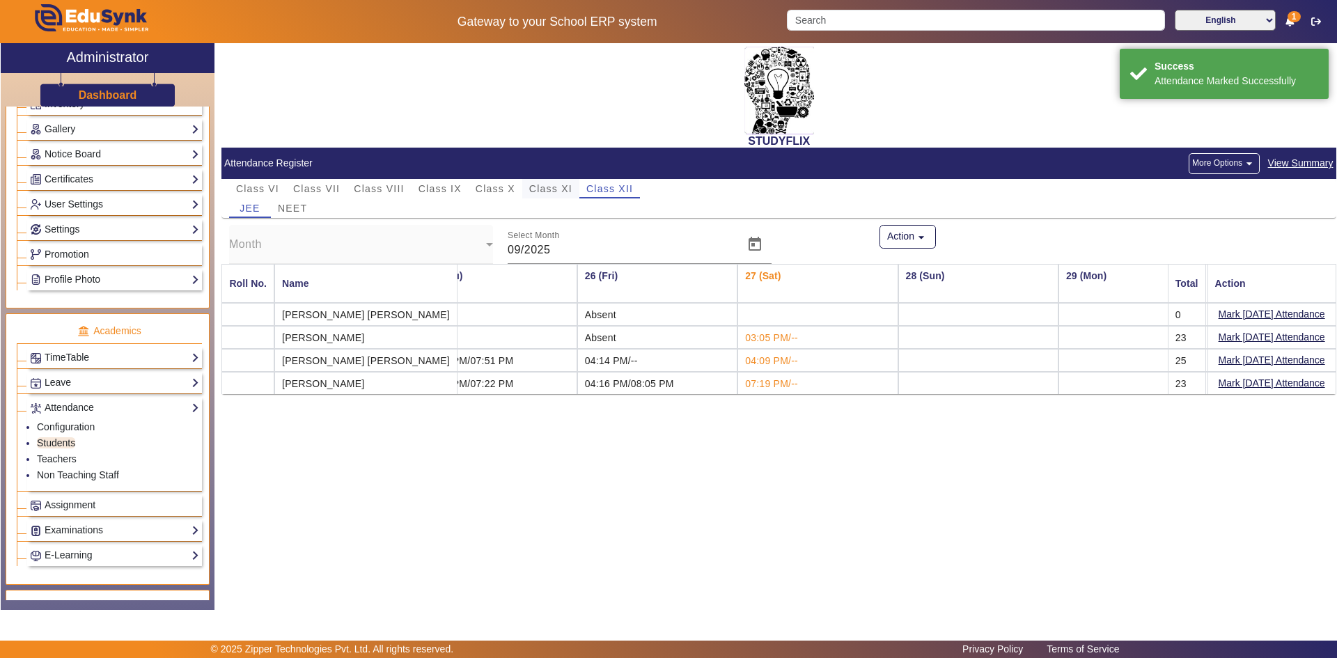
click at [545, 187] on span "Class XI" at bounding box center [550, 189] width 43 height 10
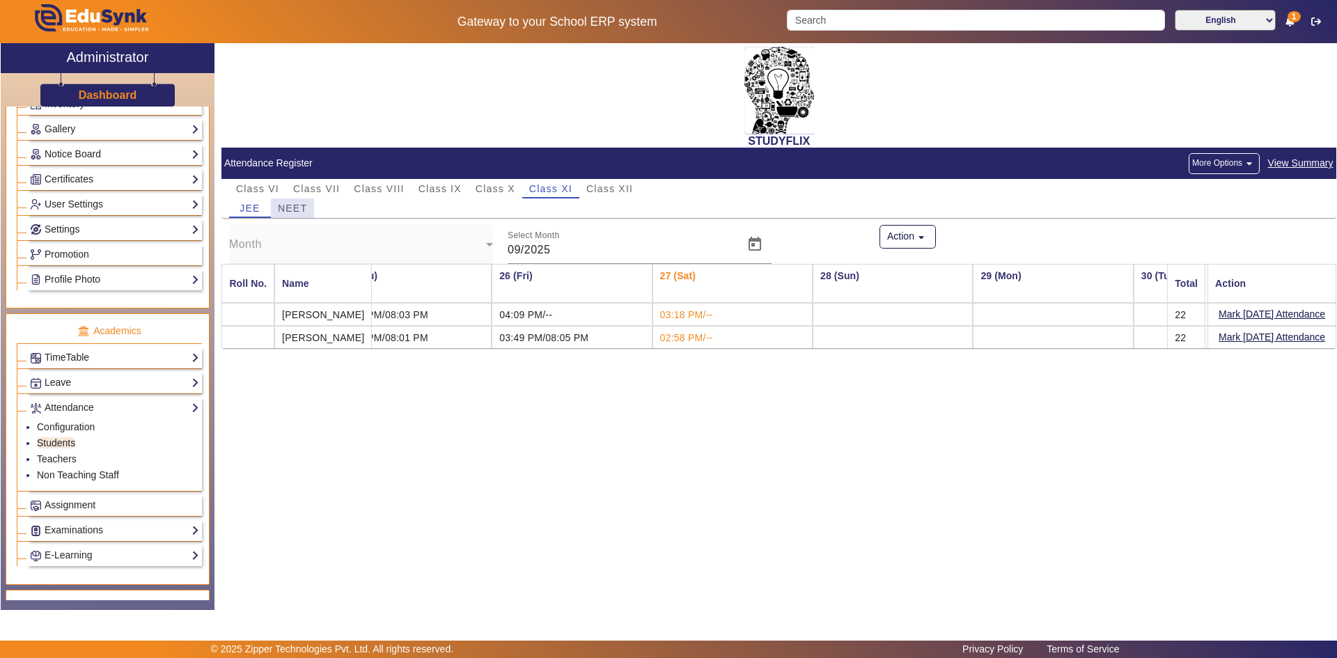
click at [299, 208] on span "NEET" at bounding box center [292, 208] width 29 height 10
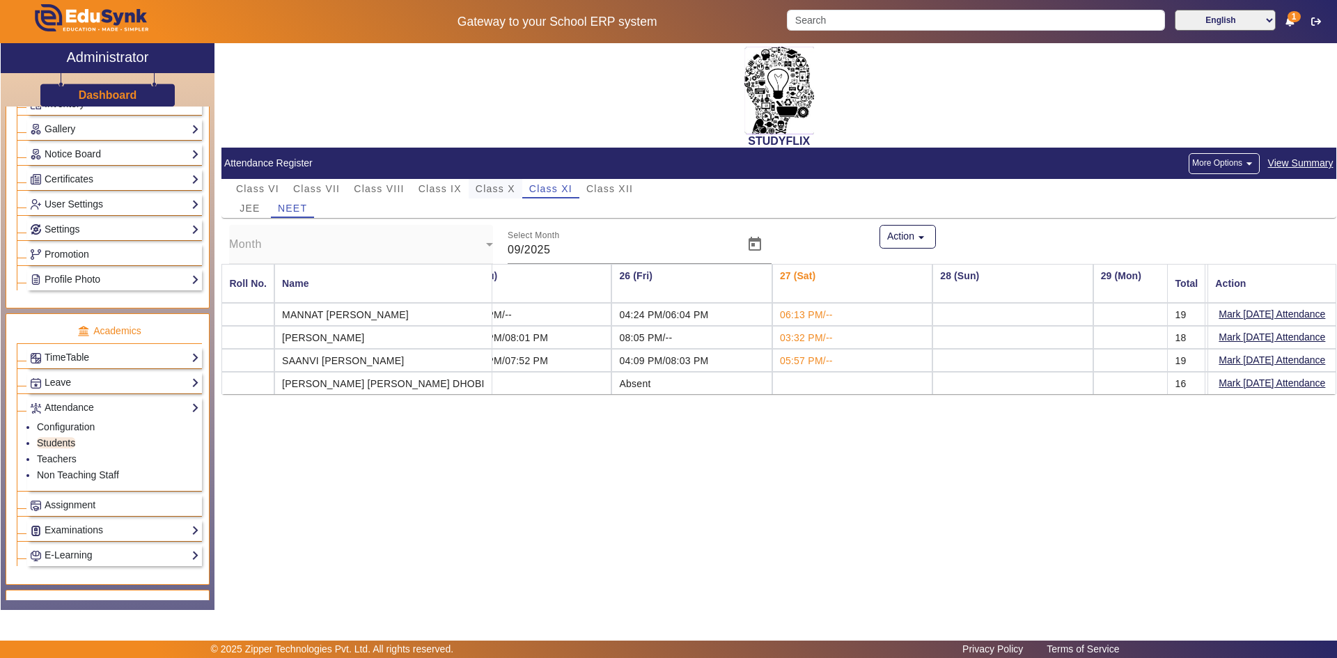
click at [492, 187] on span "Class X" at bounding box center [496, 189] width 40 height 10
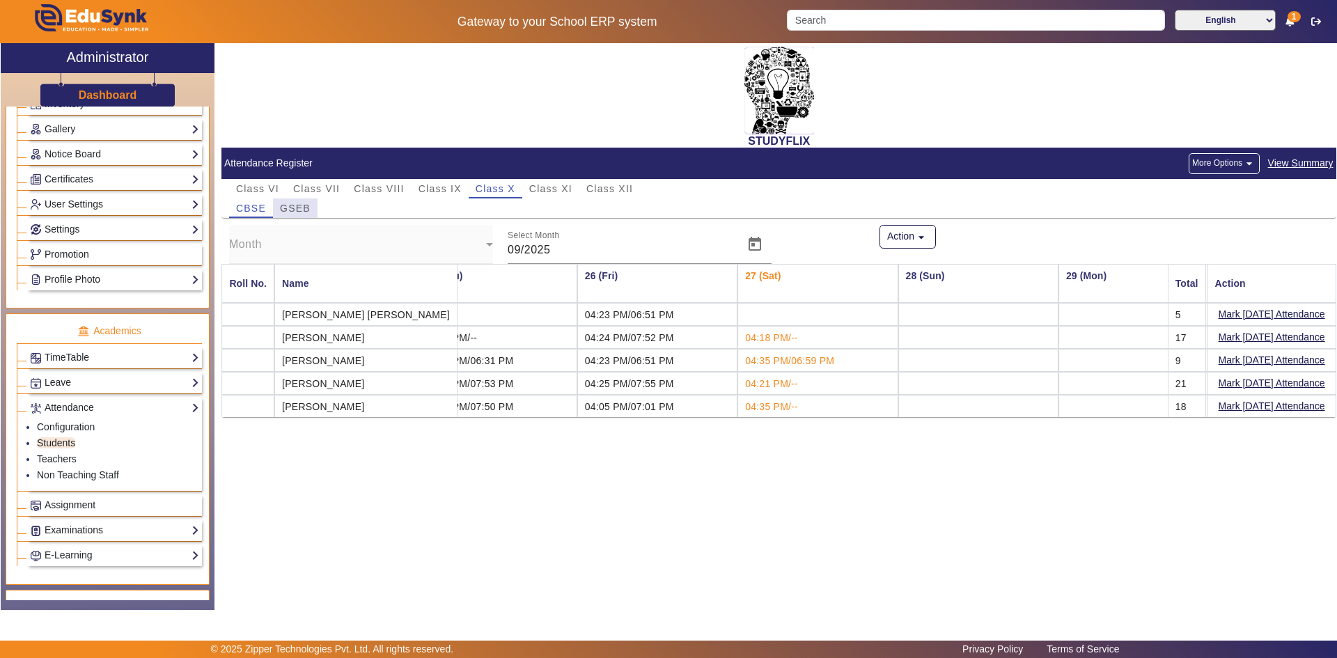
click at [304, 207] on span "GSEB" at bounding box center [295, 208] width 31 height 10
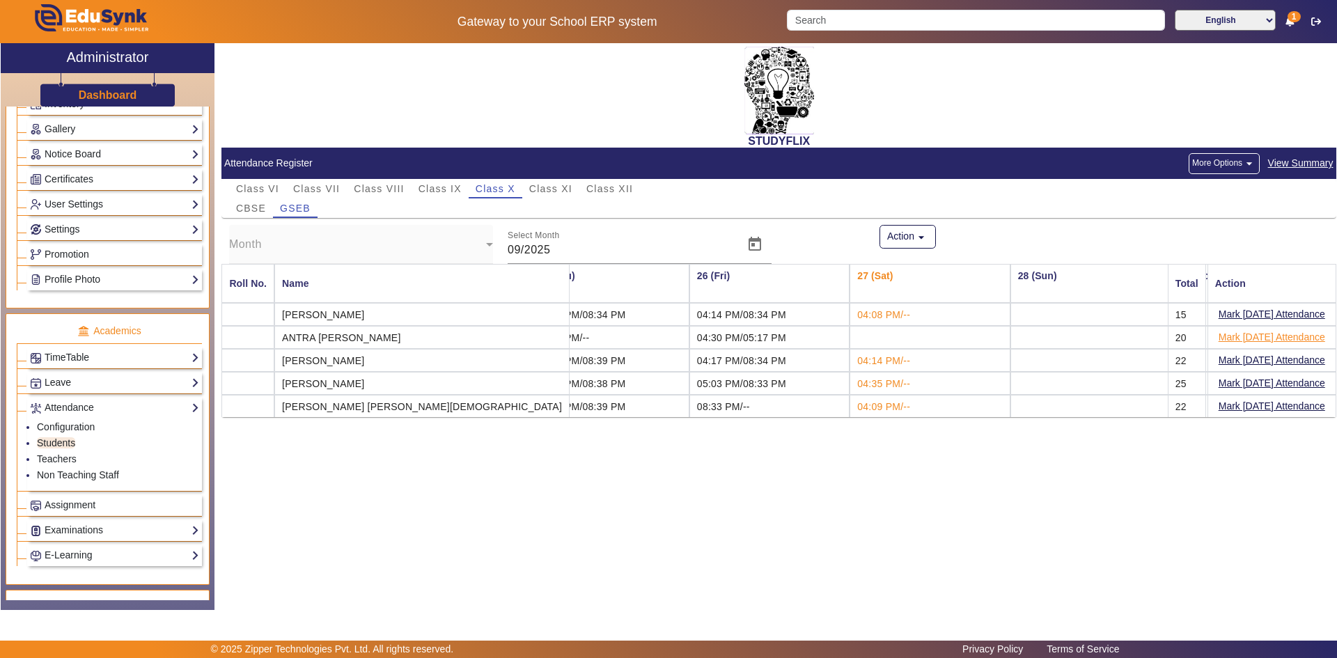
click at [1229, 340] on button "Mark [DATE] Attendance" at bounding box center [1271, 337] width 109 height 17
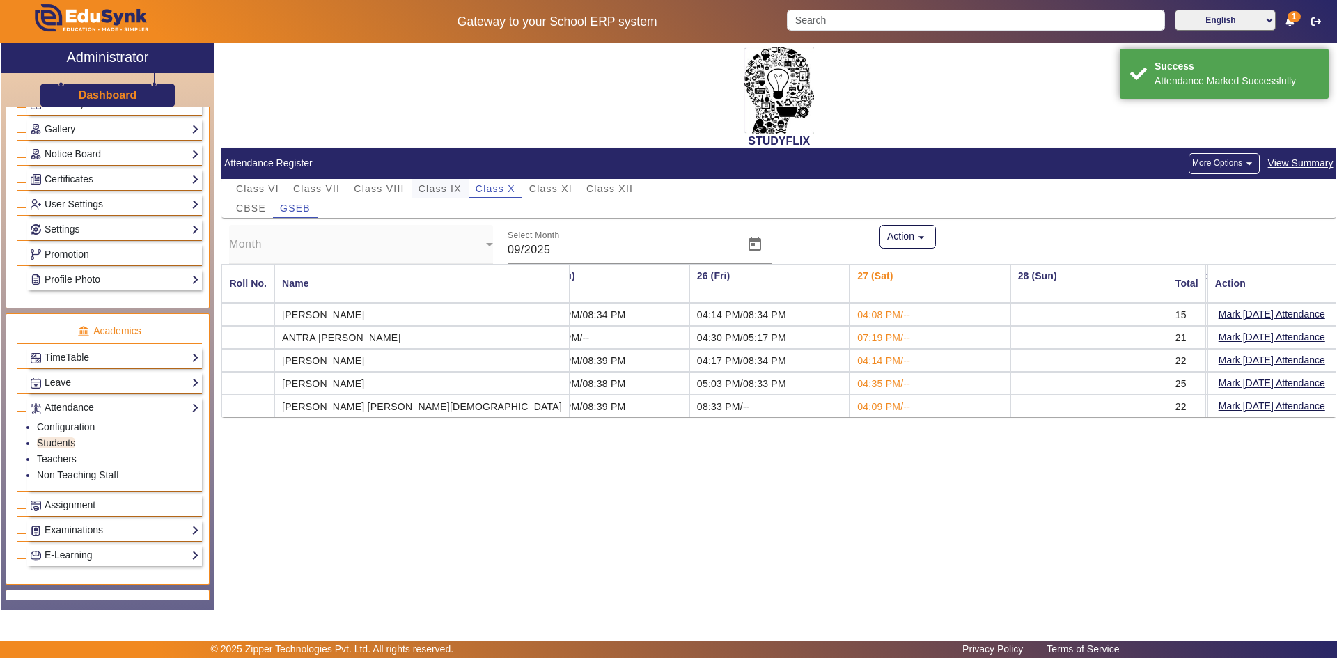
click at [431, 188] on span "Class IX" at bounding box center [440, 189] width 43 height 10
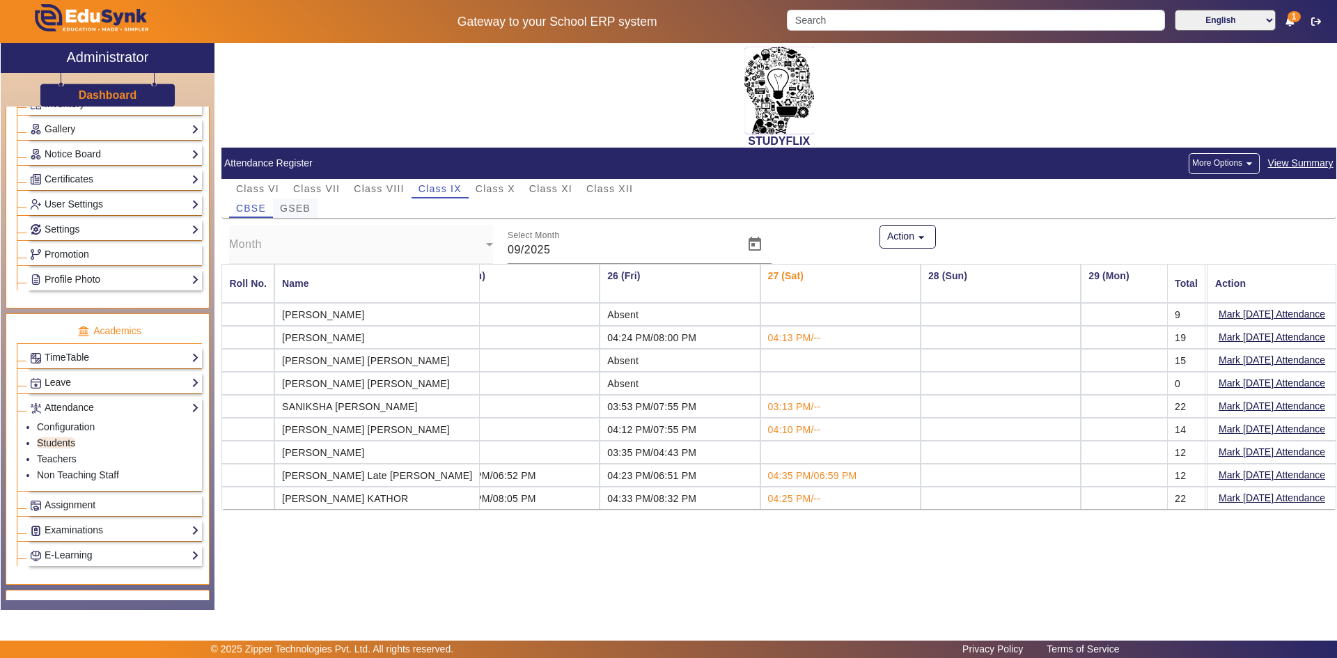
click at [304, 203] on span "GSEB" at bounding box center [295, 208] width 31 height 10
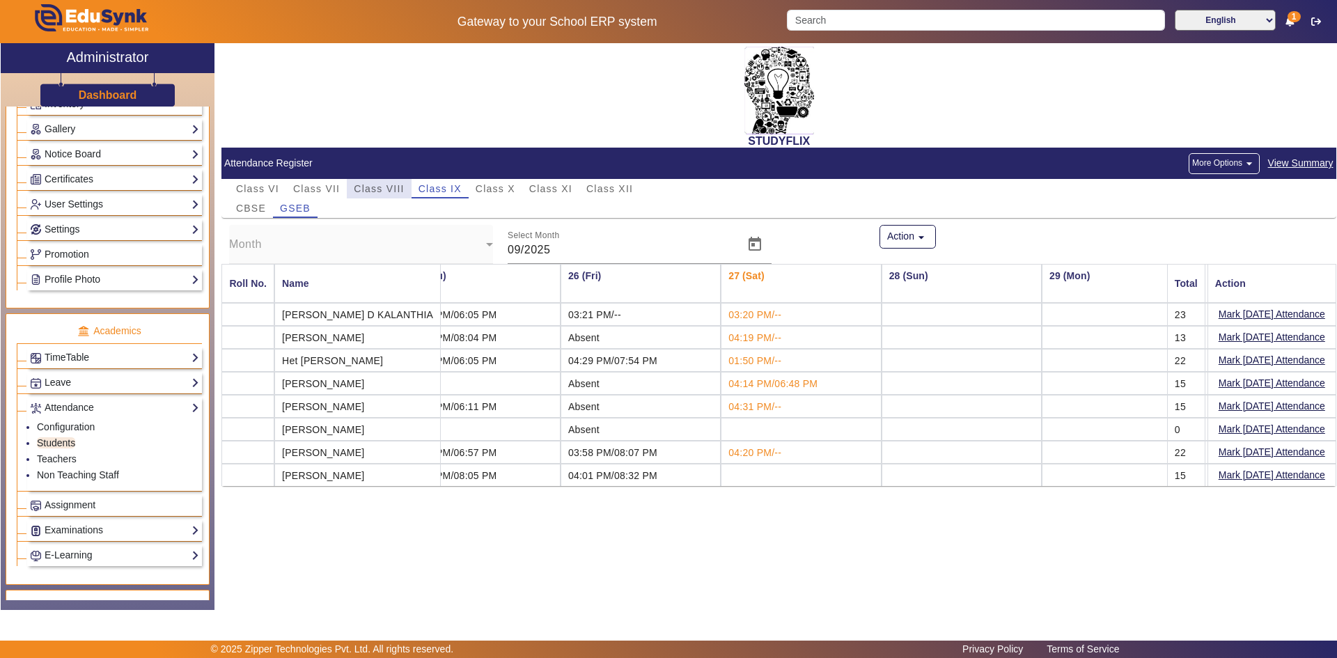
click at [377, 193] on span "Class VIII" at bounding box center [379, 189] width 50 height 10
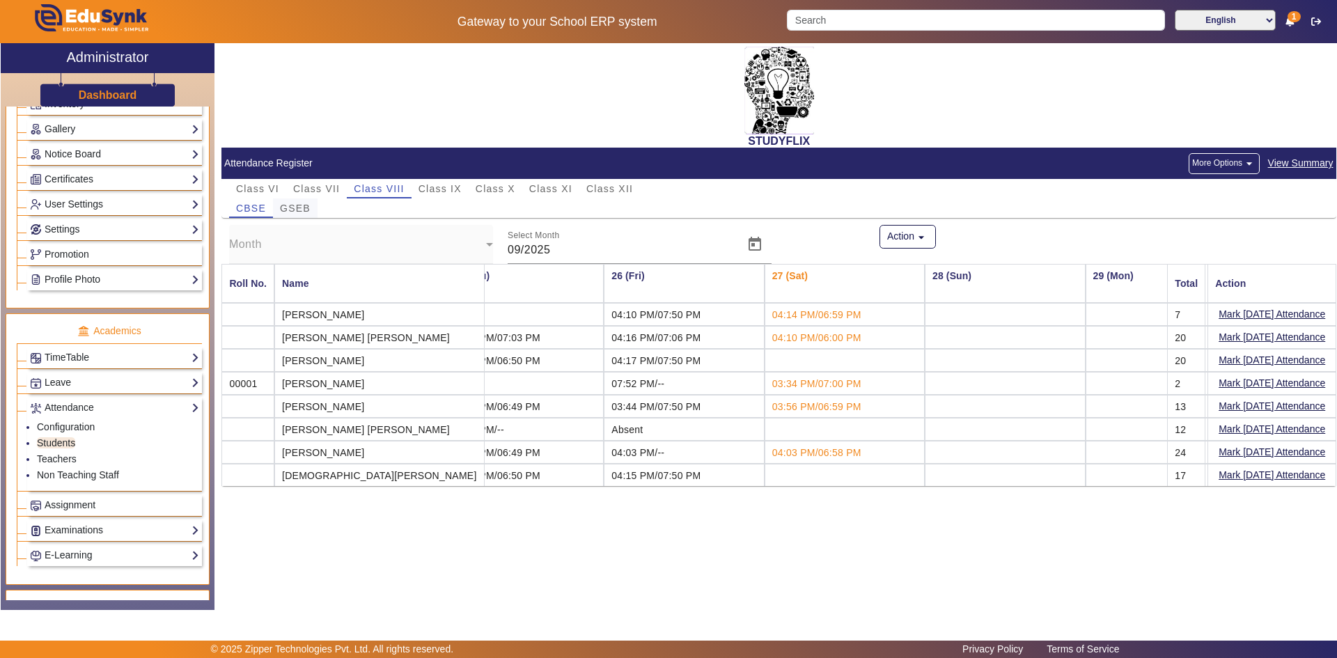
click at [302, 211] on span "GSEB" at bounding box center [295, 208] width 31 height 10
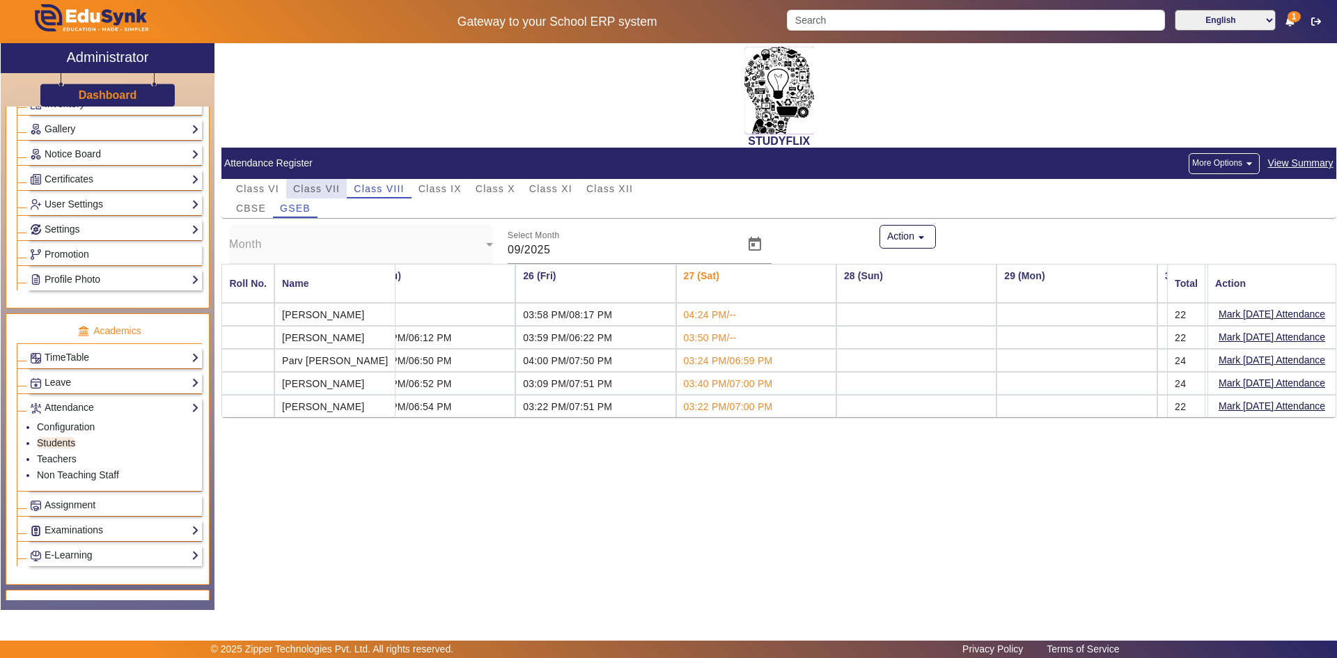
click at [320, 189] on span "Class VII" at bounding box center [316, 189] width 47 height 10
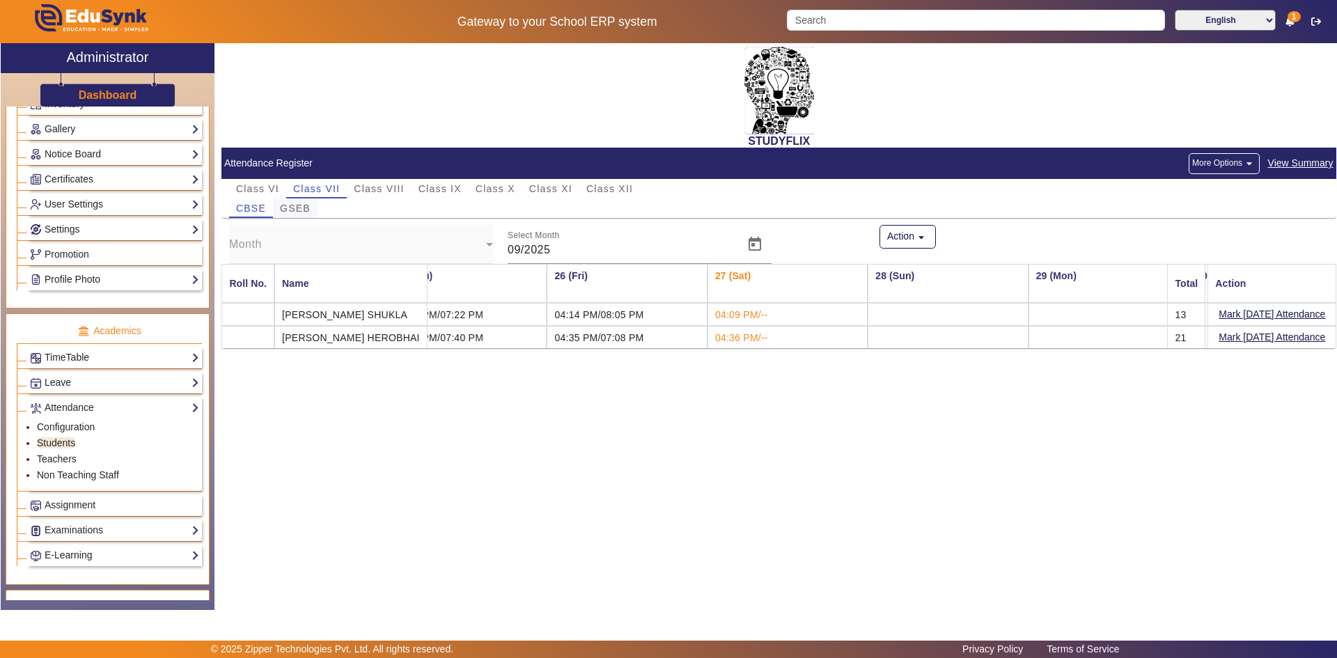
click at [300, 205] on span "GSEB" at bounding box center [295, 208] width 31 height 10
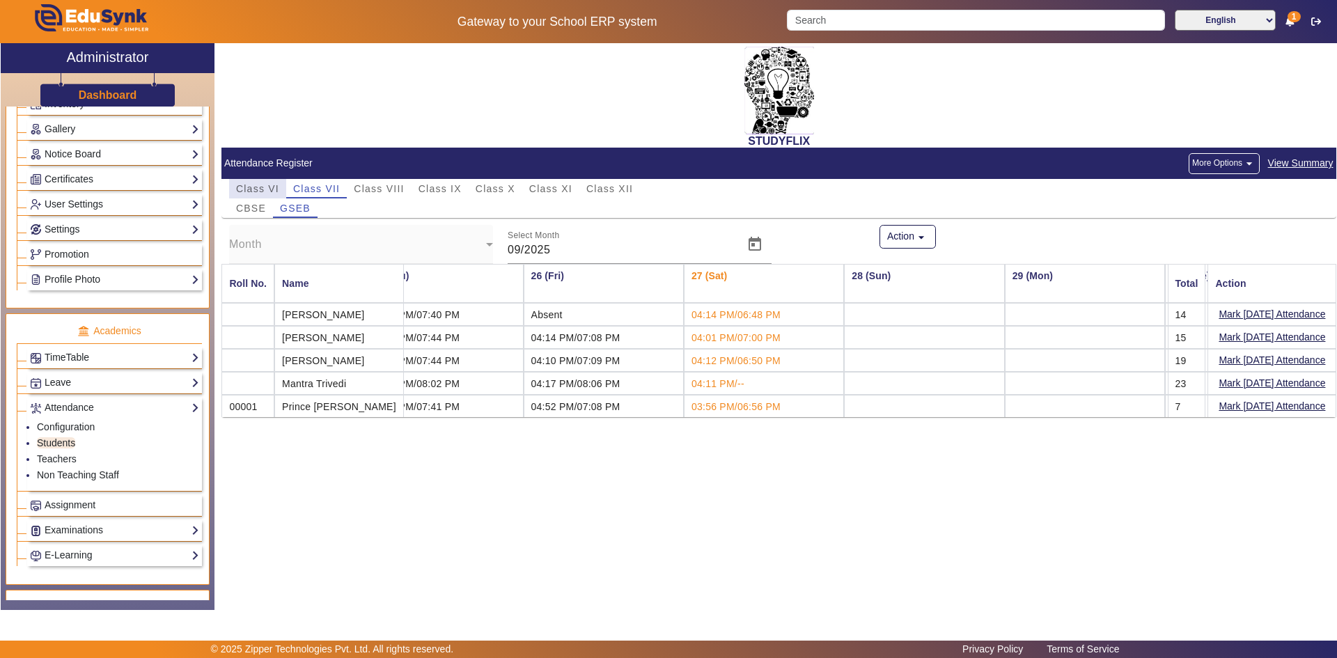
click at [258, 186] on span "Class VI" at bounding box center [257, 189] width 43 height 10
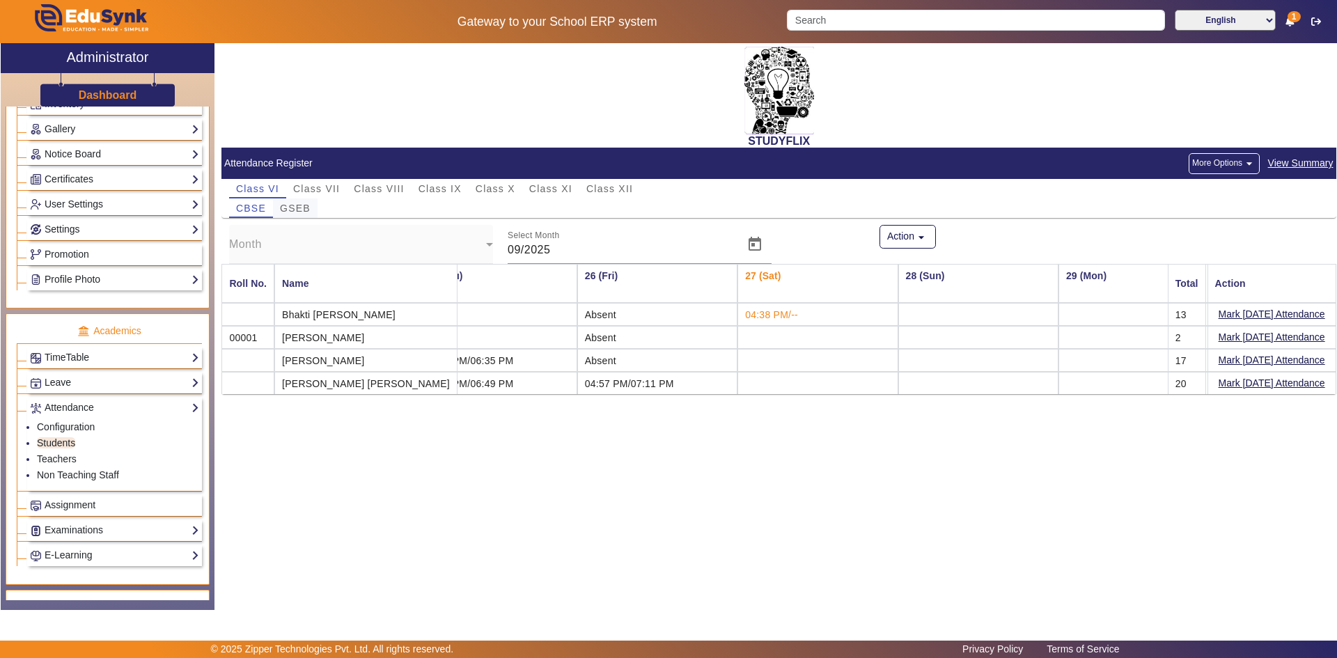
click at [286, 205] on span "GSEB" at bounding box center [295, 208] width 31 height 10
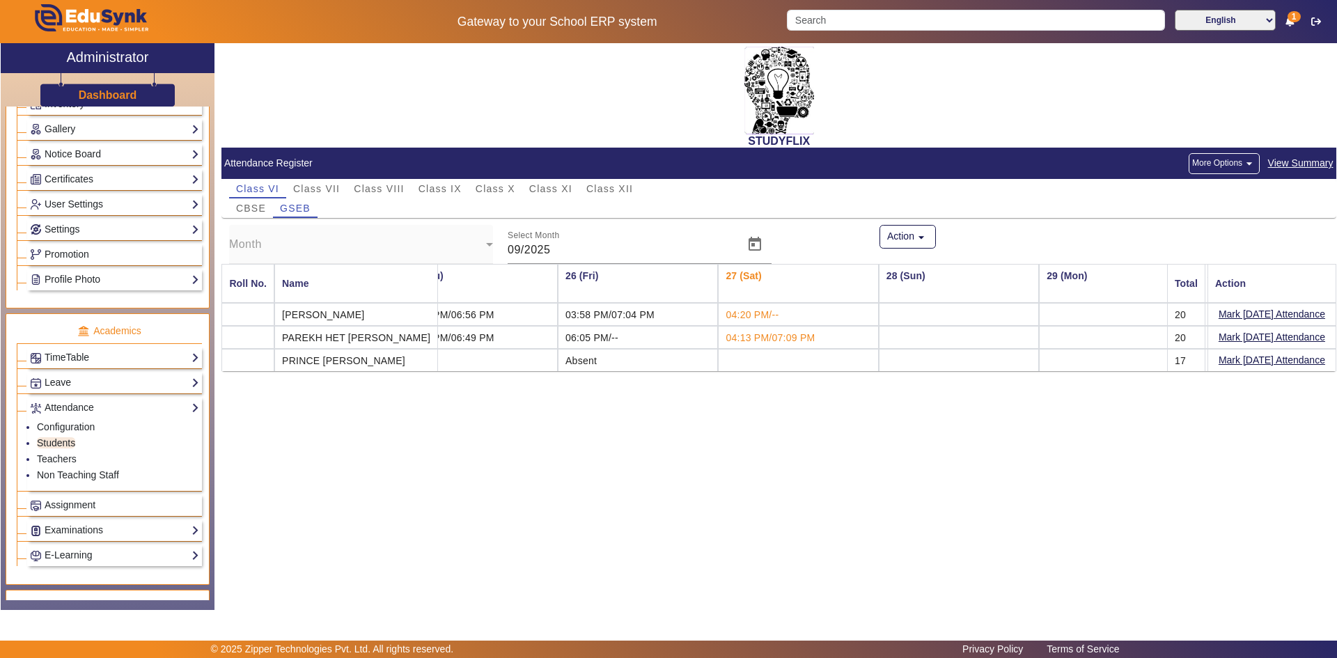
click at [616, 335] on td "06:05 PM/--" at bounding box center [638, 337] width 160 height 23
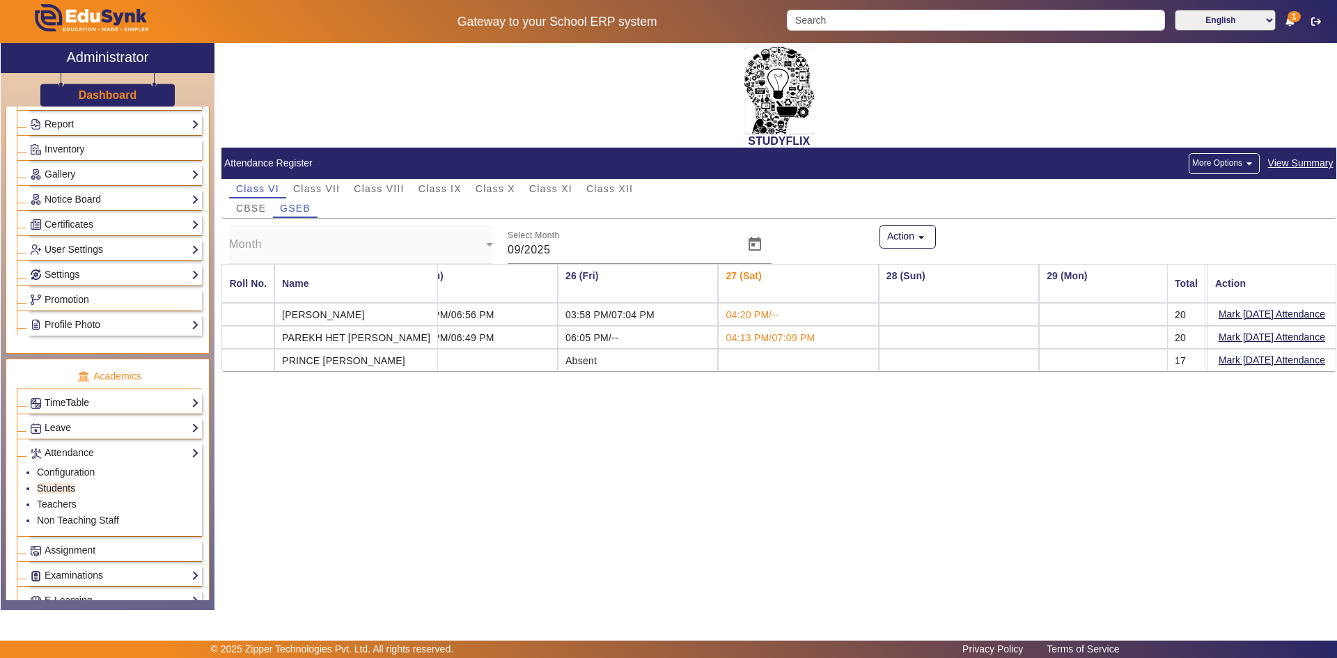
scroll to position [254, 0]
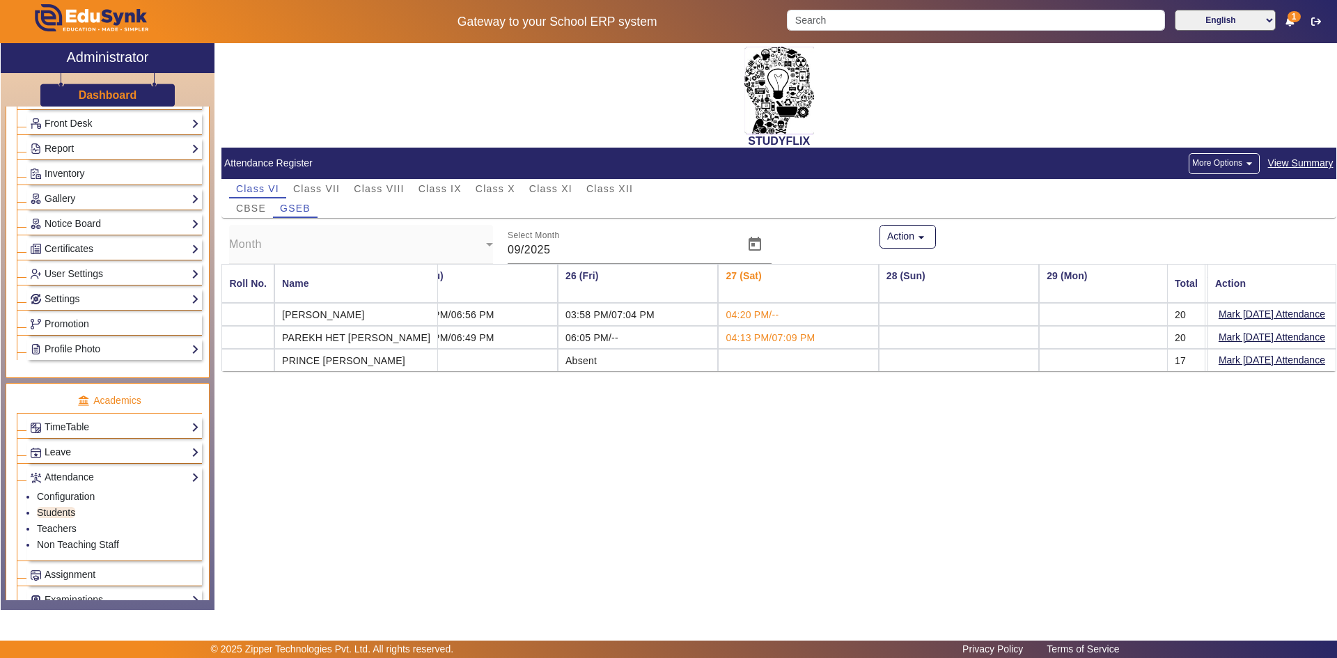
click at [74, 446] on link "Leave" at bounding box center [114, 452] width 169 height 16
click at [58, 503] on link "Student Leave" at bounding box center [68, 503] width 63 height 11
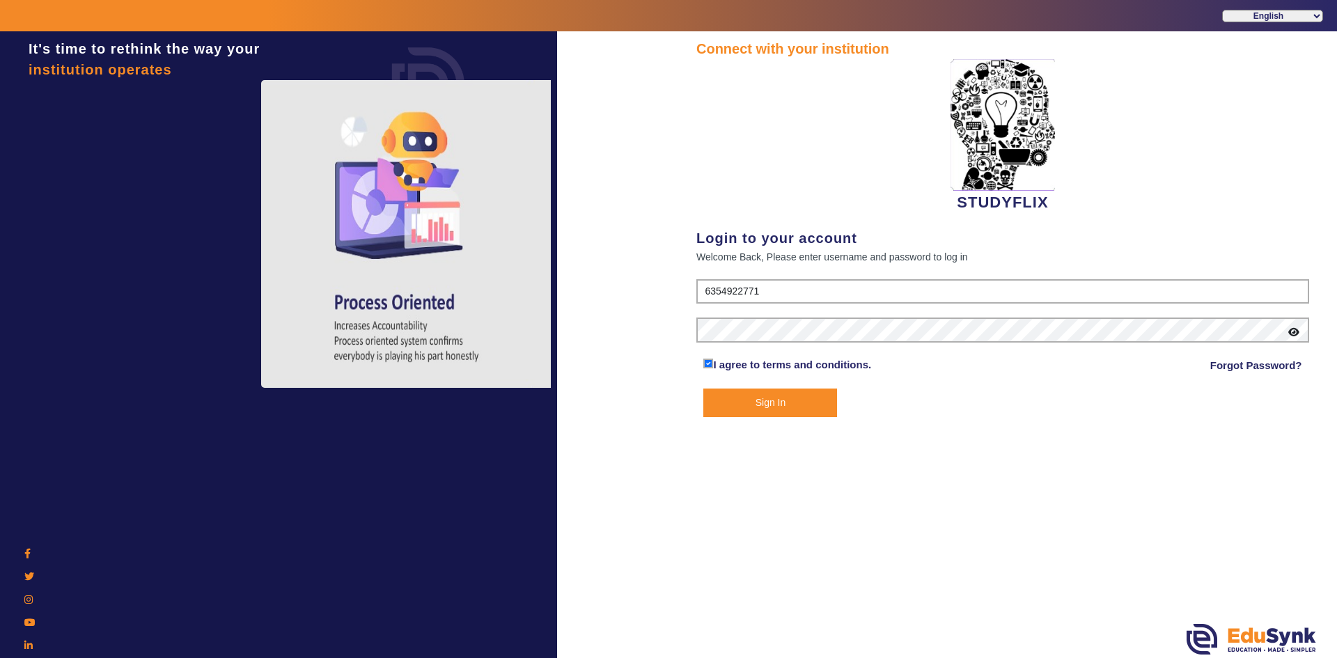
click at [803, 401] on button "Sign In" at bounding box center [770, 403] width 134 height 29
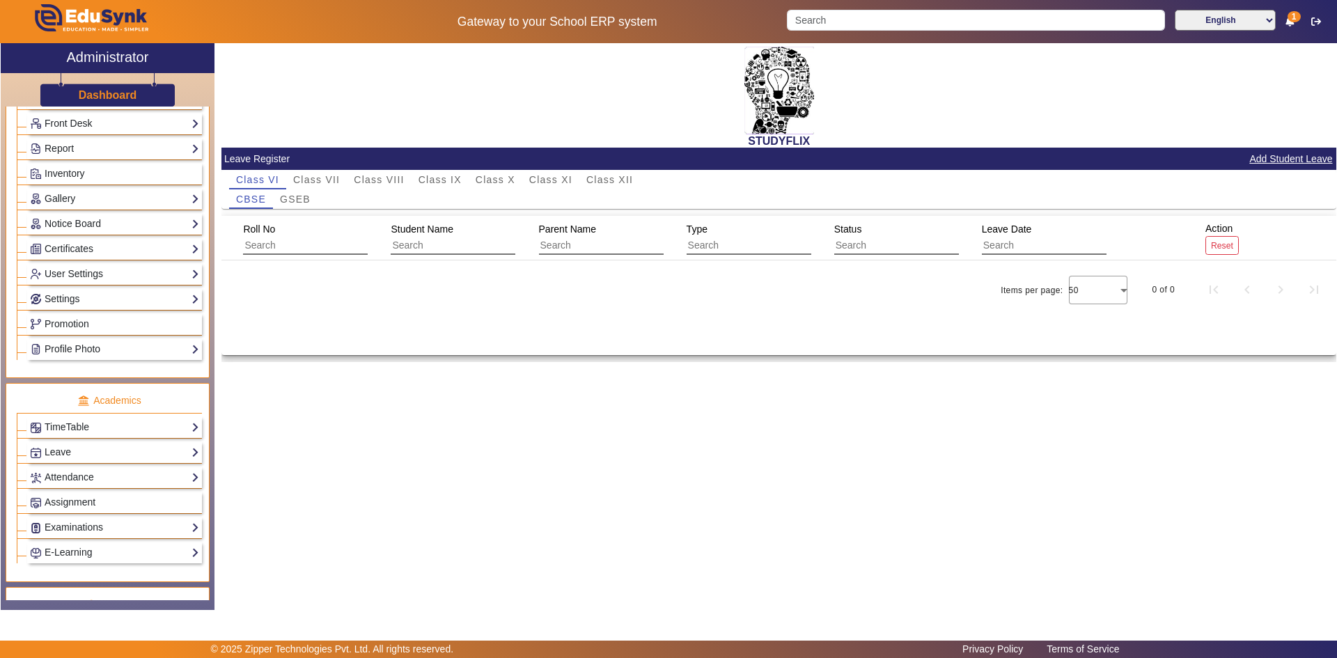
scroll to position [279, 0]
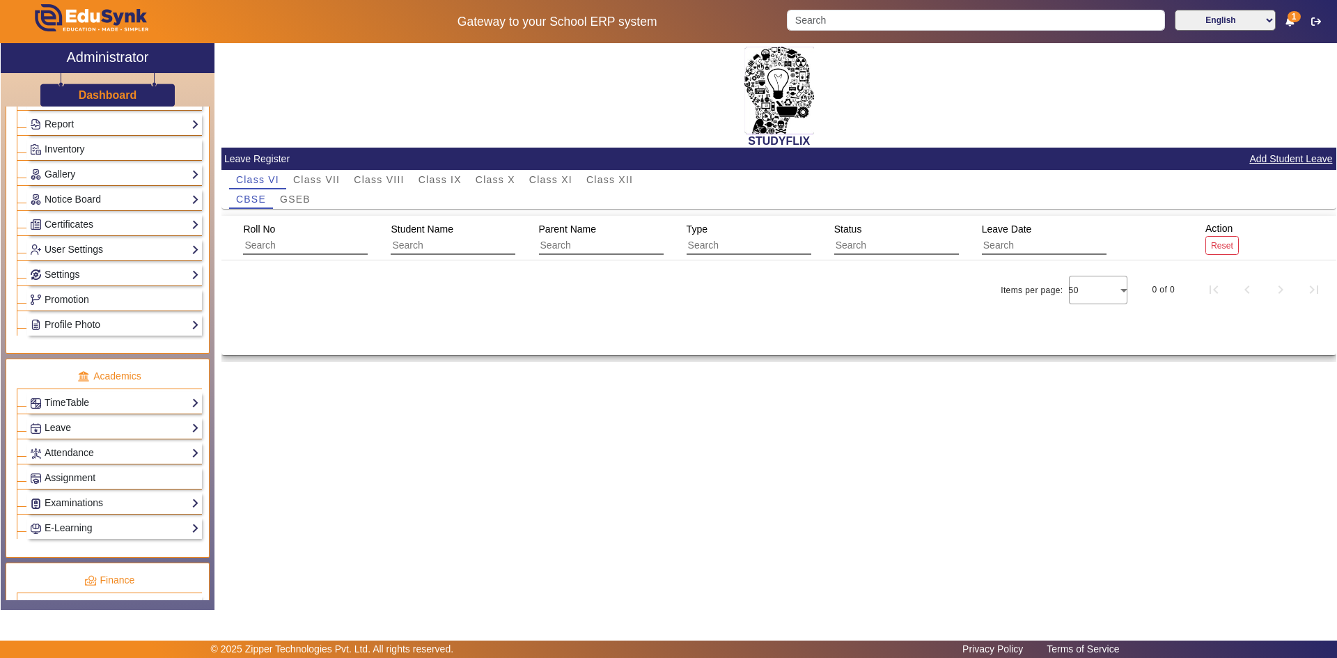
click at [73, 431] on link "Leave" at bounding box center [114, 428] width 169 height 16
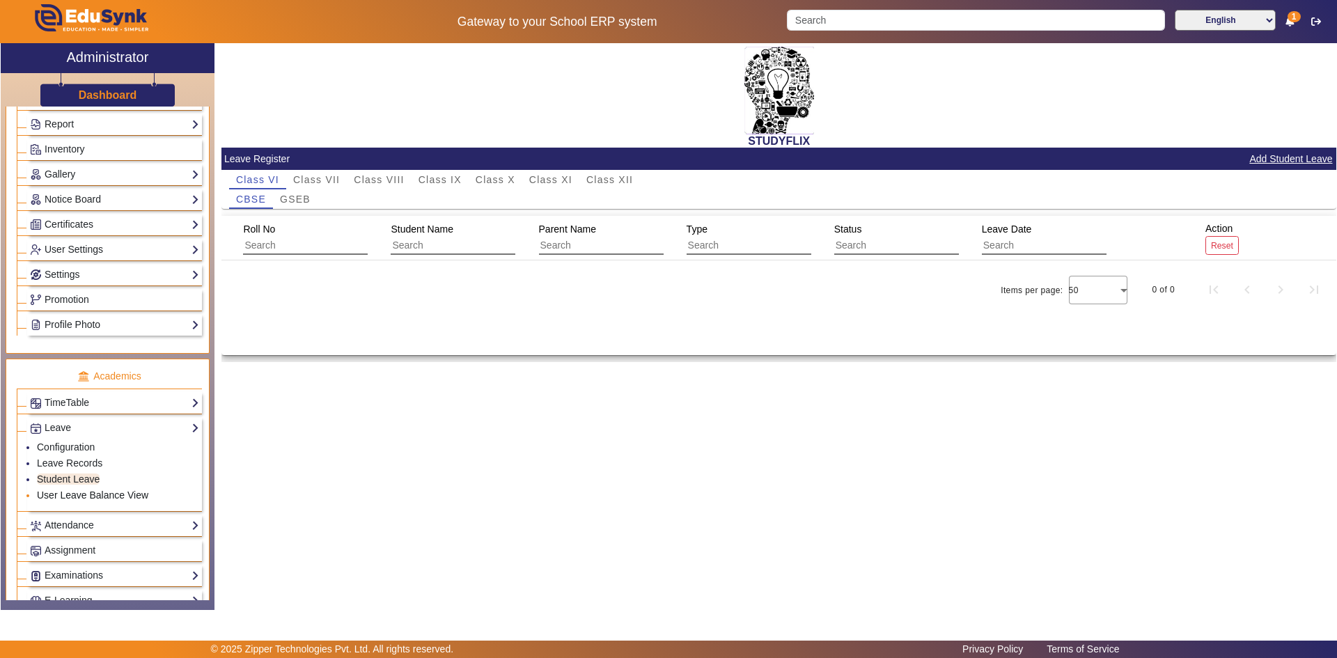
click at [89, 492] on link "User Leave Balance View" at bounding box center [92, 495] width 111 height 11
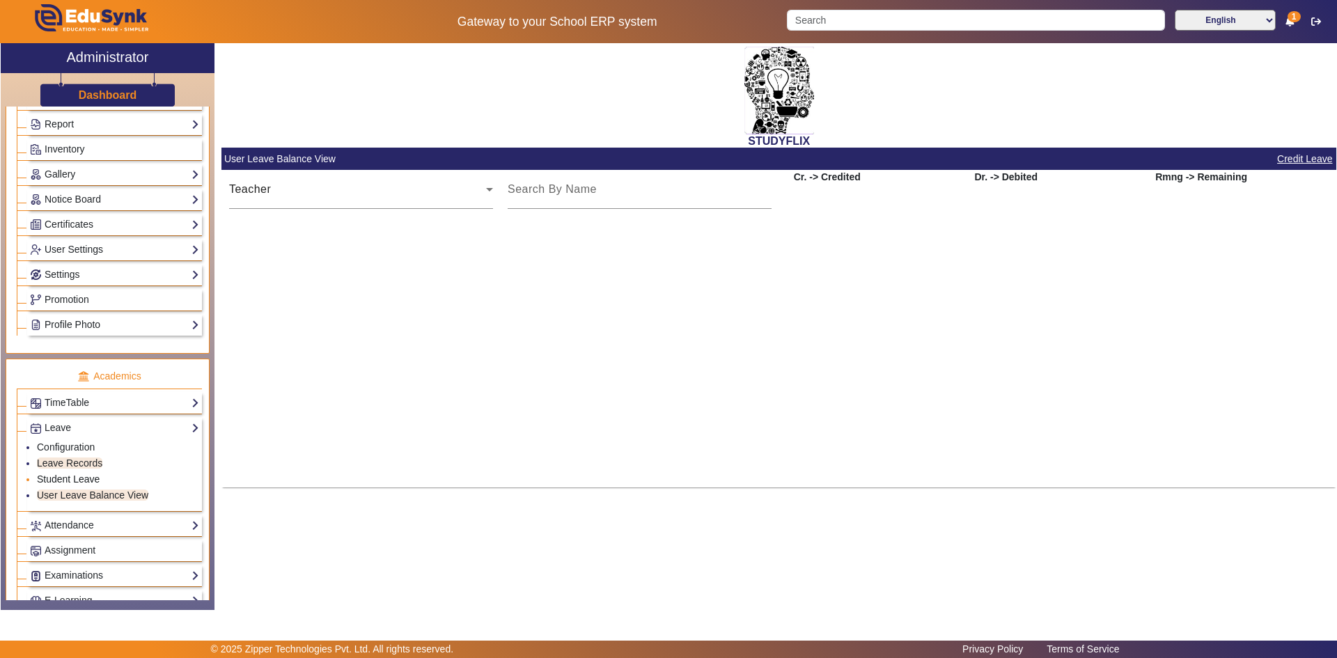
click at [77, 478] on link "Student Leave" at bounding box center [68, 479] width 63 height 11
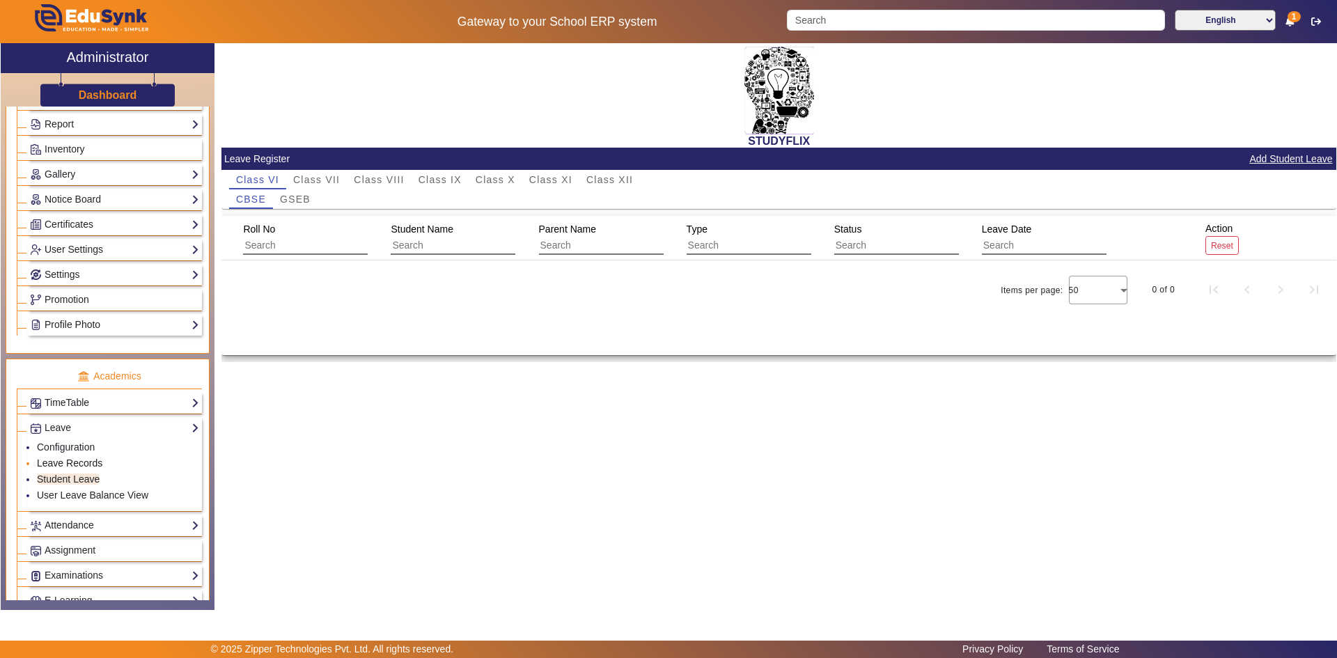
click at [75, 460] on link "Leave Records" at bounding box center [69, 463] width 65 height 11
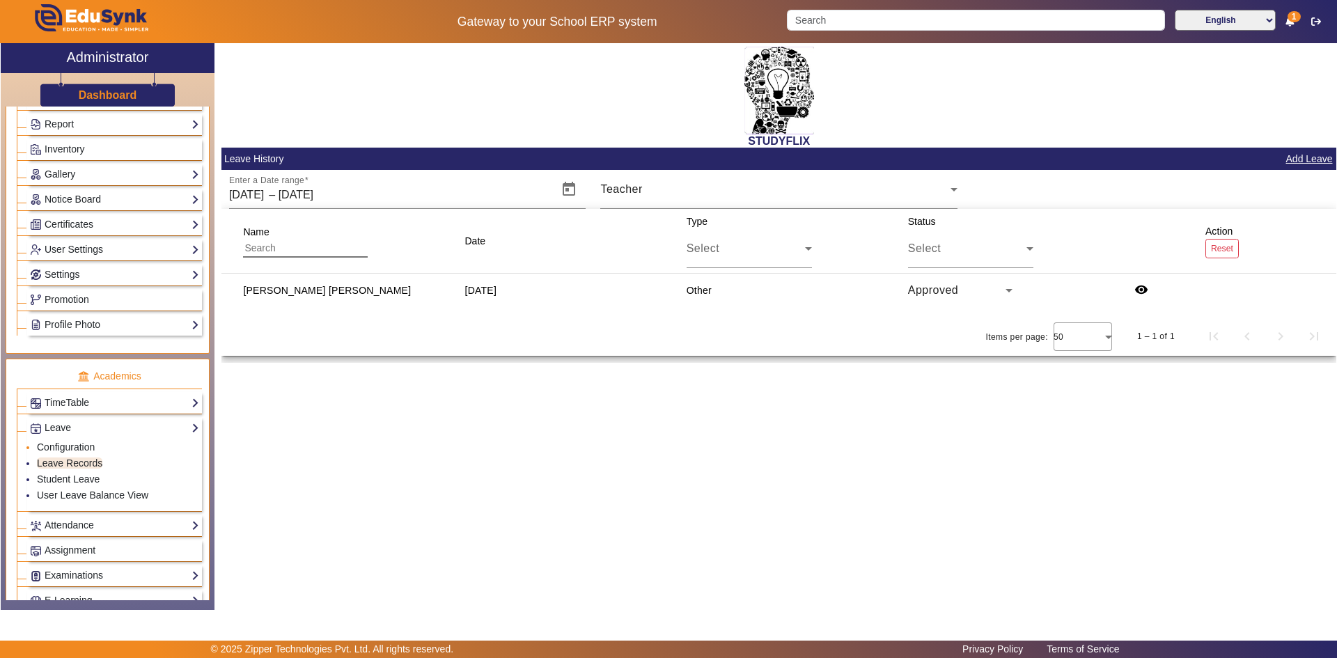
click at [72, 440] on li "Configuration" at bounding box center [118, 448] width 162 height 16
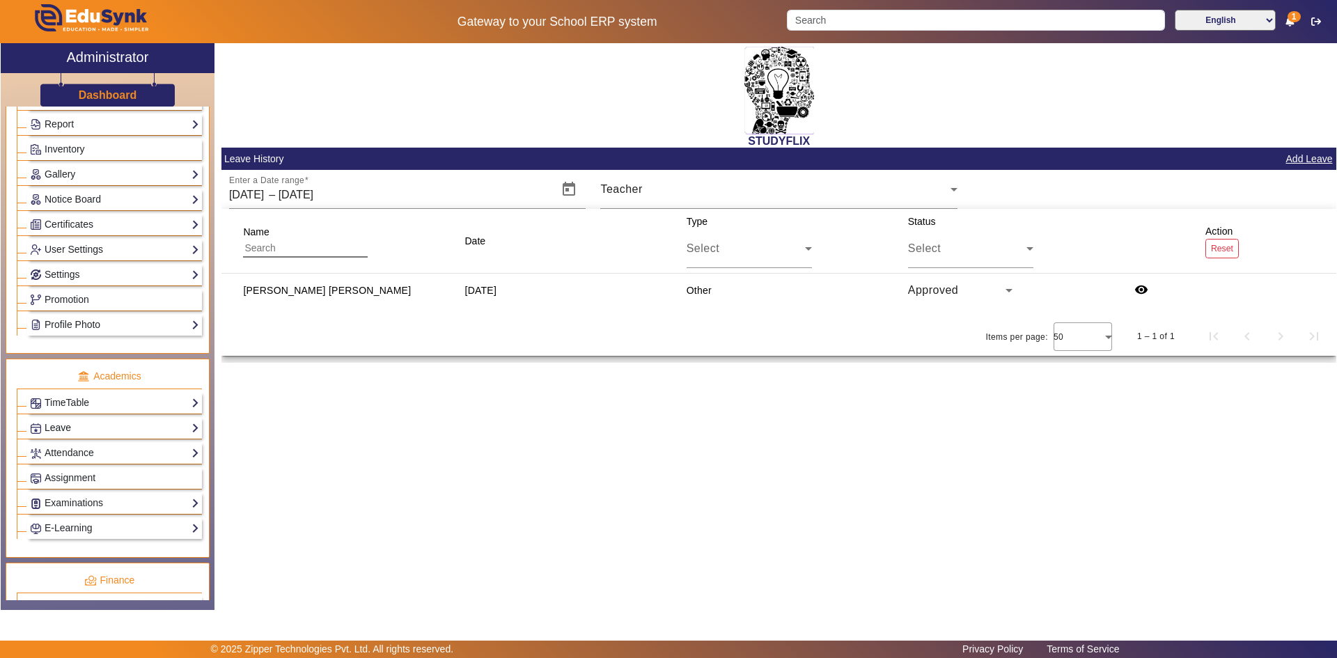
click at [61, 423] on link "Leave" at bounding box center [114, 428] width 169 height 16
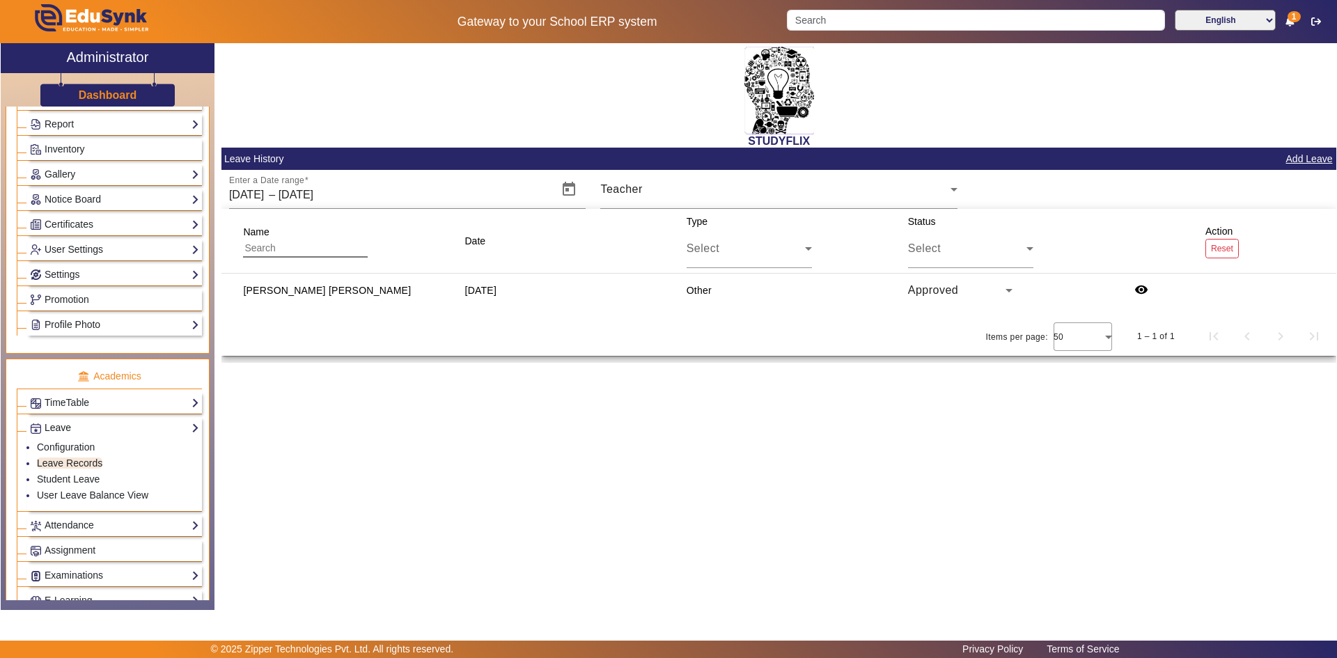
click at [60, 423] on link "Leave" at bounding box center [114, 428] width 169 height 16
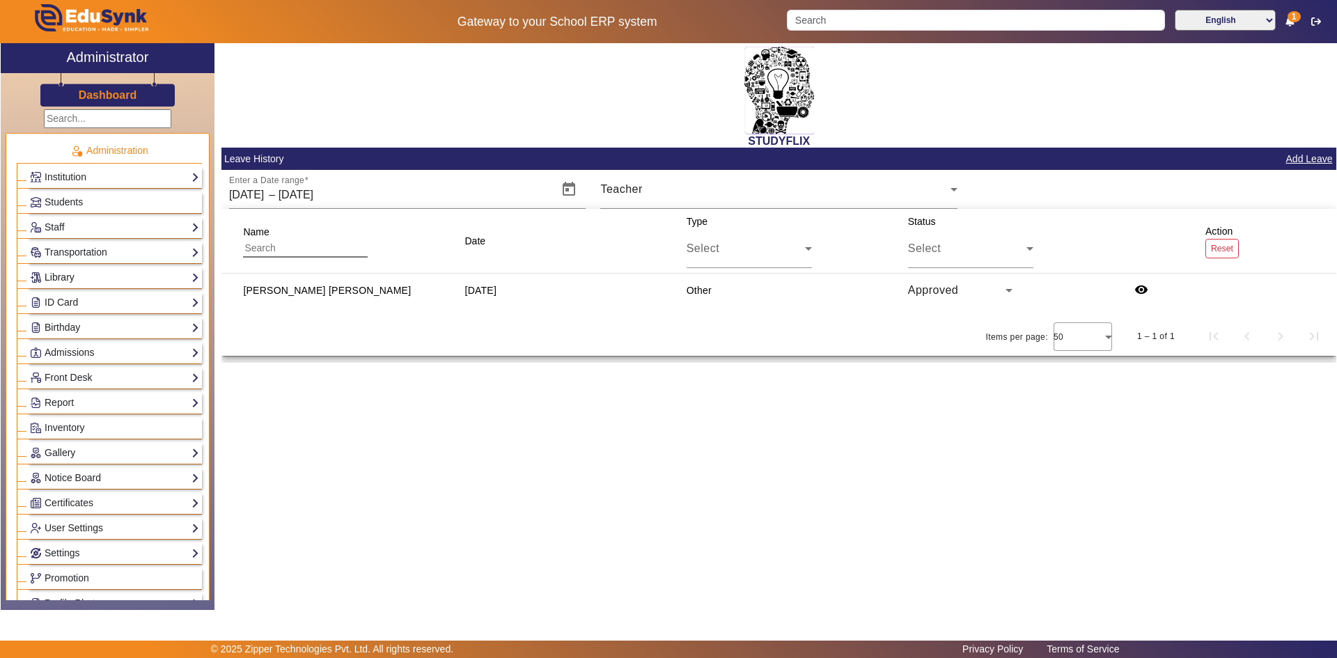
click at [65, 274] on link "Library" at bounding box center [114, 278] width 169 height 16
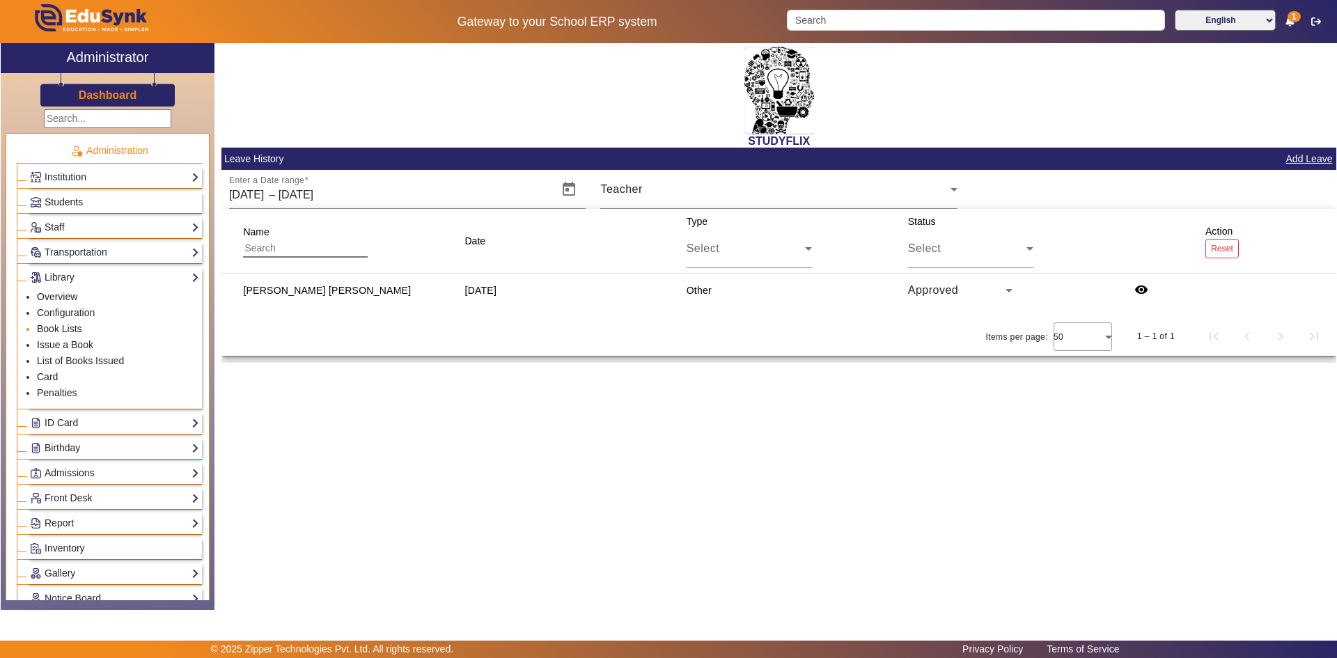
click at [66, 328] on link "Book Lists" at bounding box center [59, 328] width 45 height 11
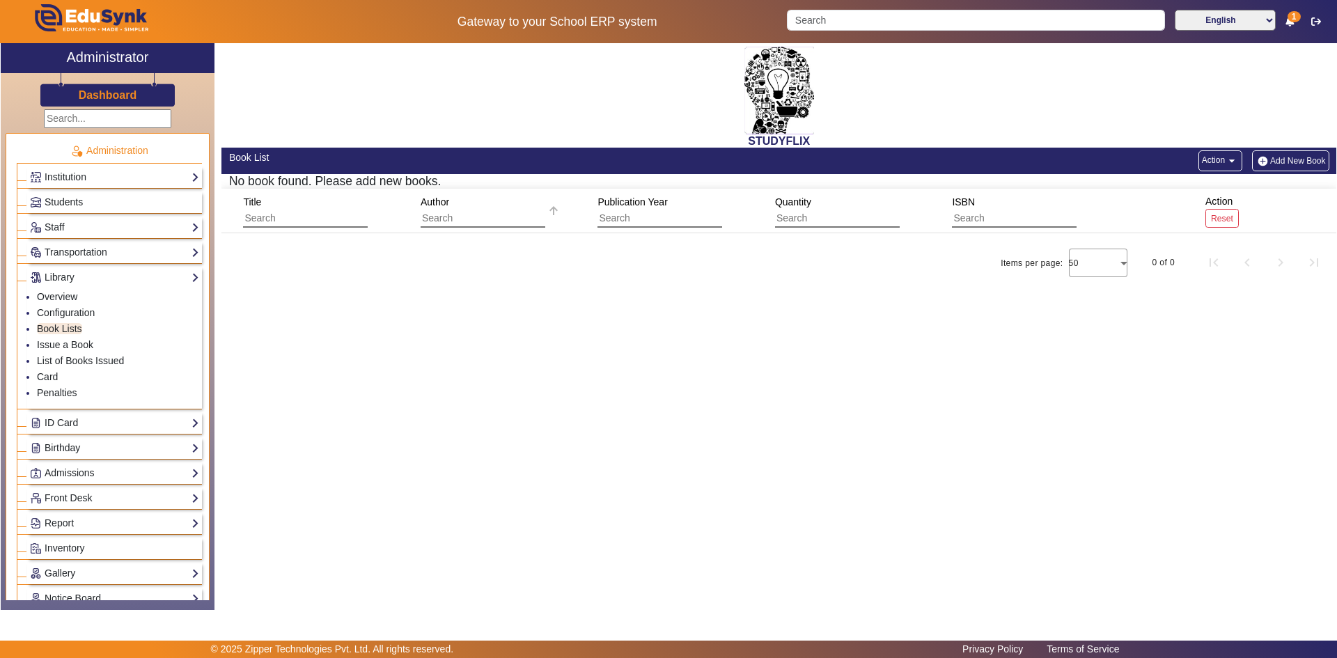
click at [478, 210] on input "text" at bounding box center [483, 219] width 125 height 18
click at [615, 212] on input "text" at bounding box center [659, 219] width 125 height 18
click at [856, 221] on input "text" at bounding box center [837, 219] width 125 height 18
click at [999, 213] on input "text" at bounding box center [1014, 219] width 125 height 18
click at [1272, 163] on button "Add New Book" at bounding box center [1290, 160] width 77 height 21
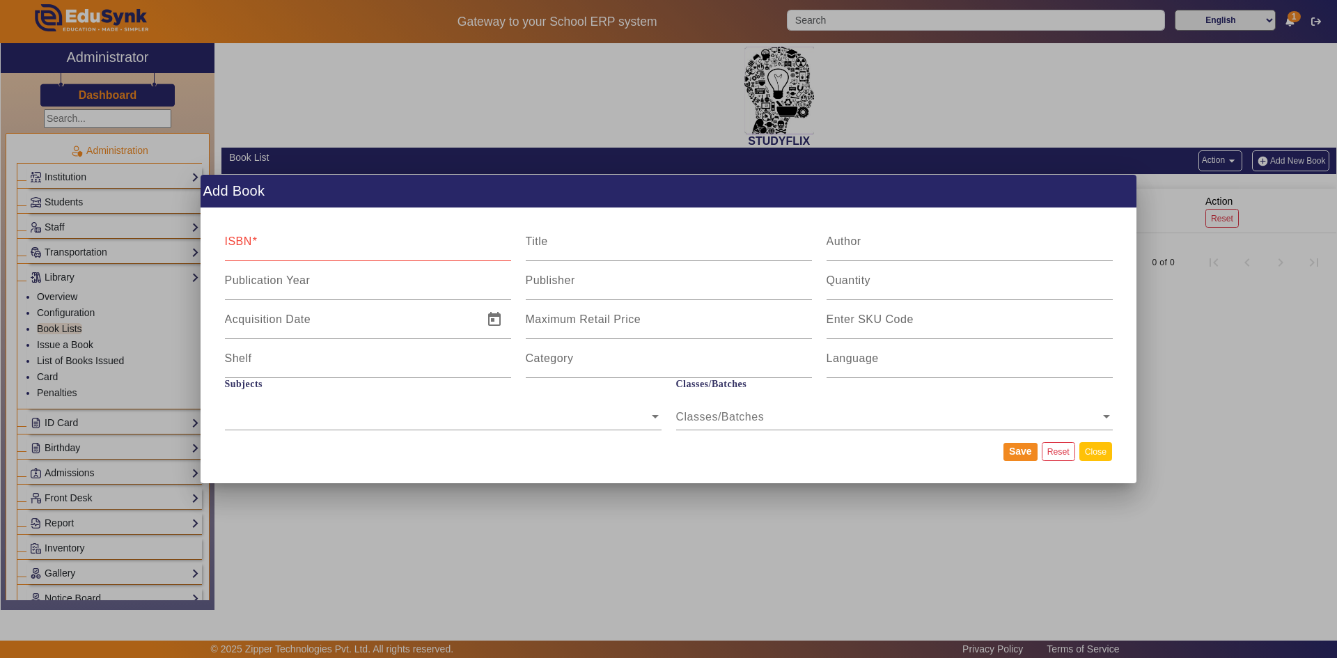
click at [1084, 449] on button "Close" at bounding box center [1095, 451] width 33 height 19
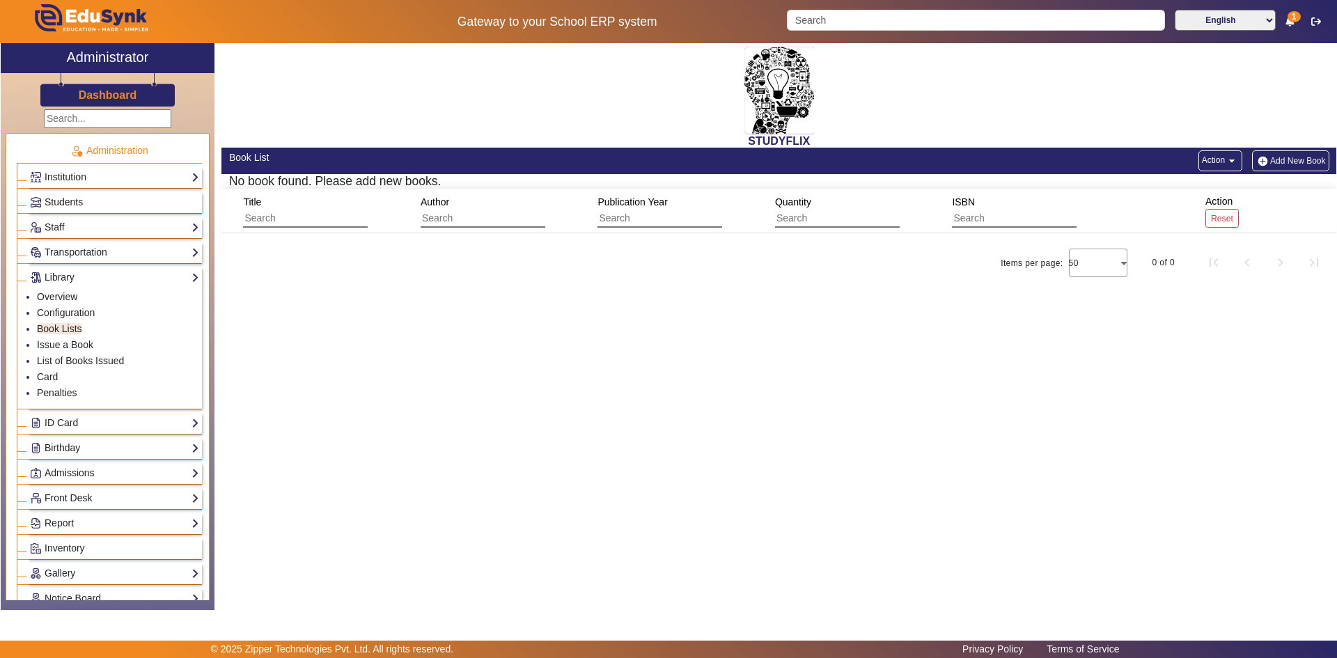
click at [1293, 156] on button "Add New Book" at bounding box center [1290, 160] width 77 height 21
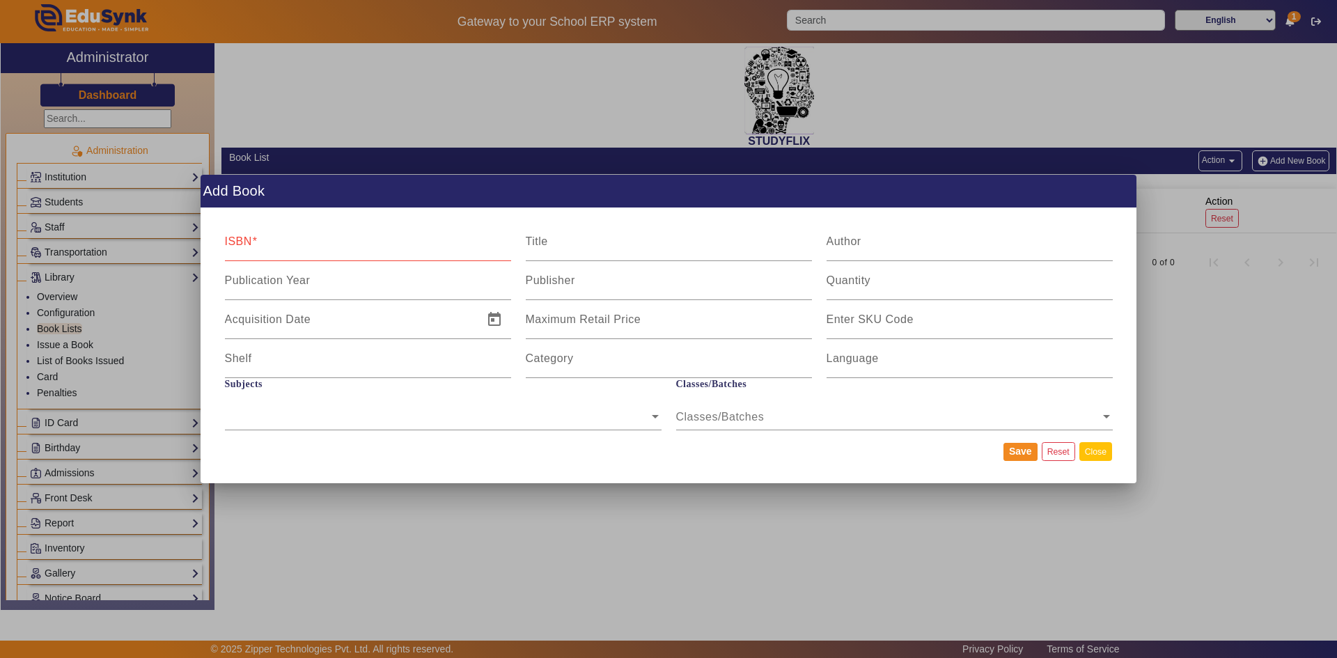
click at [1092, 458] on button "Close" at bounding box center [1095, 451] width 33 height 19
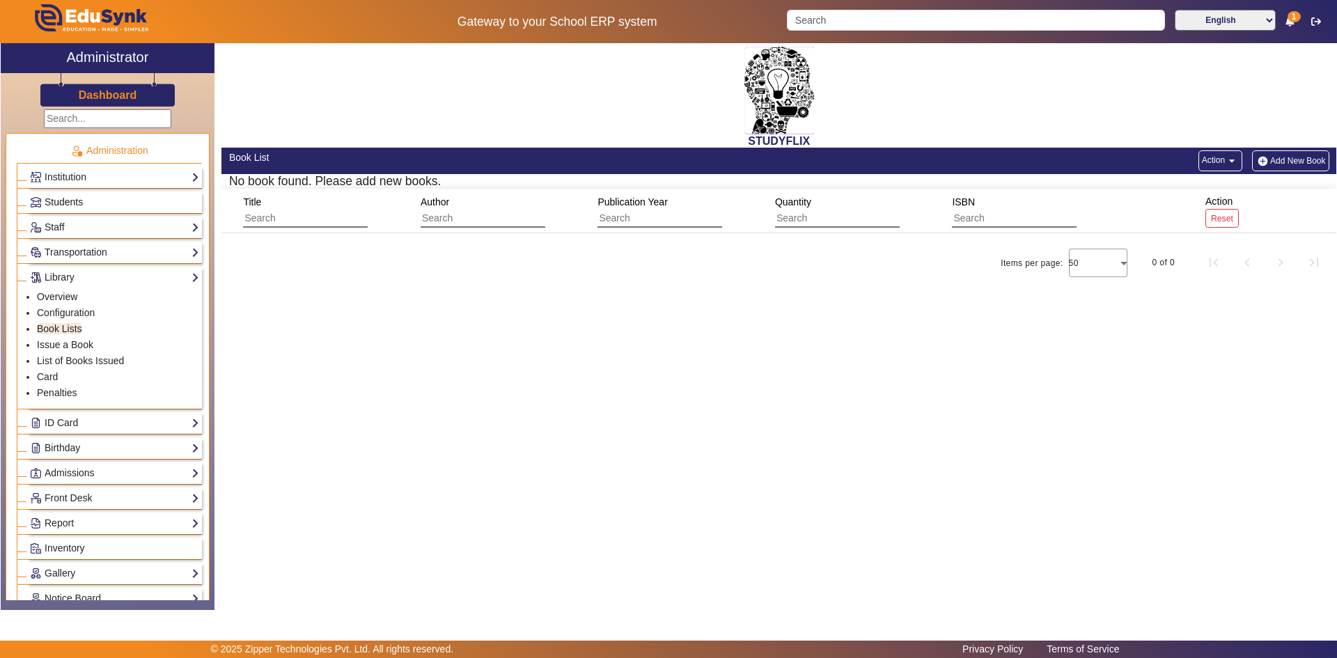
click at [61, 201] on span "Students" at bounding box center [64, 201] width 38 height 11
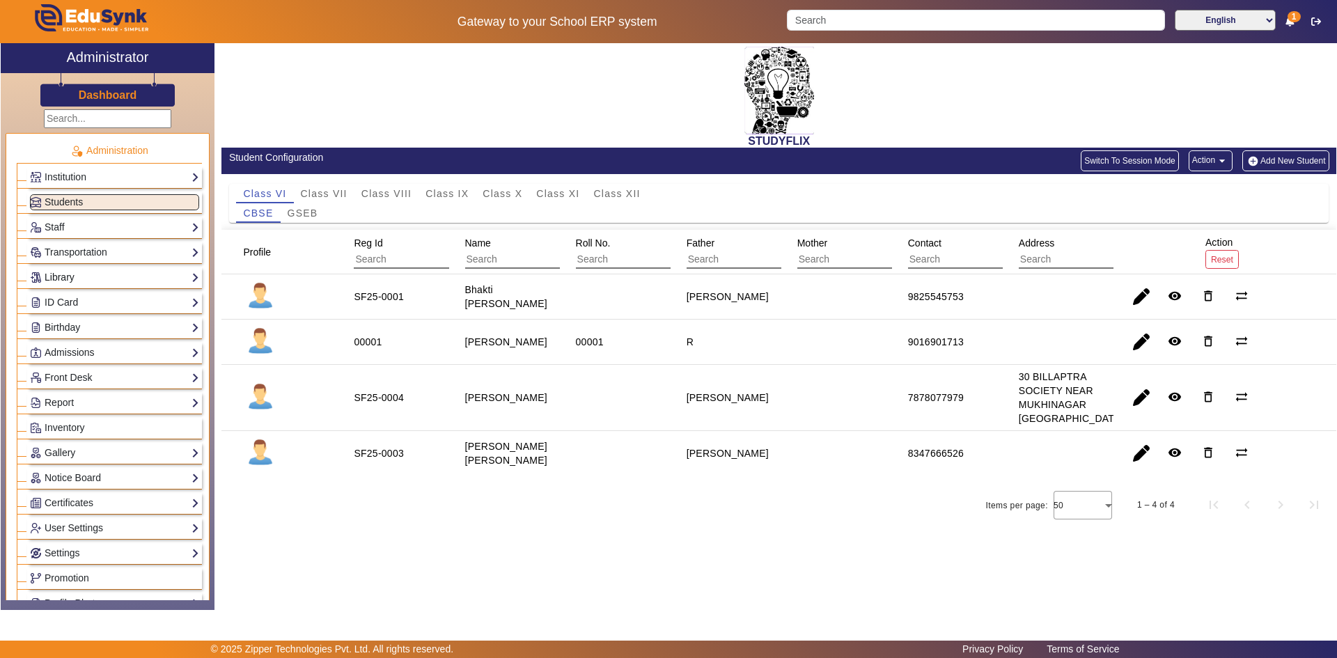
click at [70, 280] on link "Library" at bounding box center [114, 278] width 169 height 16
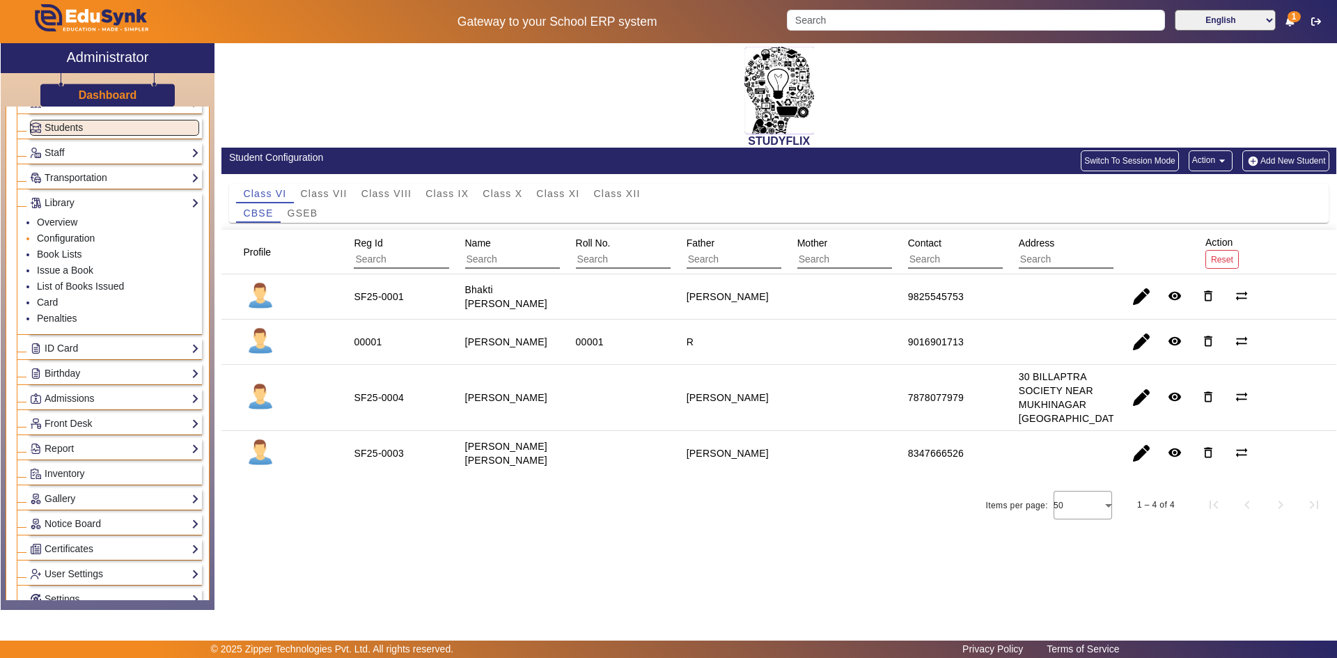
scroll to position [139, 0]
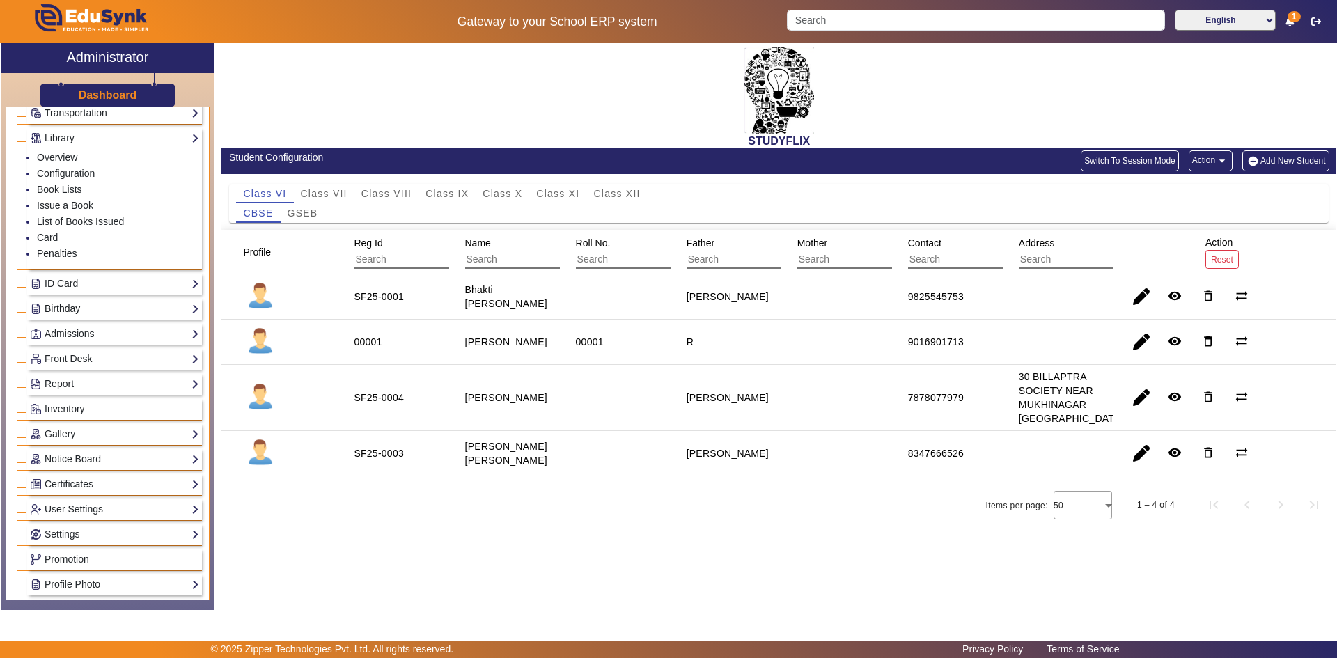
click at [66, 305] on link "Birthday" at bounding box center [114, 309] width 169 height 16
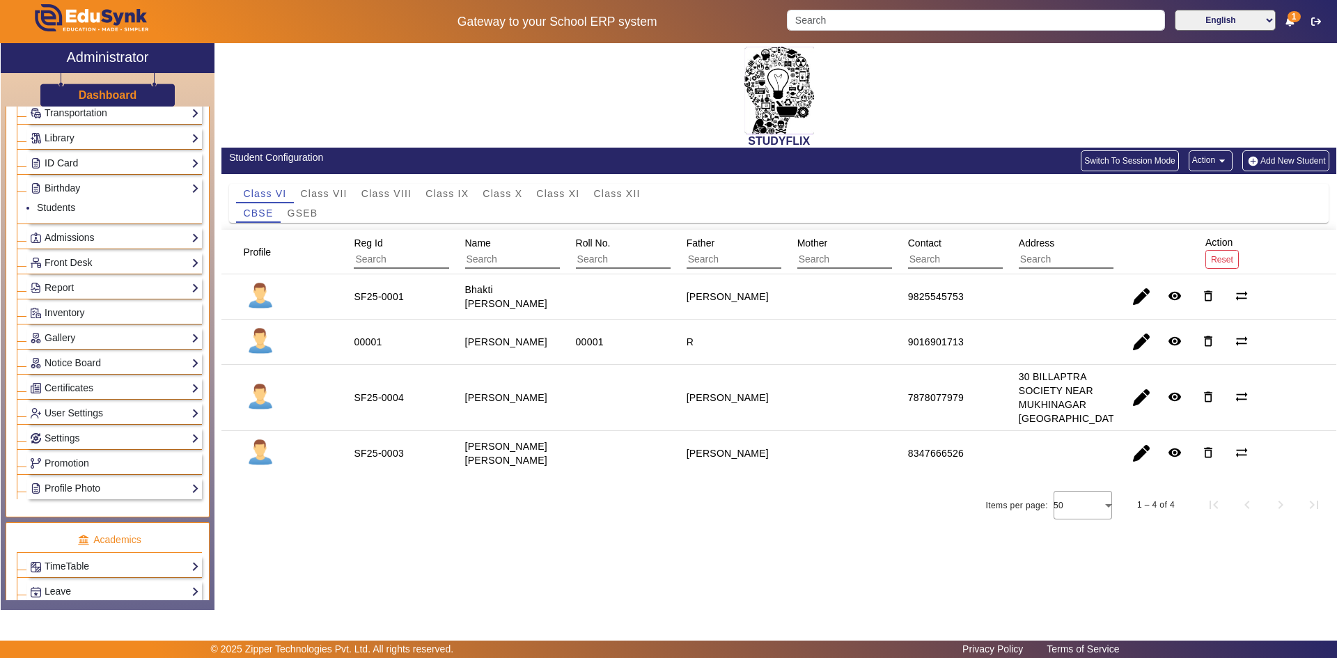
click at [100, 168] on link "ID Card" at bounding box center [114, 163] width 169 height 16
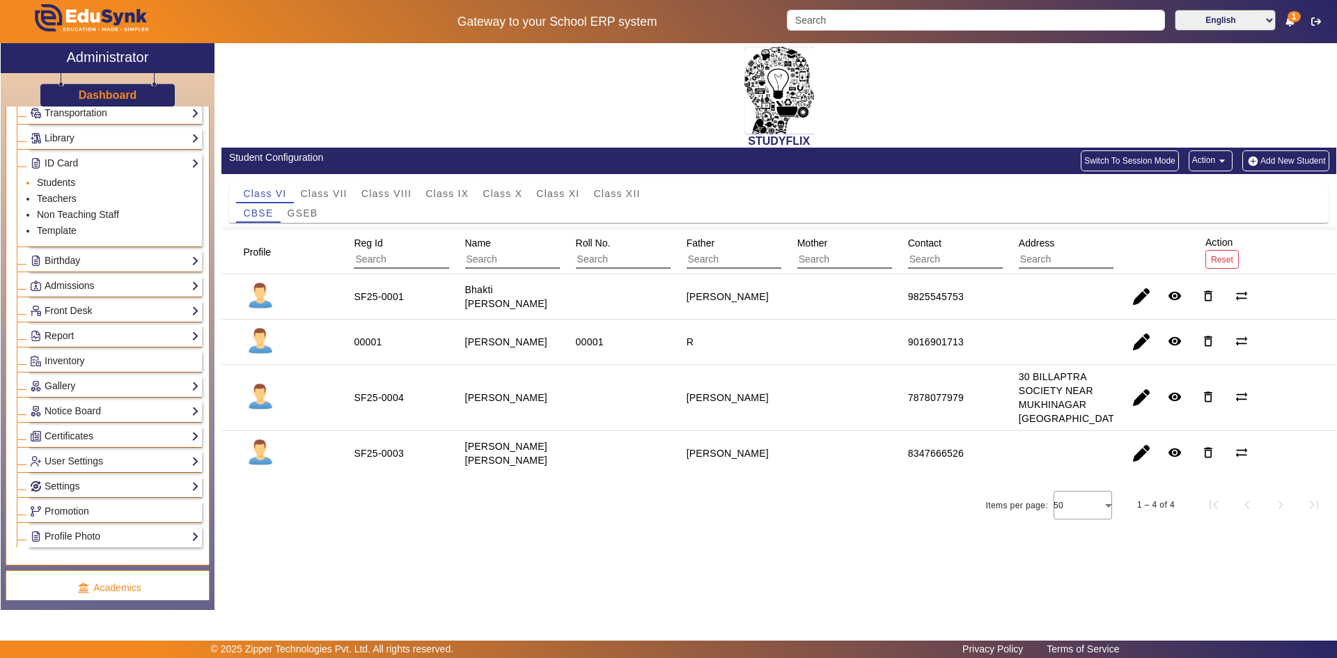
click at [48, 185] on link "Students" at bounding box center [56, 182] width 38 height 11
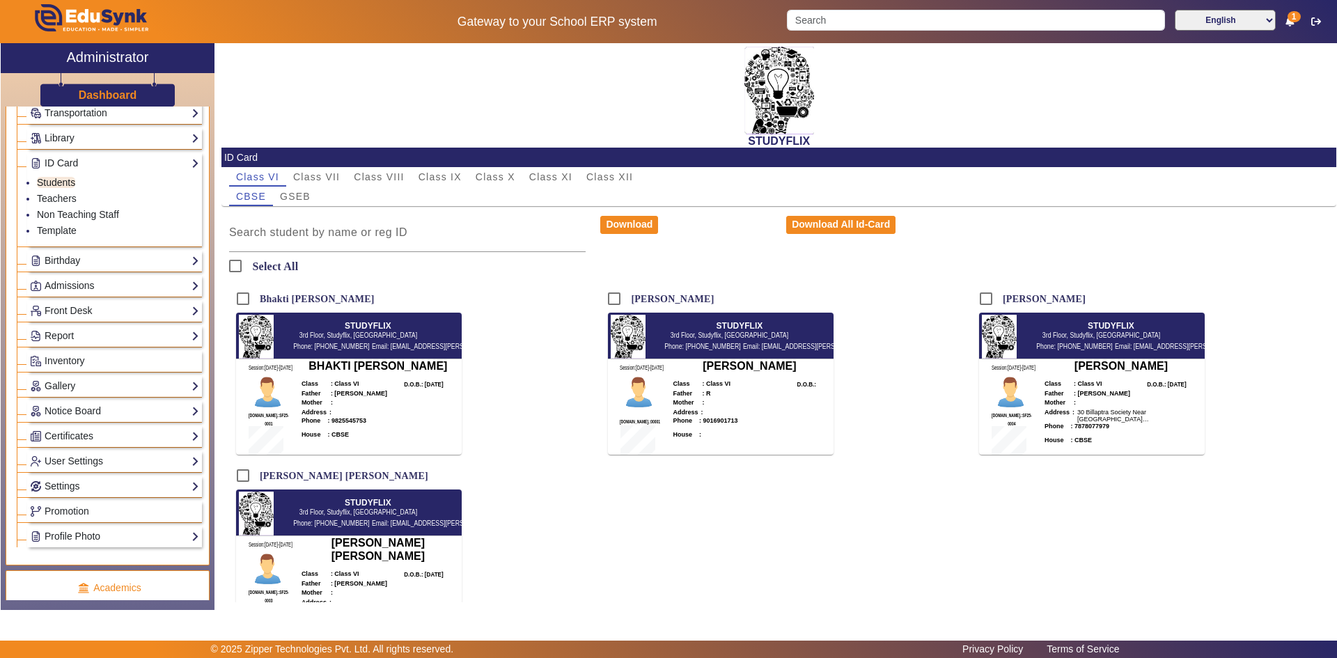
scroll to position [43, 0]
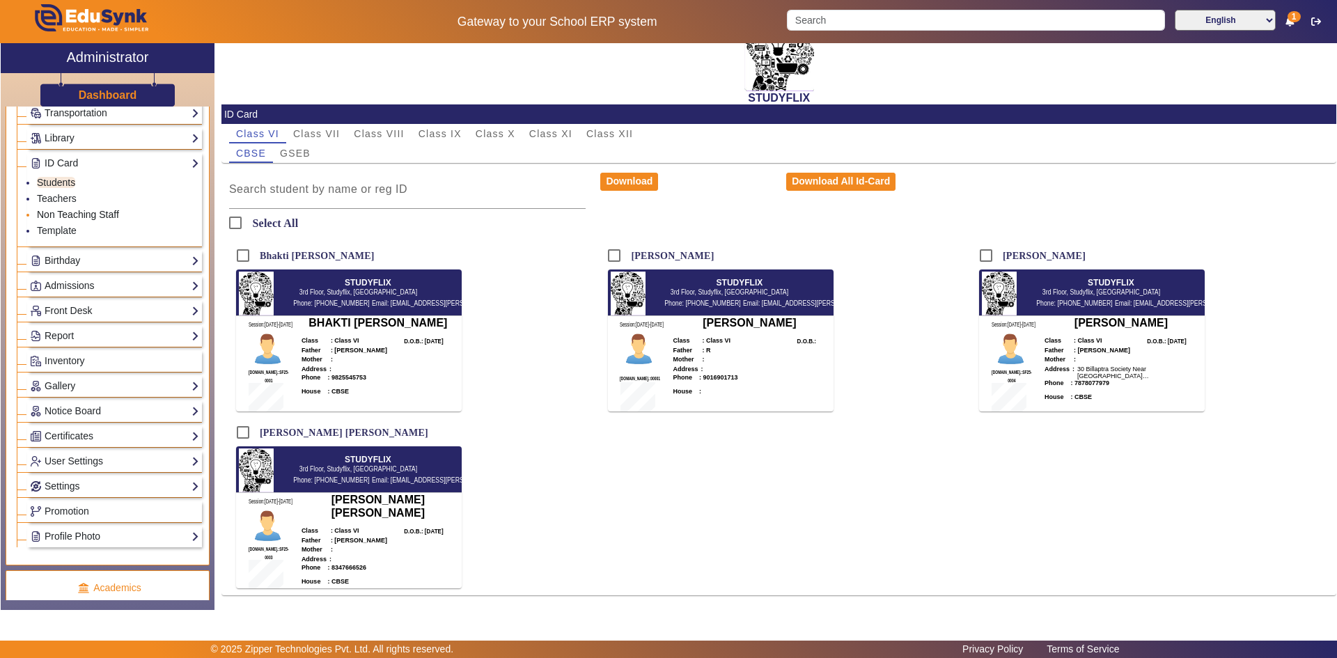
click at [52, 213] on link "Non Teaching Staff" at bounding box center [78, 214] width 82 height 11
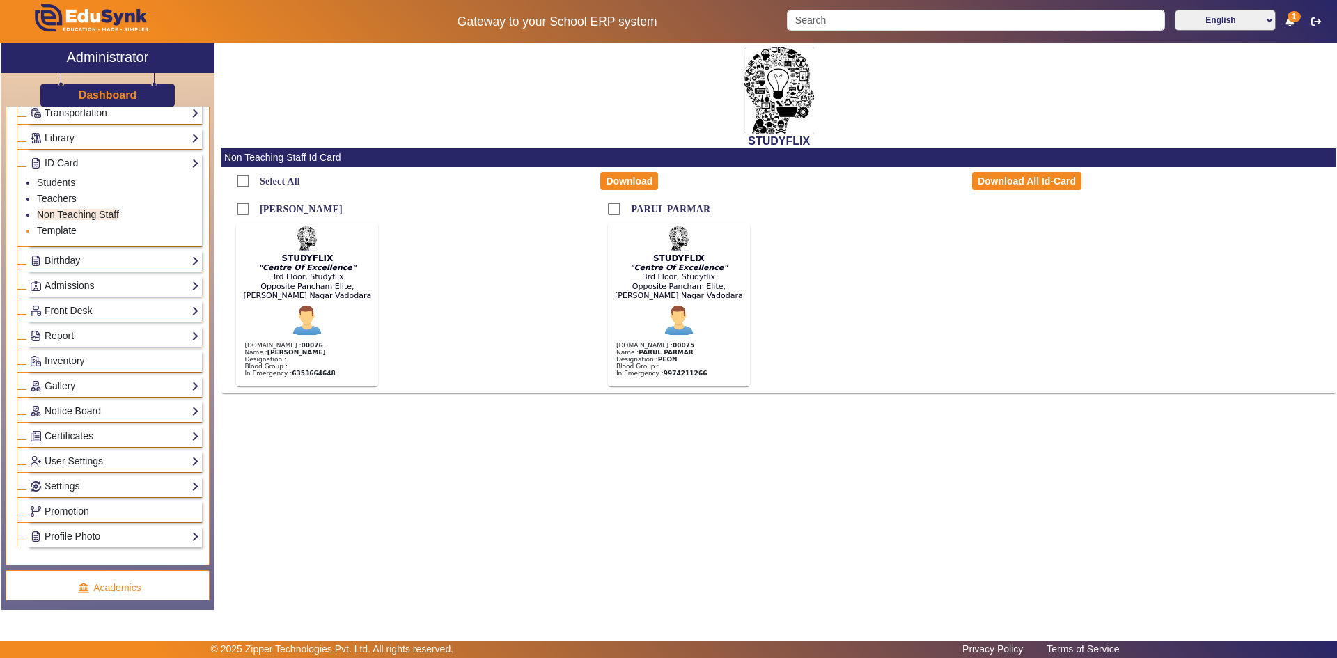
click at [61, 229] on link "Template" at bounding box center [57, 230] width 40 height 11
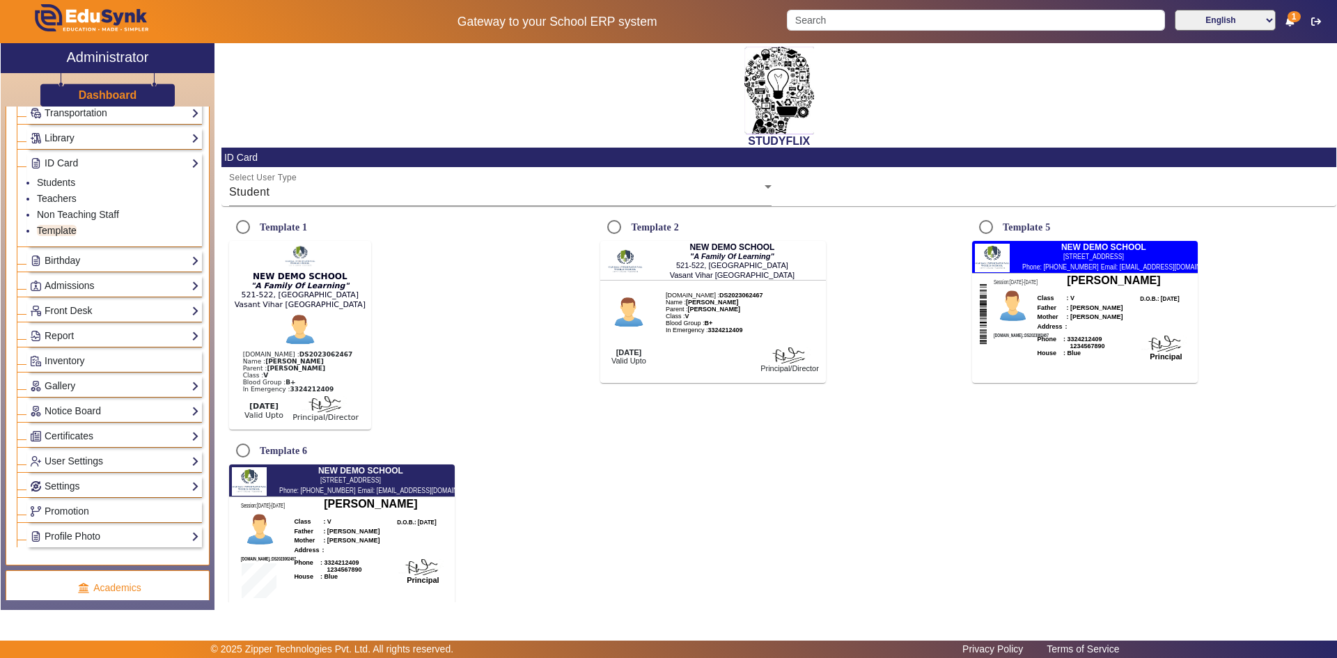
scroll to position [56, 0]
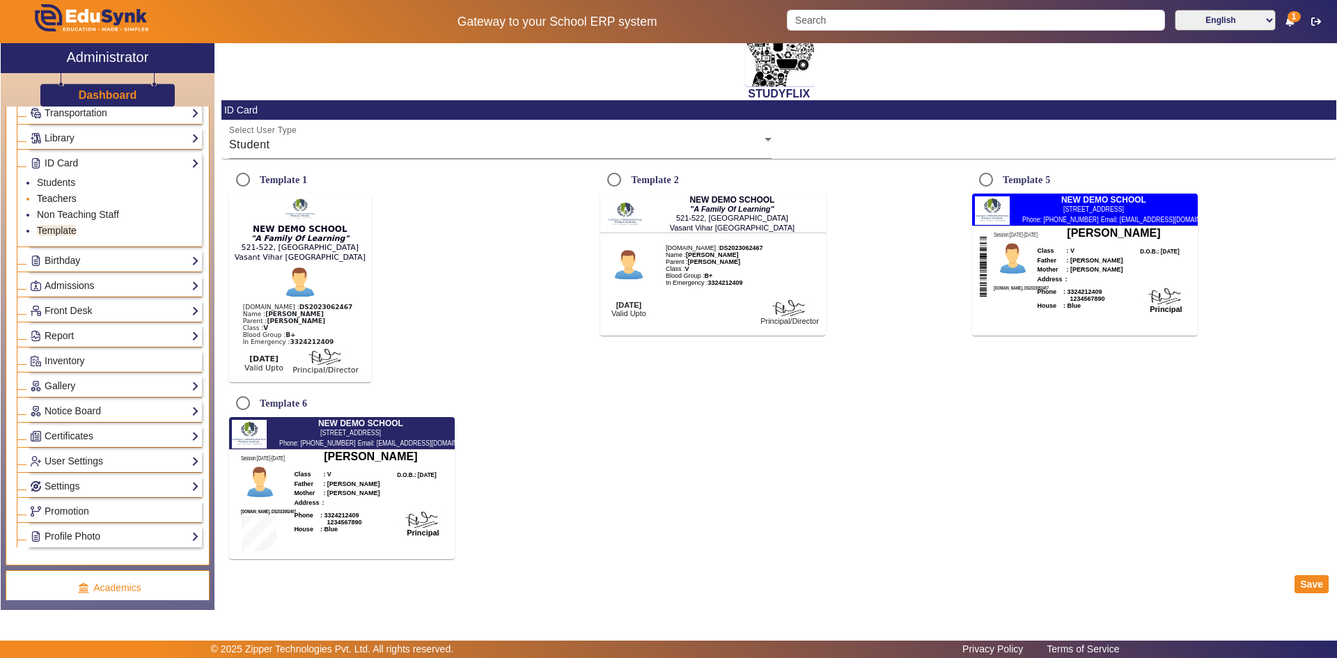
click at [62, 198] on link "Teachers" at bounding box center [57, 198] width 40 height 11
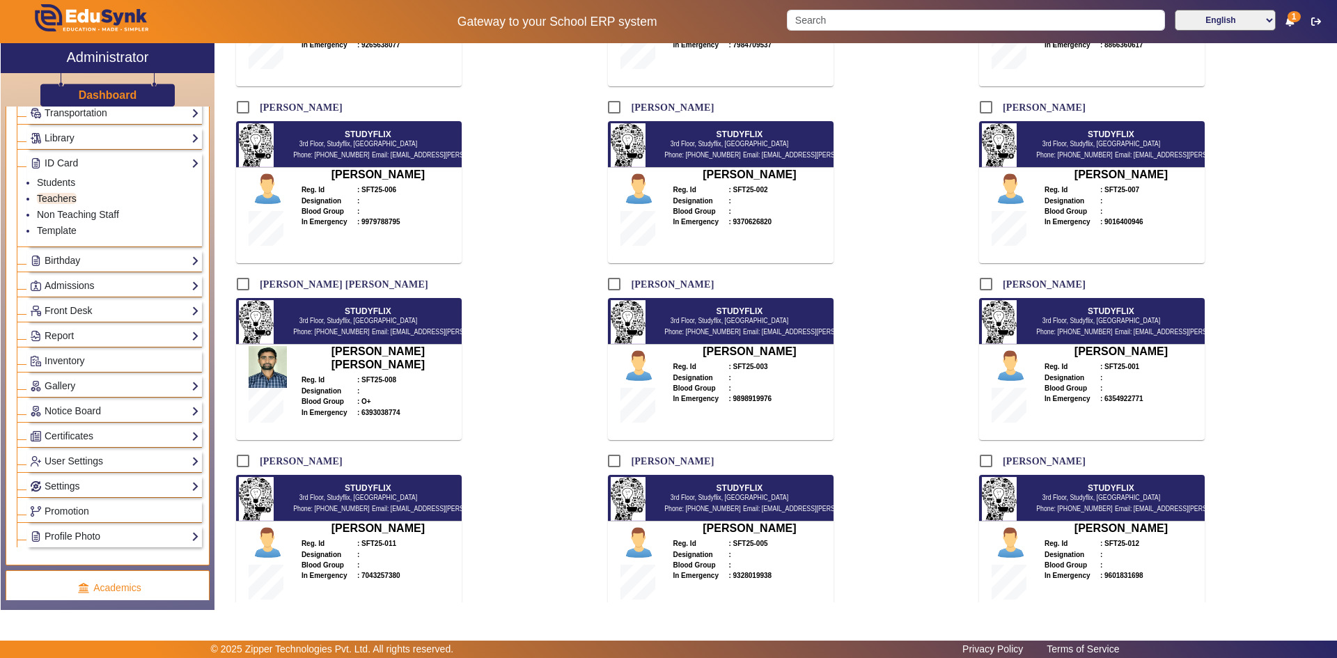
scroll to position [307, 0]
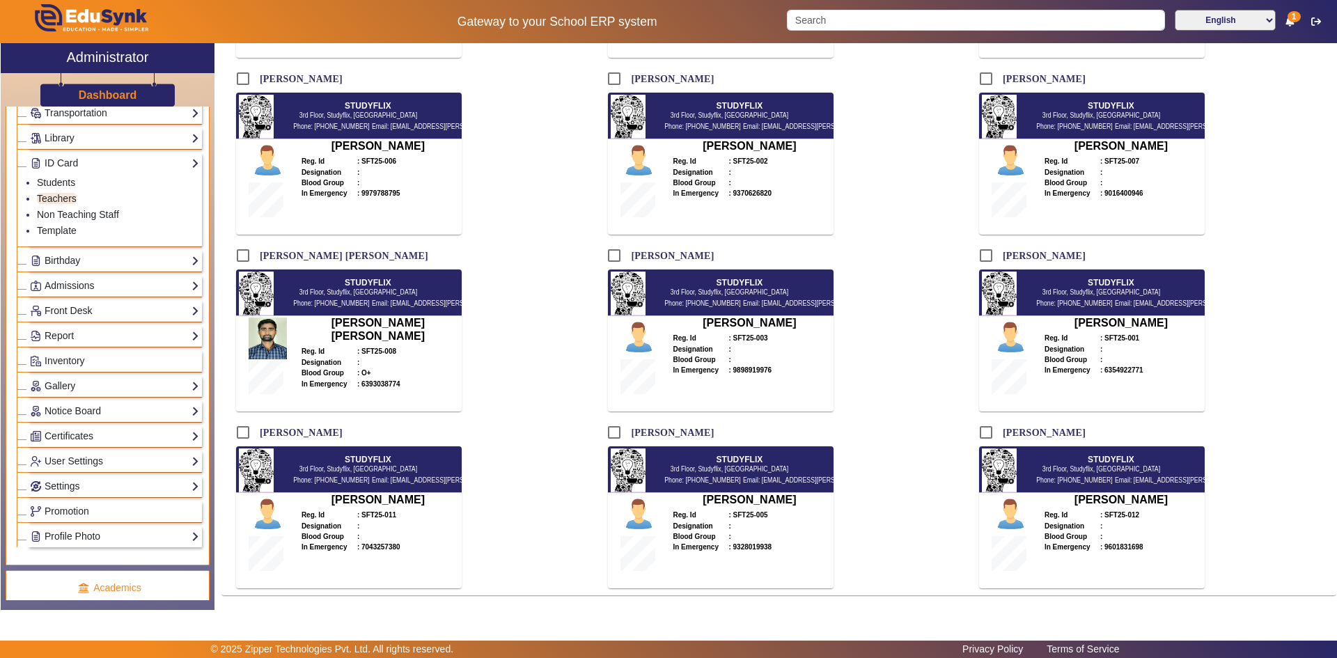
click at [358, 359] on b ":" at bounding box center [358, 363] width 2 height 8
click at [54, 181] on link "Students" at bounding box center [56, 182] width 38 height 11
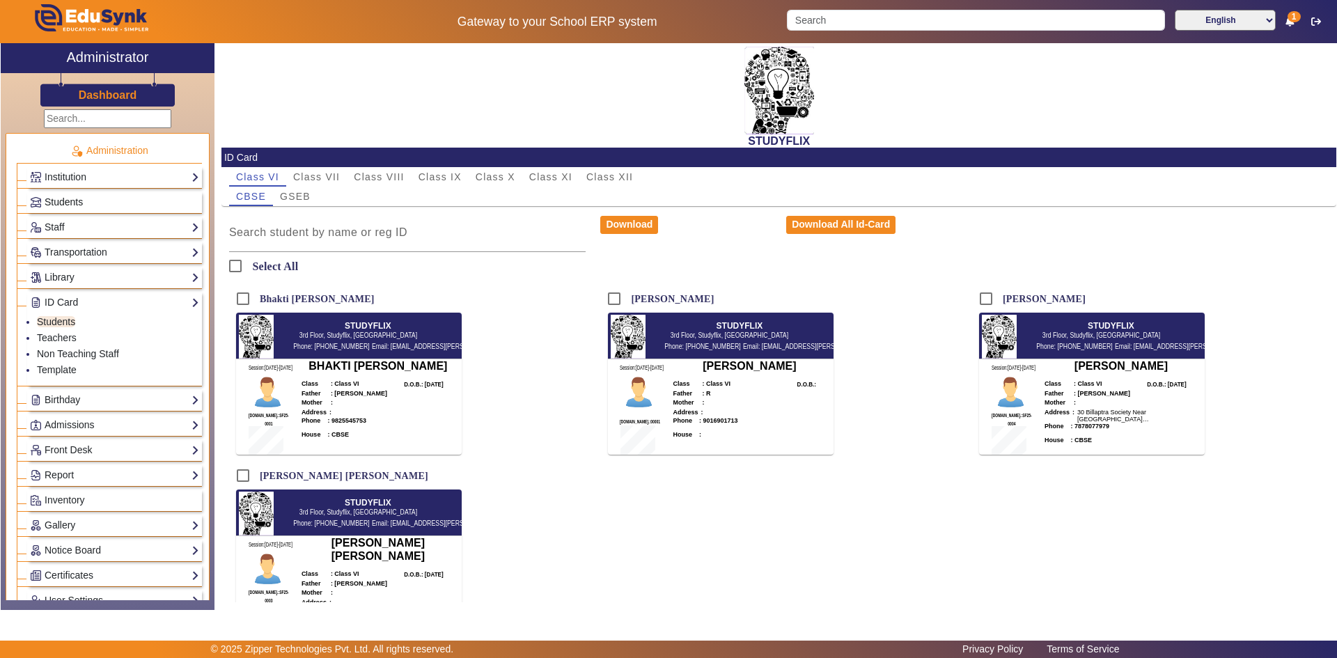
click at [67, 202] on span "Students" at bounding box center [64, 201] width 38 height 11
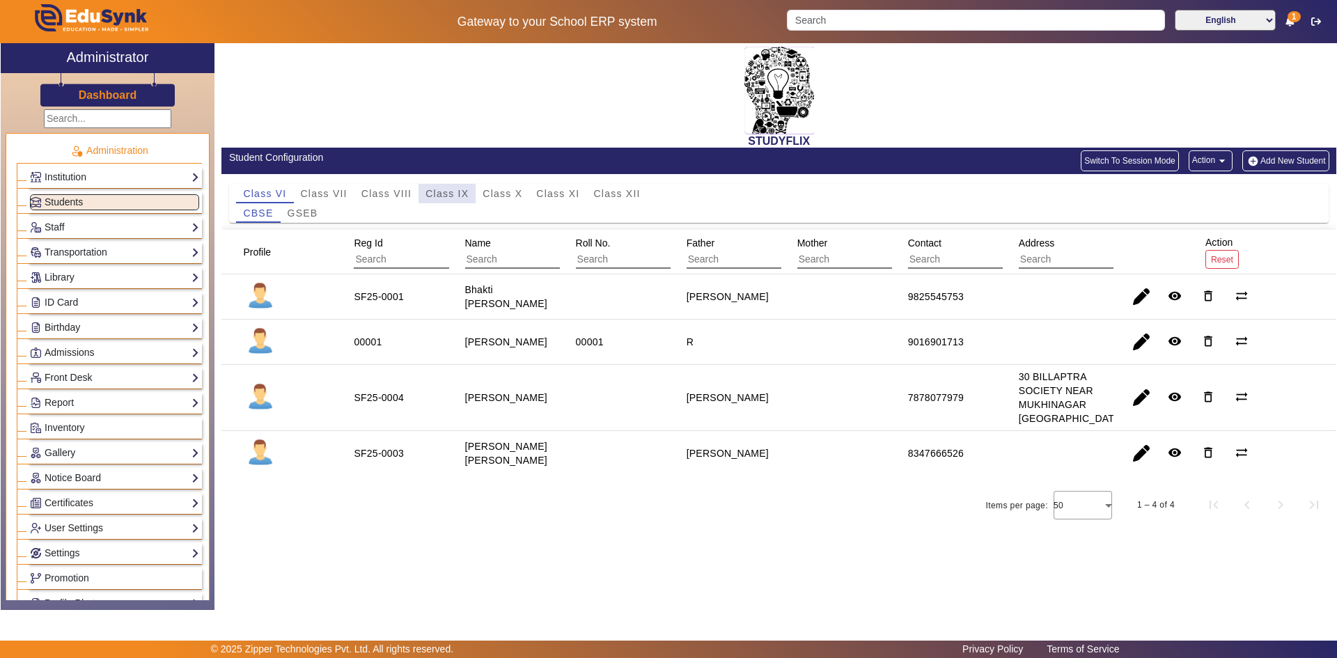
click at [432, 191] on span "Class IX" at bounding box center [446, 194] width 43 height 10
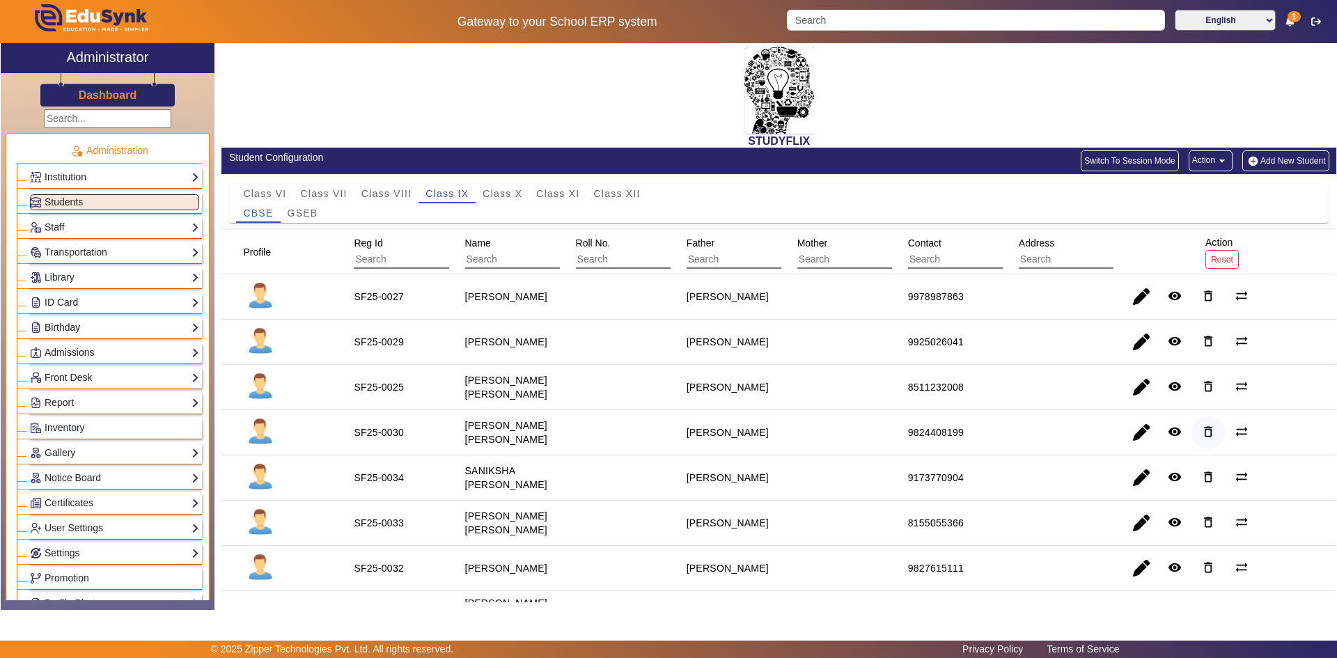
click at [1201, 433] on mat-icon "delete_outline" at bounding box center [1208, 432] width 14 height 14
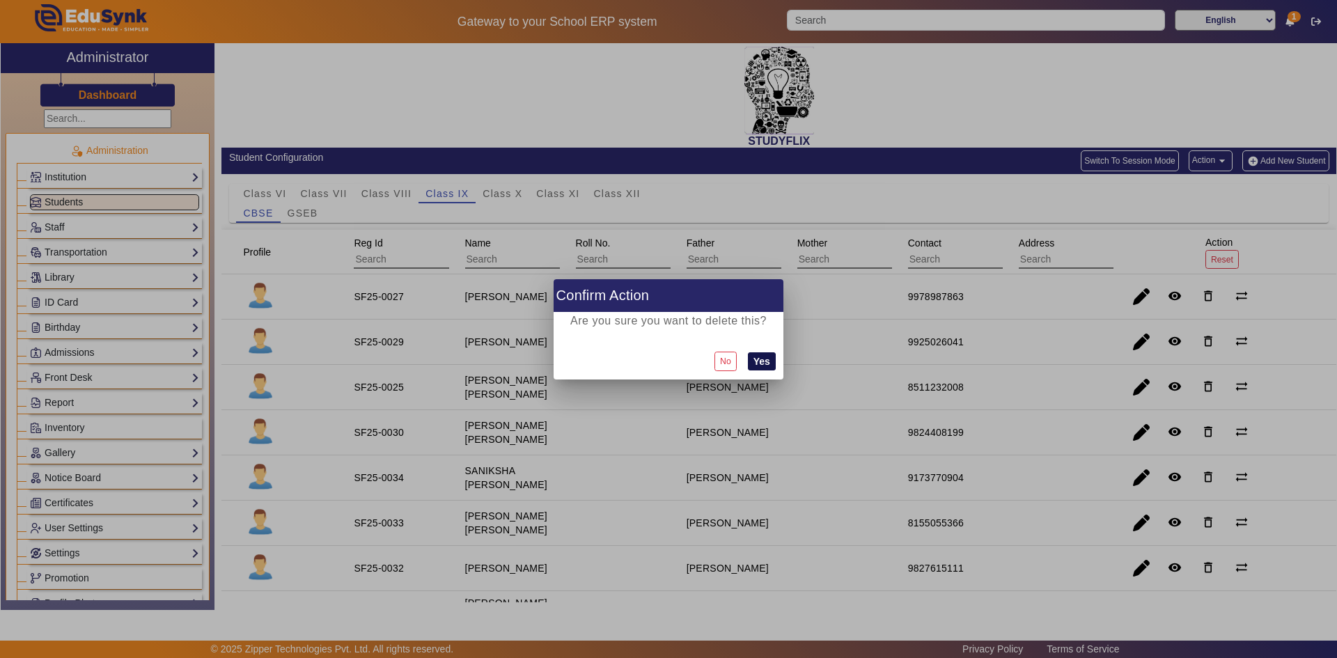
click at [758, 358] on button "Yes" at bounding box center [762, 361] width 28 height 18
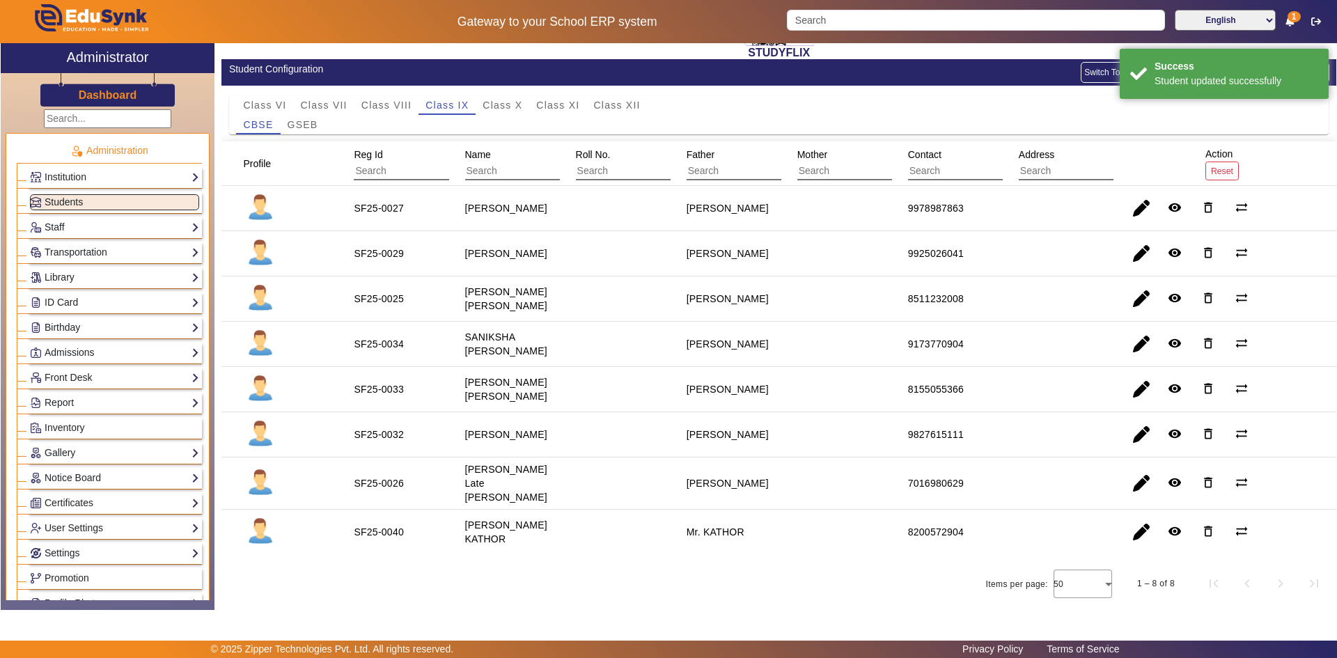
scroll to position [89, 0]
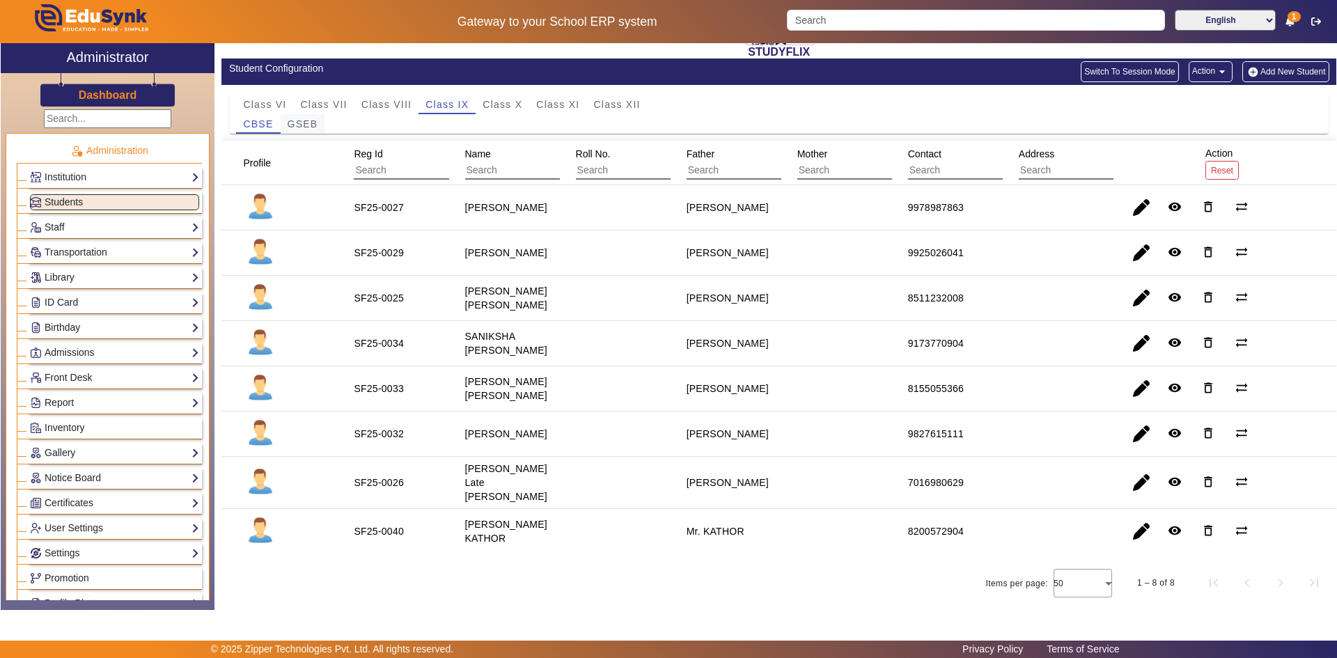
click at [314, 124] on span "GSEB" at bounding box center [303, 124] width 31 height 10
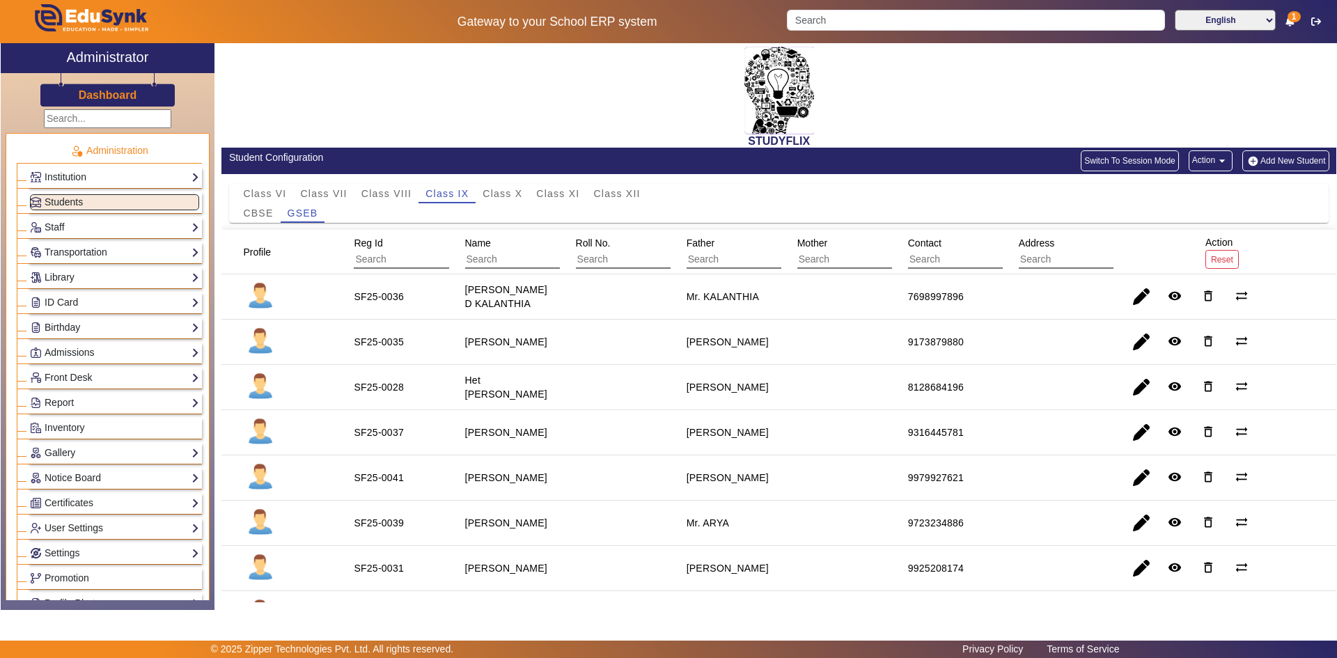
scroll to position [70, 0]
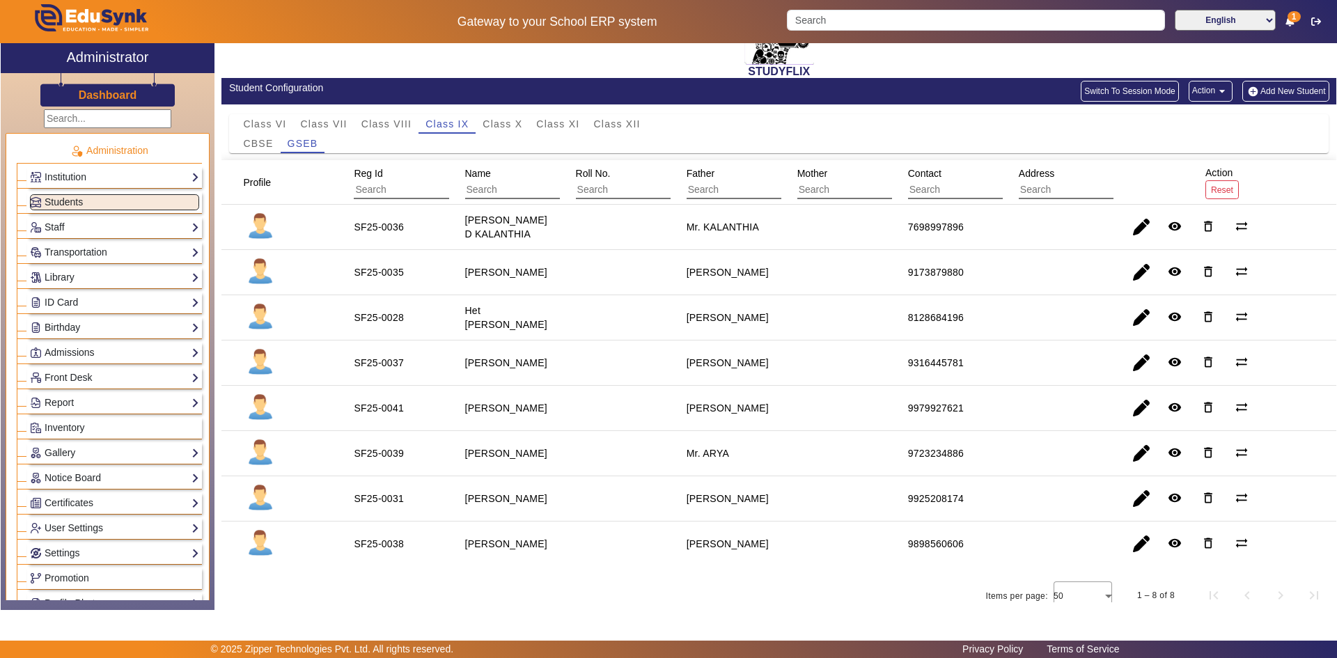
drag, startPoint x: 460, startPoint y: 452, endPoint x: 540, endPoint y: 466, distance: 82.0
click at [540, 466] on mat-cell "[PERSON_NAME]" at bounding box center [504, 453] width 111 height 45
